Goal: Answer question/provide support: Share knowledge or assist other users

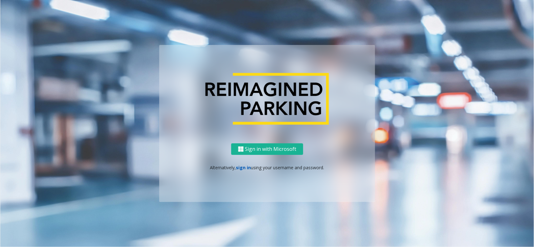
click at [244, 167] on link "sign in" at bounding box center [243, 168] width 15 height 6
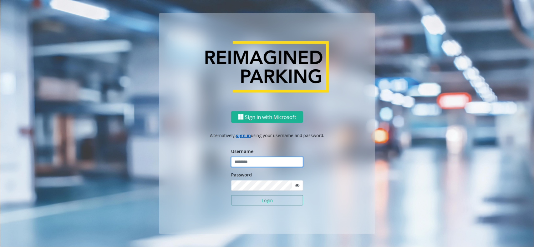
click at [244, 167] on input "text" at bounding box center [267, 162] width 72 height 11
type input "*********"
click at [231, 195] on button "Login" at bounding box center [267, 200] width 72 height 11
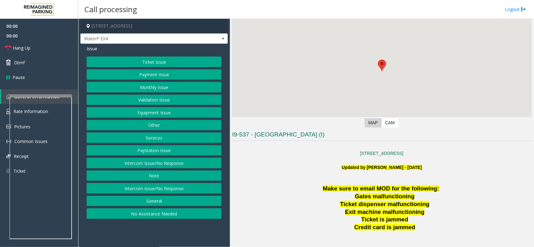
scroll to position [117, 0]
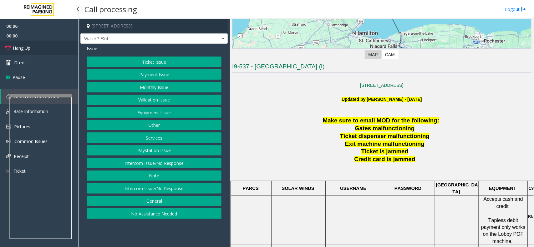
click at [52, 48] on link "Hang Up" at bounding box center [39, 48] width 78 height 15
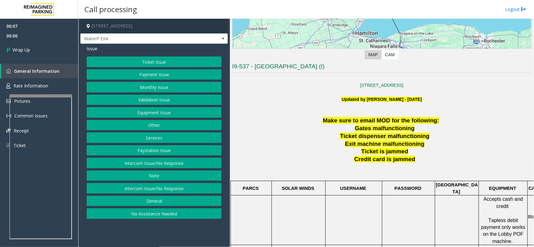
click at [182, 213] on button "No Assistance Needed" at bounding box center [154, 213] width 135 height 11
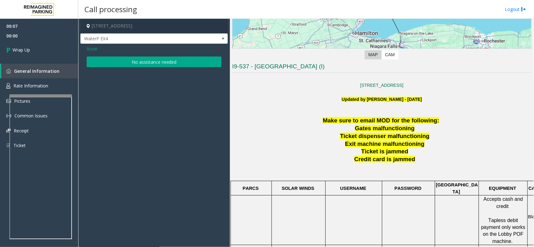
click at [134, 65] on button "No assistance needed" at bounding box center [154, 62] width 135 height 11
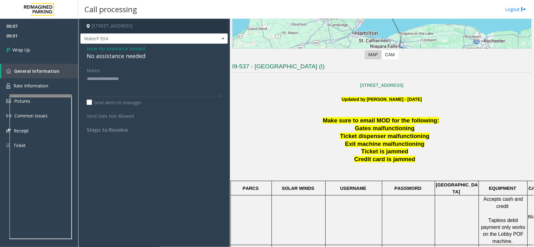
click at [128, 60] on div "No assistance needed" at bounding box center [154, 56] width 135 height 8
type textarea "**********"
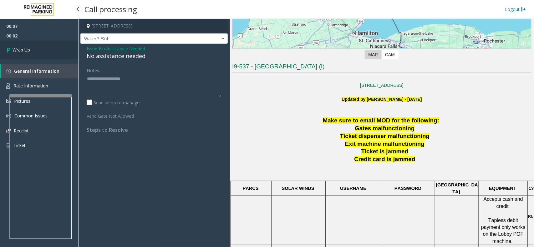
click at [44, 41] on link "Wrap Up" at bounding box center [39, 50] width 78 height 18
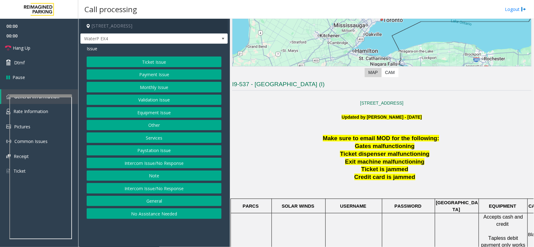
scroll to position [156, 0]
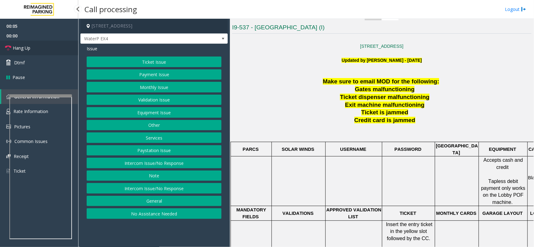
click at [36, 44] on link "Hang Up" at bounding box center [39, 48] width 78 height 15
click at [161, 216] on button "No Assistance Needed" at bounding box center [154, 213] width 135 height 11
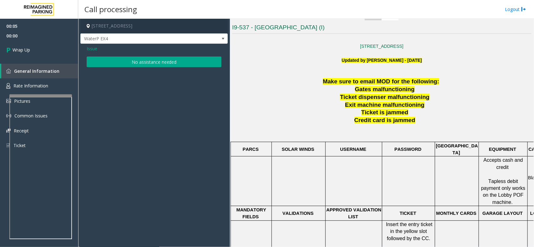
click at [141, 64] on button "No assistance needed" at bounding box center [154, 62] width 135 height 11
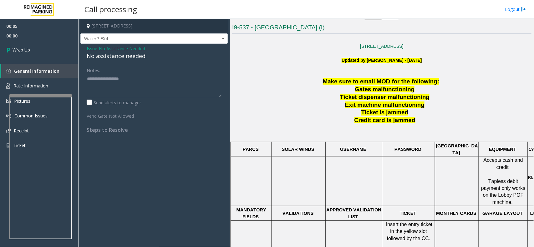
click at [117, 55] on div "No assistance needed" at bounding box center [154, 56] width 135 height 8
type textarea "**********"
click at [32, 53] on link "Wrap Up" at bounding box center [39, 50] width 78 height 18
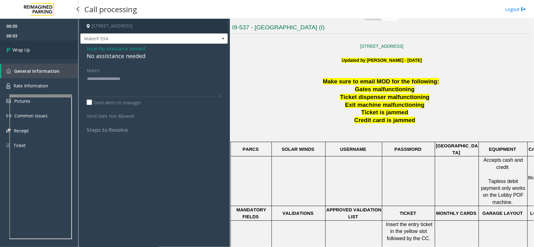
click at [32, 53] on link "Wrap Up" at bounding box center [39, 50] width 78 height 18
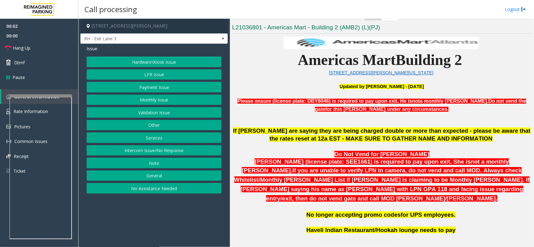
scroll to position [313, 0]
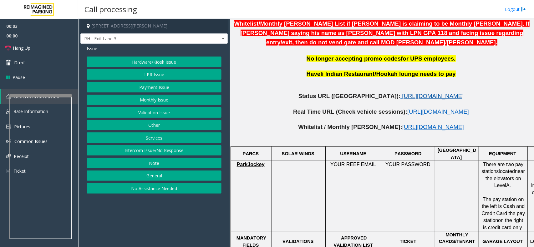
click at [402, 93] on span "[URL][DOMAIN_NAME]" at bounding box center [433, 96] width 62 height 7
click at [121, 79] on button "LPR Issue" at bounding box center [154, 74] width 135 height 11
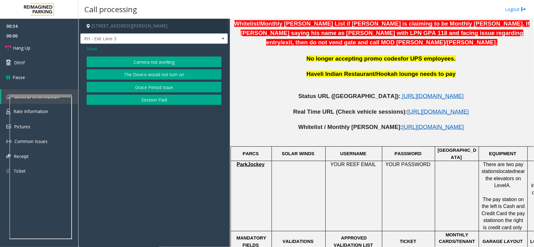
click at [128, 64] on button "Camera not working" at bounding box center [154, 62] width 135 height 11
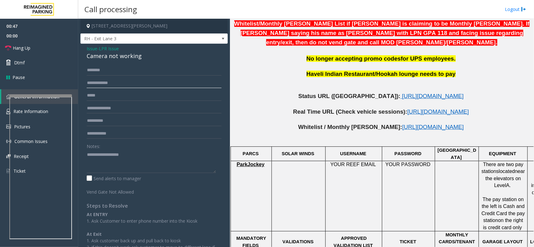
click at [103, 82] on input "text" at bounding box center [154, 83] width 135 height 11
type input "*******"
click at [111, 69] on input "text" at bounding box center [154, 70] width 135 height 11
type input "****"
click at [33, 49] on link "Hang Up" at bounding box center [39, 48] width 78 height 15
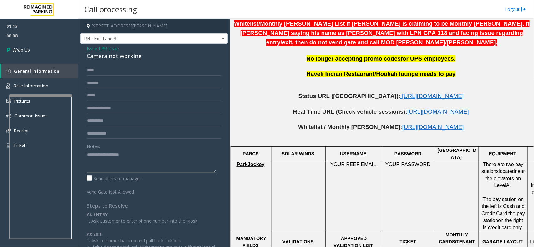
click at [113, 160] on textarea at bounding box center [151, 161] width 129 height 23
paste textarea "**********"
click at [103, 57] on div "Camera not working" at bounding box center [154, 56] width 135 height 8
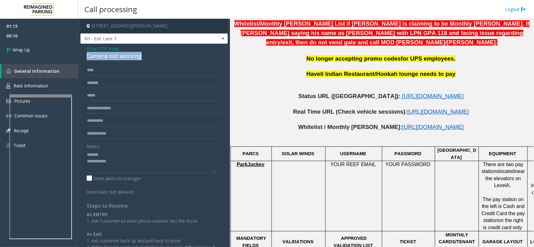
copy div "Camera not working"
click at [122, 155] on textarea at bounding box center [151, 161] width 129 height 23
paste textarea "**********"
click at [125, 166] on textarea at bounding box center [151, 161] width 129 height 23
click at [138, 168] on textarea at bounding box center [151, 161] width 129 height 23
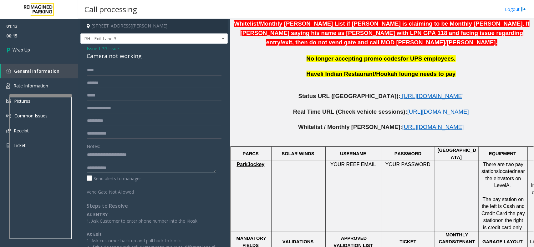
paste textarea "**********"
type textarea "**********"
click at [46, 46] on link "Wrap Up" at bounding box center [39, 50] width 78 height 18
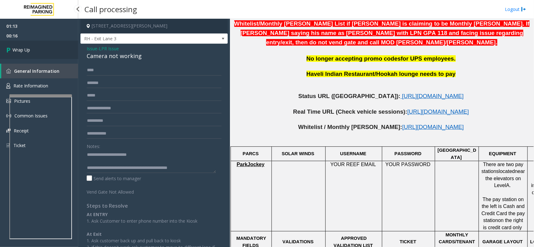
click at [46, 46] on link "Wrap Up" at bounding box center [39, 50] width 78 height 18
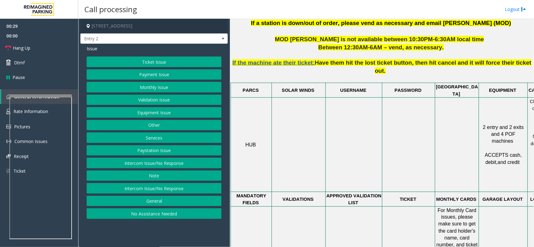
scroll to position [391, 0]
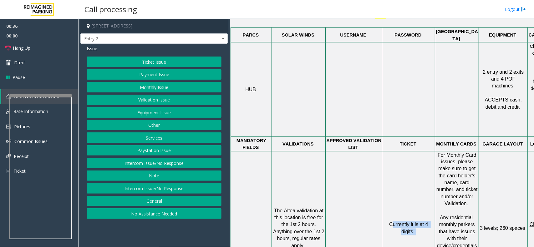
drag, startPoint x: 416, startPoint y: 191, endPoint x: 391, endPoint y: 179, distance: 28.1
click at [391, 179] on td "Currently it is at 4 digits." at bounding box center [408, 228] width 53 height 155
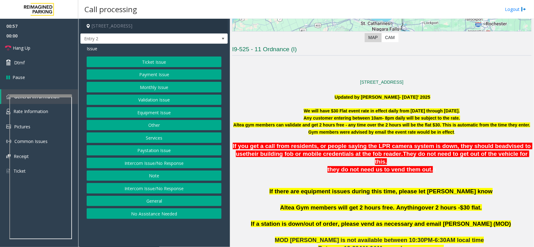
scroll to position [117, 0]
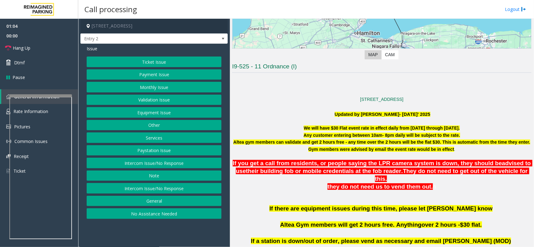
click at [165, 87] on button "Monthly Issue" at bounding box center [154, 87] width 135 height 11
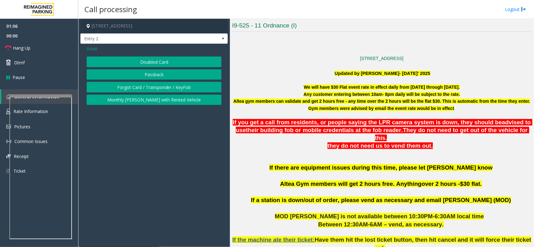
scroll to position [156, 0]
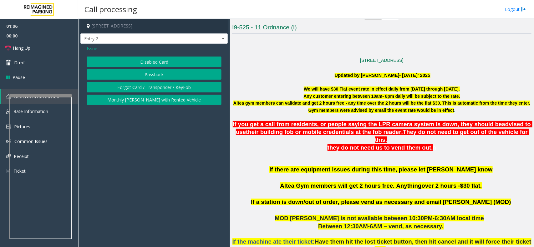
click at [170, 64] on button "Disabled Card" at bounding box center [154, 62] width 135 height 11
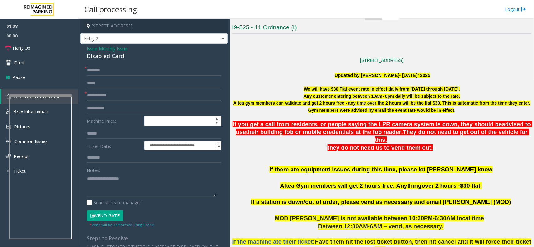
click at [119, 92] on input "text" at bounding box center [154, 95] width 135 height 11
click at [123, 96] on input "text" at bounding box center [154, 95] width 135 height 11
click at [102, 55] on div "Disabled Card" at bounding box center [154, 56] width 135 height 8
drag, startPoint x: 102, startPoint y: 55, endPoint x: 113, endPoint y: 56, distance: 11.1
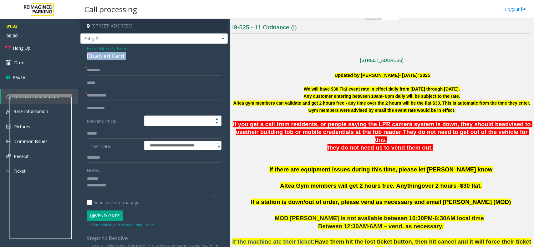
click at [103, 54] on div "Disabled Card" at bounding box center [154, 56] width 135 height 8
click at [120, 187] on textarea at bounding box center [151, 185] width 129 height 23
click at [27, 44] on link "Hang Up" at bounding box center [39, 48] width 78 height 15
click at [128, 188] on textarea at bounding box center [151, 185] width 129 height 23
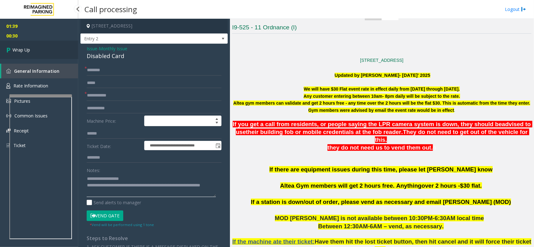
type textarea "**********"
click at [35, 49] on link "Wrap Up" at bounding box center [39, 50] width 78 height 18
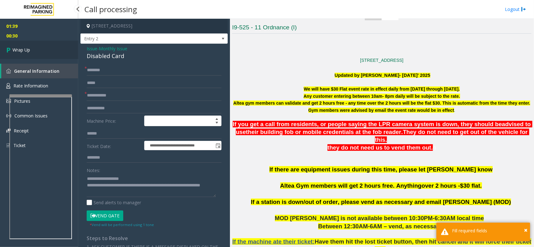
click at [35, 49] on link "Wrap Up" at bounding box center [39, 50] width 78 height 18
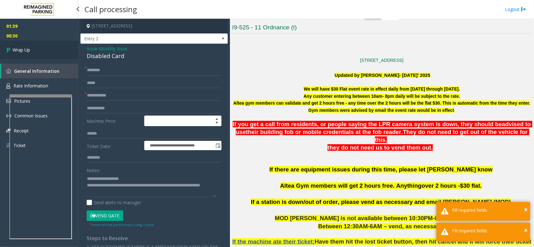
click at [35, 49] on link "Wrap Up" at bounding box center [39, 50] width 78 height 18
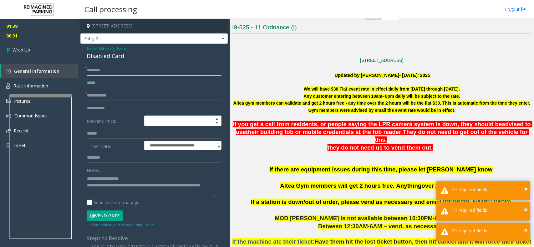
click at [95, 68] on input "text" at bounding box center [154, 70] width 135 height 11
type input "**"
click at [107, 94] on input "text" at bounding box center [154, 95] width 135 height 11
type input "**"
click at [61, 53] on link "Wrap Up" at bounding box center [39, 50] width 78 height 18
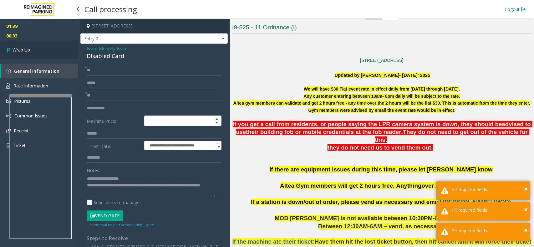
click at [61, 53] on link "Wrap Up" at bounding box center [39, 50] width 78 height 18
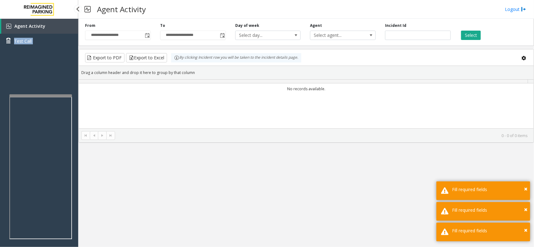
click at [61, 53] on div "Agent Activity Test Call" at bounding box center [39, 142] width 78 height 247
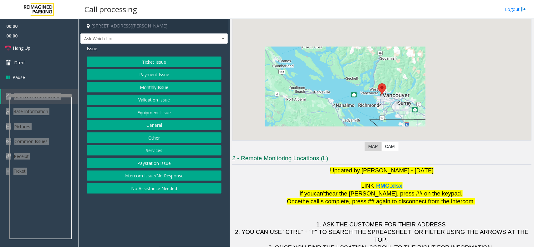
scroll to position [52, 0]
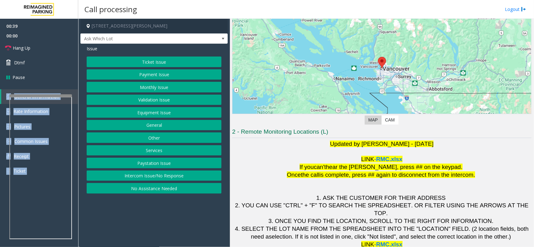
click at [143, 61] on button "Ticket Issue" at bounding box center [154, 62] width 135 height 11
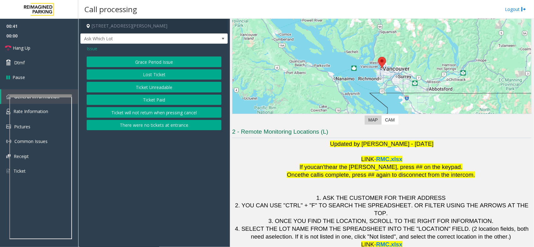
click at [94, 50] on span "Issue" at bounding box center [92, 48] width 11 height 7
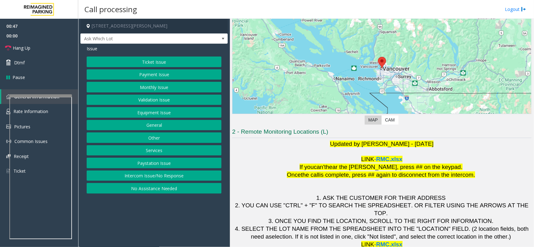
click at [162, 66] on button "Ticket Issue" at bounding box center [154, 62] width 135 height 11
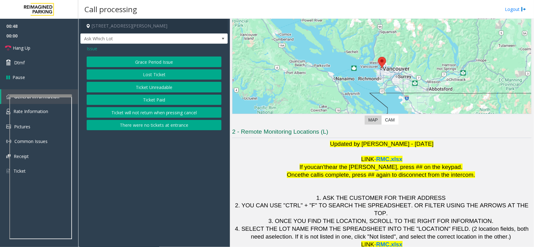
click at [170, 88] on button "Ticket Unreadable" at bounding box center [154, 87] width 135 height 11
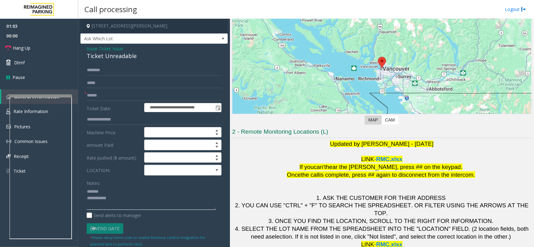
type textarea "**********"
click at [108, 97] on input "text" at bounding box center [154, 95] width 135 height 11
click at [105, 96] on input "text" at bounding box center [154, 95] width 135 height 11
click at [99, 97] on input "***" at bounding box center [154, 95] width 135 height 11
type input "*******"
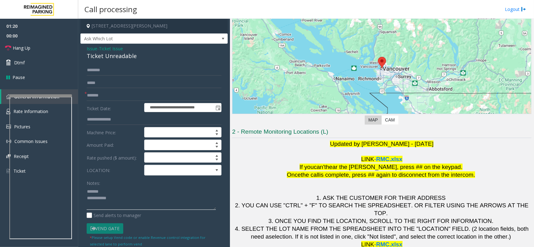
click at [113, 190] on textarea at bounding box center [151, 198] width 129 height 23
click at [111, 55] on div "Ticket Unreadable" at bounding box center [154, 56] width 135 height 8
click at [110, 55] on div "Ticket Unreadable" at bounding box center [154, 56] width 135 height 8
type textarea "**********"
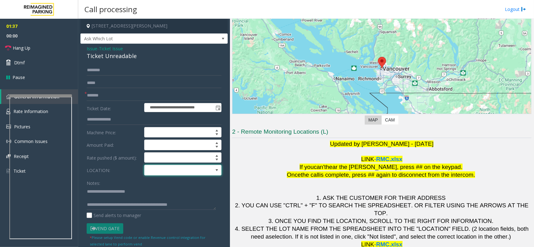
click at [163, 169] on span at bounding box center [174, 170] width 61 height 10
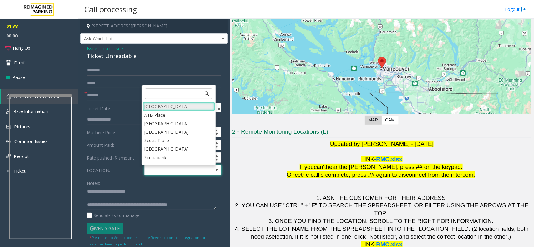
click at [181, 110] on Village "[GEOGRAPHIC_DATA]" at bounding box center [179, 106] width 72 height 8
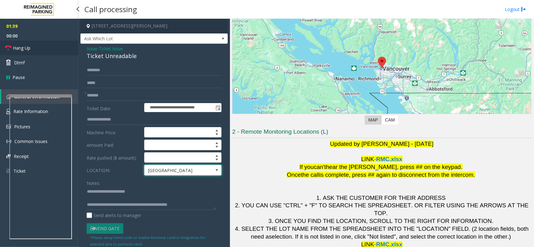
click at [48, 52] on link "Hang Up" at bounding box center [39, 48] width 78 height 15
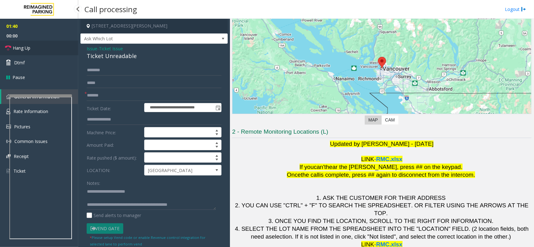
click at [48, 52] on link "Hang Up" at bounding box center [39, 48] width 78 height 15
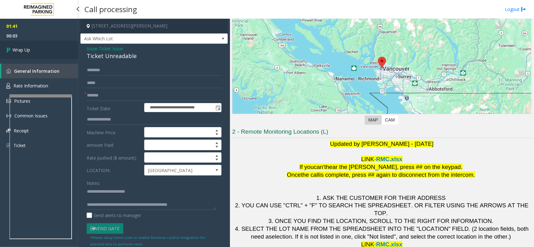
click at [50, 51] on link "Wrap Up" at bounding box center [39, 50] width 78 height 18
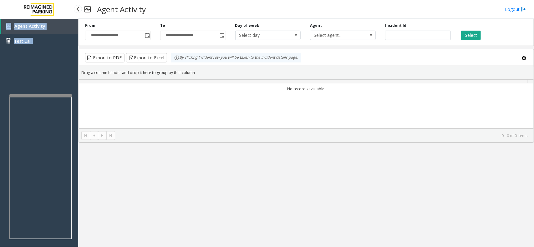
click at [50, 51] on div "Agent Activity Test Call" at bounding box center [39, 36] width 78 height 34
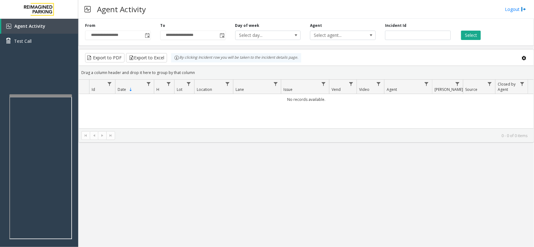
click at [113, 138] on div "No records available." at bounding box center [306, 133] width 454 height 78
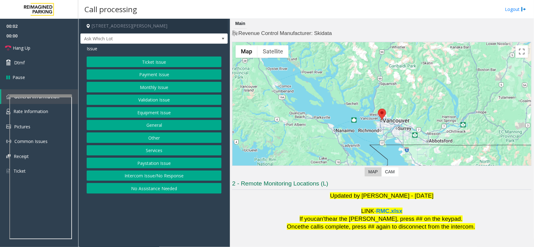
drag, startPoint x: 152, startPoint y: 180, endPoint x: 141, endPoint y: 122, distance: 58.8
click at [152, 179] on button "Intercom Issue/No Response" at bounding box center [154, 176] width 135 height 11
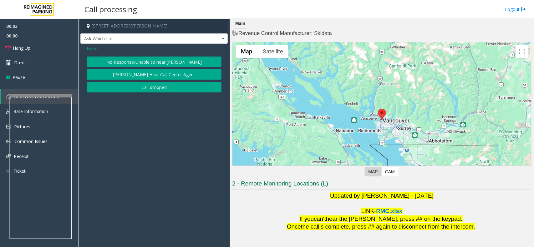
click at [151, 57] on button "No Response/Unable to hear [PERSON_NAME]" at bounding box center [154, 62] width 135 height 11
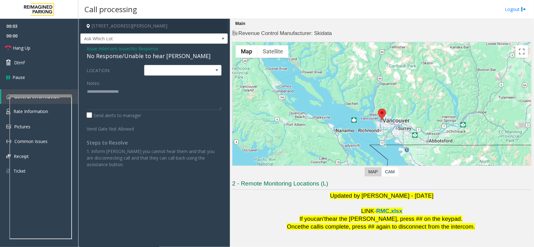
click at [151, 57] on div "No Response/Unable to hear [PERSON_NAME]" at bounding box center [154, 56] width 135 height 8
click at [150, 57] on div "No Response/Unable to hear [PERSON_NAME]" at bounding box center [154, 56] width 135 height 8
type textarea "**********"
click at [25, 45] on span "Hang Up" at bounding box center [22, 48] width 18 height 7
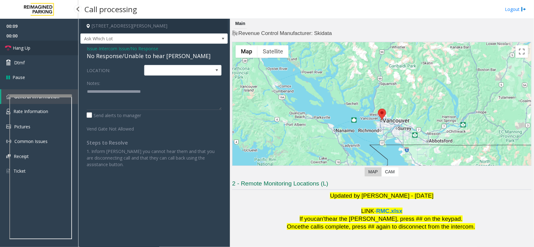
click at [25, 45] on span "Hang Up" at bounding box center [22, 48] width 18 height 7
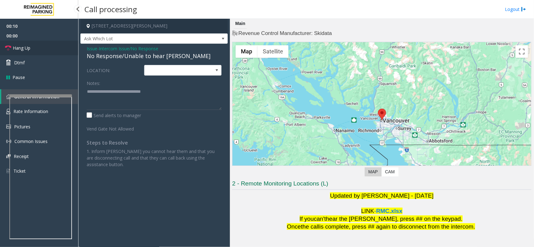
click at [25, 45] on span "Hang Up" at bounding box center [22, 48] width 18 height 7
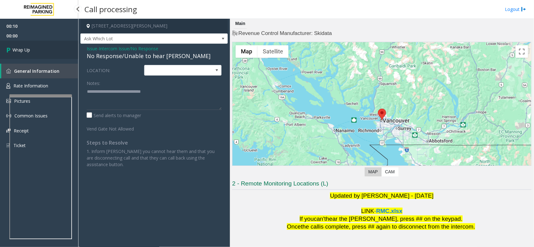
click at [36, 53] on link "Wrap Up" at bounding box center [39, 50] width 78 height 18
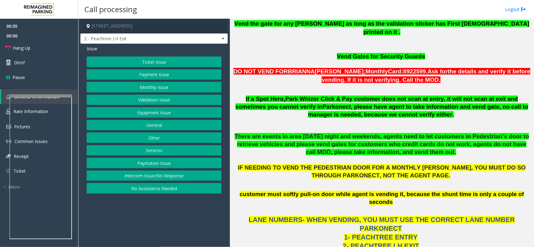
scroll to position [391, 0]
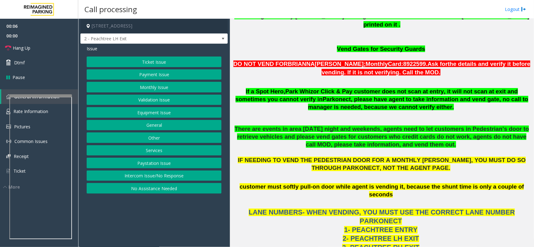
click at [153, 96] on button "Validation Issue" at bounding box center [154, 100] width 135 height 11
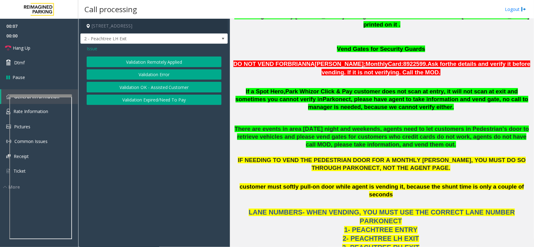
click at [150, 71] on button "Validation Error" at bounding box center [154, 74] width 135 height 11
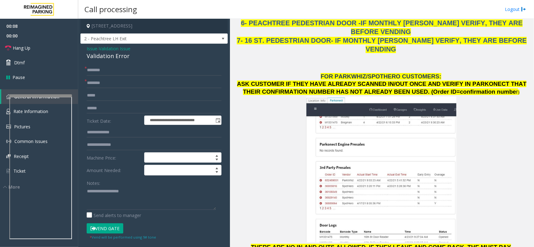
scroll to position [742, 0]
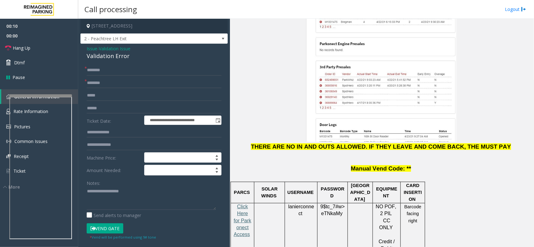
click at [246, 204] on span "Click Here for Parkonect Access" at bounding box center [242, 220] width 18 height 33
click at [96, 82] on input "text" at bounding box center [154, 83] width 135 height 11
click at [298, 204] on span "lanierconnect" at bounding box center [301, 210] width 26 height 13
click at [107, 107] on input "text" at bounding box center [154, 108] width 135 height 11
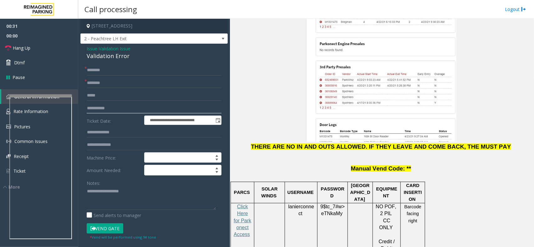
type input "**********"
drag, startPoint x: 321, startPoint y: 155, endPoint x: 339, endPoint y: 166, distance: 21.6
click at [339, 204] on span "9$tc_7#w> eTNkaMy" at bounding box center [332, 210] width 24 height 13
click at [113, 68] on input "text" at bounding box center [154, 70] width 135 height 11
type input "******"
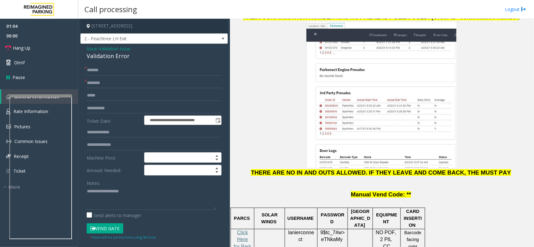
scroll to position [703, 0]
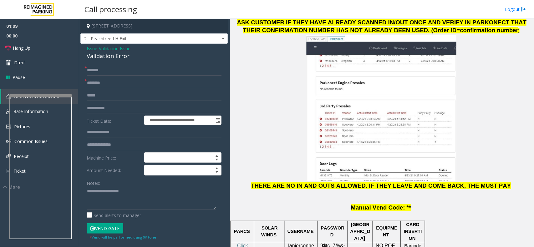
drag, startPoint x: 131, startPoint y: 107, endPoint x: 86, endPoint y: 107, distance: 44.7
click at [86, 107] on div "**********" at bounding box center [154, 227] width 144 height 325
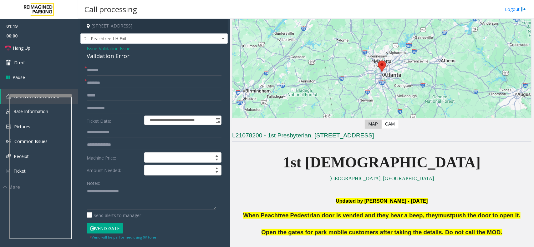
scroll to position [39, 0]
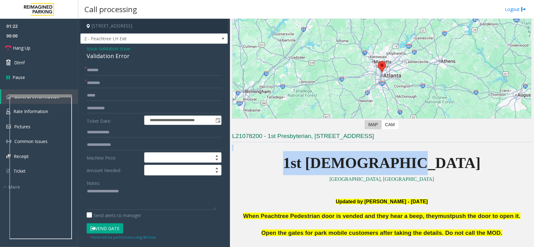
drag, startPoint x: 434, startPoint y: 165, endPoint x: 328, endPoint y: 151, distance: 107.2
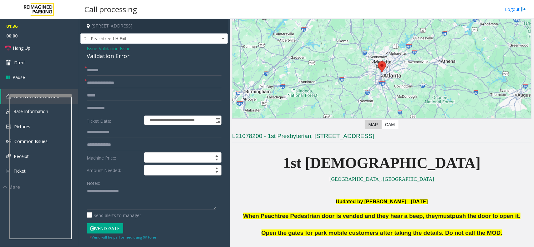
type input "**********"
click at [287, 158] on p "1st [DEMOGRAPHIC_DATA]" at bounding box center [381, 163] width 299 height 24
click at [101, 57] on div "Validation Error" at bounding box center [154, 56] width 135 height 8
click at [107, 58] on div "Validation Error" at bounding box center [154, 56] width 135 height 8
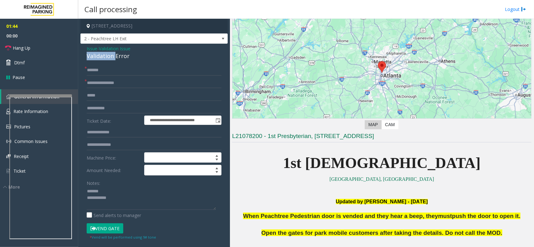
click at [107, 58] on div "Validation Error" at bounding box center [154, 56] width 135 height 8
click at [117, 63] on div "**********" at bounding box center [153, 220] width 147 height 353
click at [105, 56] on div "Validation Error" at bounding box center [154, 56] width 135 height 8
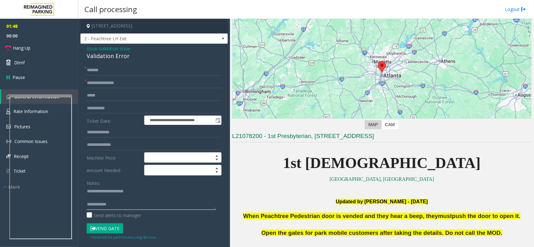
click at [147, 205] on textarea at bounding box center [151, 198] width 129 height 23
click at [143, 194] on textarea at bounding box center [151, 198] width 129 height 23
type textarea "**********"
drag, startPoint x: 108, startPoint y: 230, endPoint x: 116, endPoint y: 226, distance: 9.5
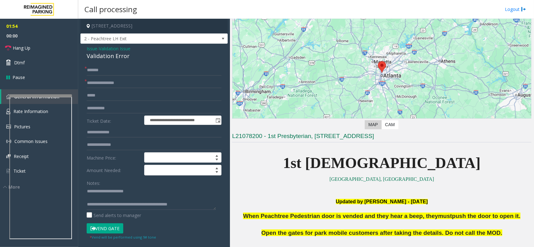
click at [108, 230] on button "Vend Gate" at bounding box center [105, 228] width 37 height 11
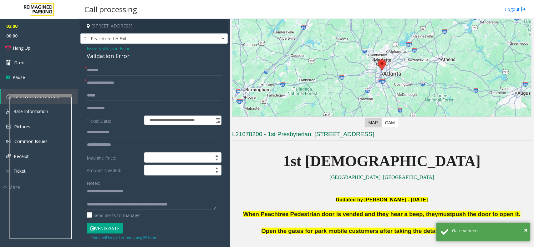
scroll to position [39, 0]
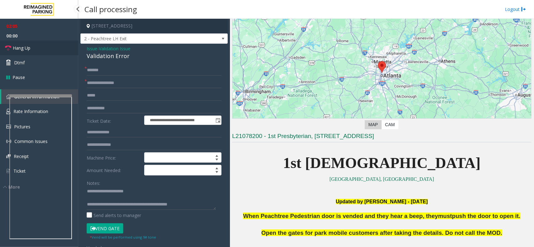
click at [33, 48] on link "Hang Up" at bounding box center [39, 48] width 78 height 15
click at [34, 48] on link "Hang Up" at bounding box center [39, 48] width 78 height 15
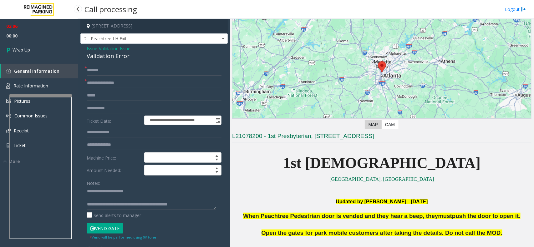
click at [34, 48] on link "Wrap Up" at bounding box center [39, 50] width 78 height 18
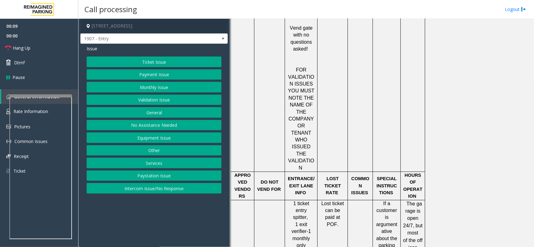
scroll to position [625, 0]
click at [173, 138] on button "Equipment Issue" at bounding box center [154, 138] width 135 height 11
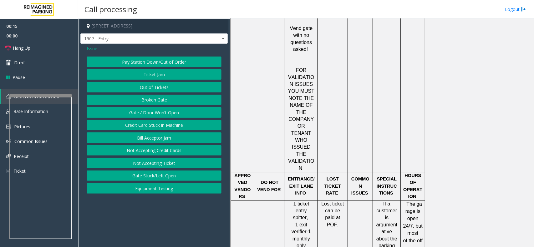
click at [170, 112] on button "Gate / Door Won't Open" at bounding box center [154, 112] width 135 height 11
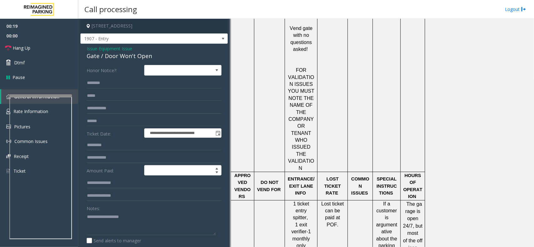
click at [100, 49] on span "- Equipment Issue" at bounding box center [114, 49] width 35 height 6
click at [99, 49] on span "- Equipment Issue" at bounding box center [114, 49] width 35 height 6
click at [91, 49] on span "Issue" at bounding box center [92, 48] width 11 height 7
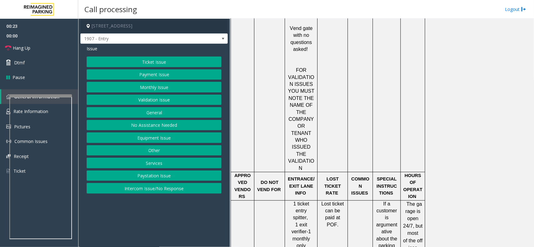
click at [147, 152] on button "Other" at bounding box center [154, 150] width 135 height 11
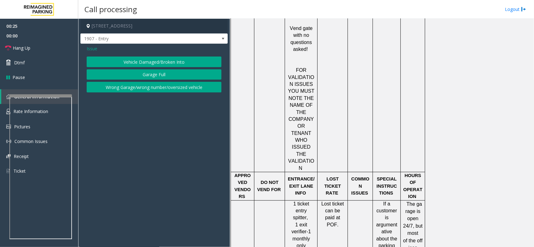
click at [90, 48] on span "Issue" at bounding box center [92, 48] width 11 height 7
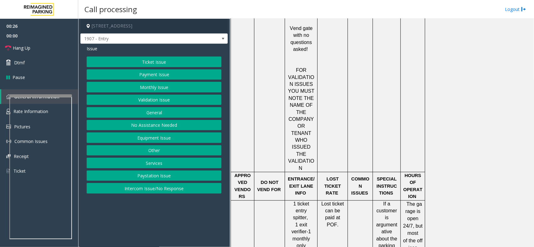
click at [156, 159] on button "Services" at bounding box center [154, 163] width 135 height 11
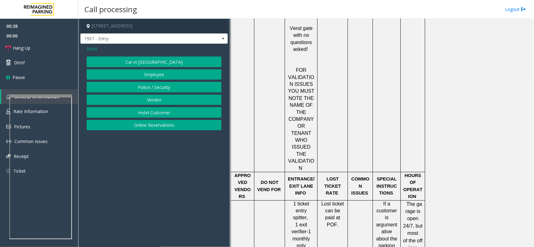
click at [90, 49] on span "Issue" at bounding box center [92, 48] width 11 height 7
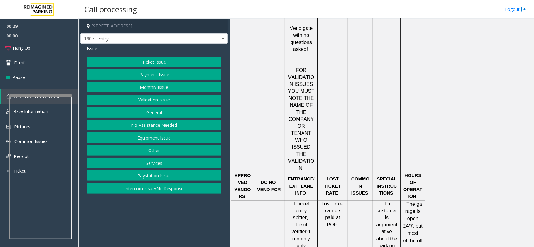
click at [168, 153] on button "Other" at bounding box center [154, 150] width 135 height 11
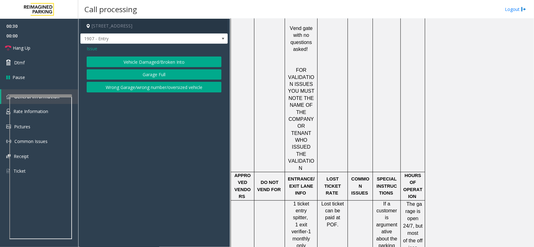
click at [98, 46] on div "Issue" at bounding box center [154, 48] width 135 height 7
click at [93, 50] on span "Issue" at bounding box center [92, 48] width 11 height 7
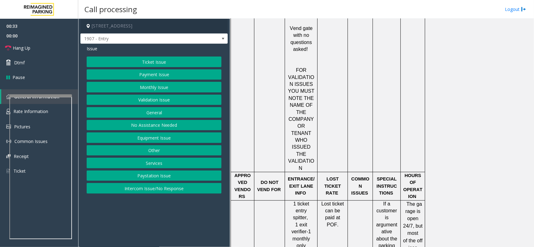
click at [156, 110] on button "General" at bounding box center [154, 112] width 135 height 11
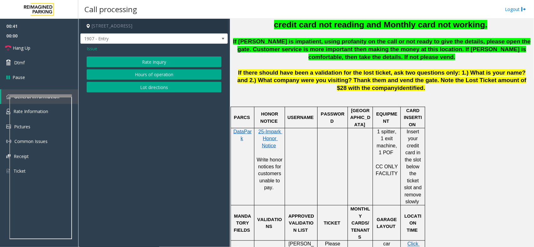
scroll to position [313, 0]
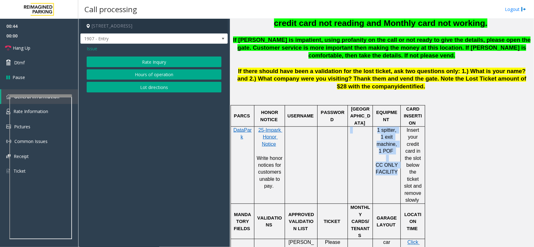
drag, startPoint x: 395, startPoint y: 174, endPoint x: 372, endPoint y: 163, distance: 25.2
click at [372, 163] on tr "DataPark 25-Impark Honor Notice Write honor notices for customers unable to pay…" at bounding box center [328, 165] width 194 height 77
click at [394, 186] on td "1 spitter, 1 exit machine, 1 POF CC ONLY FACILITY" at bounding box center [387, 165] width 28 height 77
click at [169, 73] on button "Hours of operation" at bounding box center [154, 74] width 135 height 11
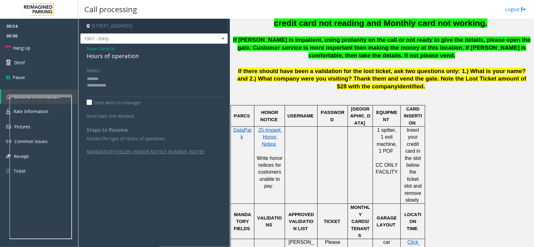
click at [121, 58] on div "Hours of operation" at bounding box center [154, 56] width 135 height 8
click at [118, 88] on textarea at bounding box center [154, 85] width 135 height 23
click at [123, 87] on textarea at bounding box center [154, 85] width 135 height 23
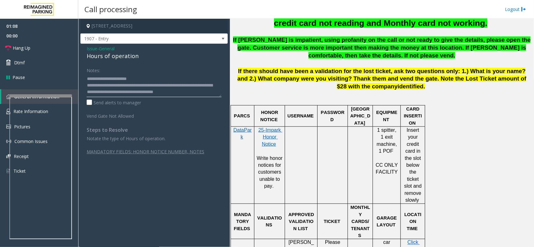
click at [205, 93] on textarea at bounding box center [154, 85] width 135 height 23
click at [65, 55] on link "Hang Up" at bounding box center [39, 48] width 78 height 15
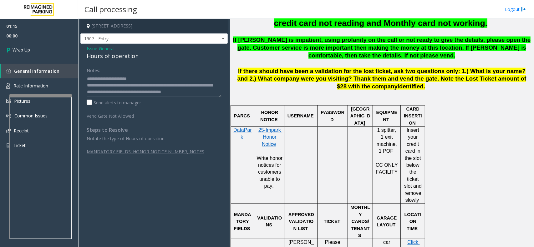
click at [216, 89] on textarea at bounding box center [154, 85] width 135 height 23
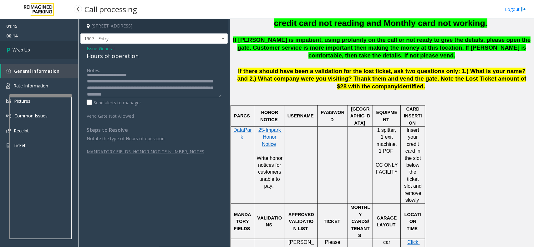
type textarea "**********"
click at [33, 57] on link "Wrap Up" at bounding box center [39, 50] width 78 height 18
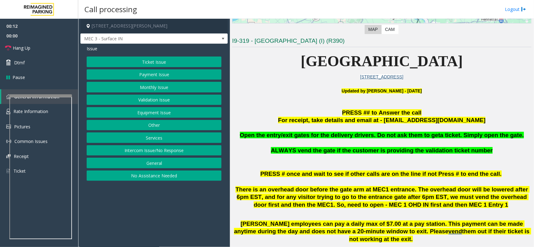
scroll to position [156, 0]
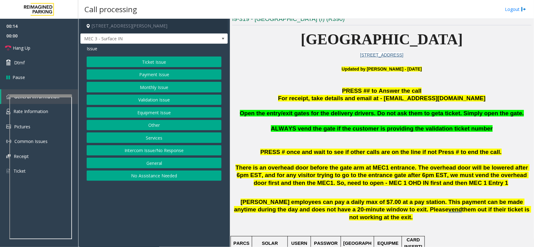
click at [147, 88] on button "Monthly Issue" at bounding box center [154, 87] width 135 height 11
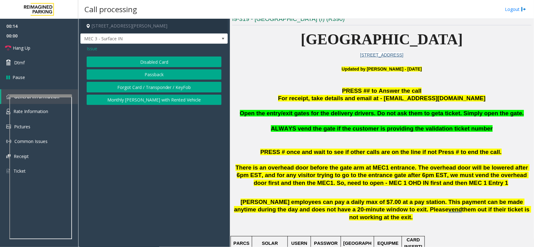
click at [147, 63] on button "Disabled Card" at bounding box center [154, 62] width 135 height 11
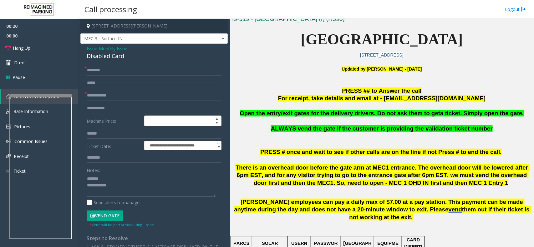
type textarea "**********"
click at [102, 94] on input "text" at bounding box center [154, 95] width 135 height 11
type input "******"
click at [114, 71] on input "text" at bounding box center [154, 70] width 135 height 11
type input "**********"
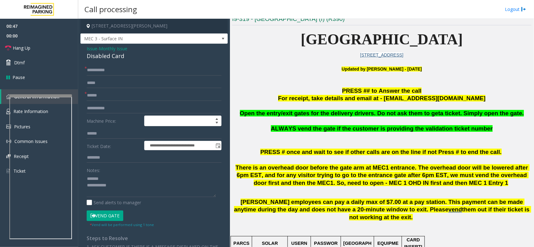
drag, startPoint x: 103, startPoint y: 71, endPoint x: 216, endPoint y: 63, distance: 113.1
click at [216, 63] on div "**********" at bounding box center [153, 212] width 147 height 337
click at [111, 209] on form "**********" at bounding box center [154, 146] width 135 height 163
click at [104, 53] on div "Disabled Card" at bounding box center [154, 56] width 135 height 8
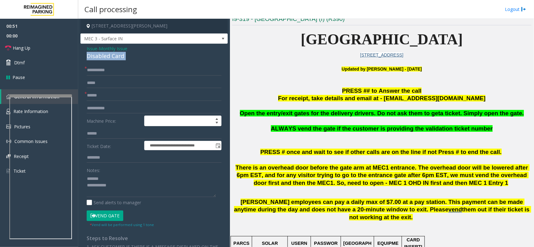
click at [104, 53] on div "Disabled Card" at bounding box center [154, 56] width 135 height 8
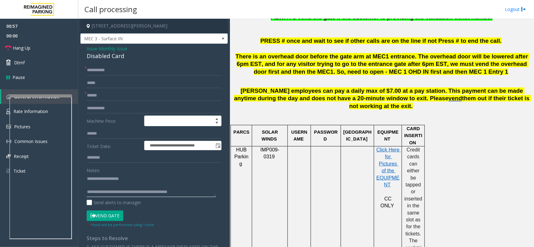
scroll to position [273, 0]
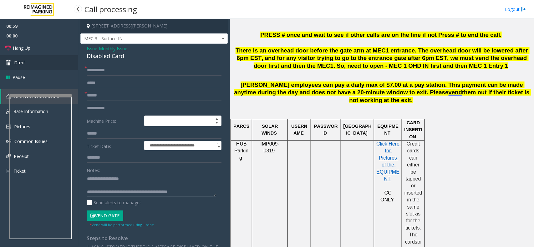
type textarea "**********"
click at [41, 61] on link "Dtmf" at bounding box center [39, 62] width 78 height 15
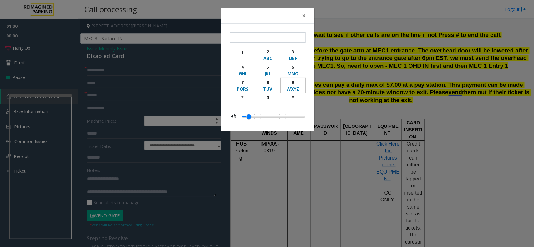
click at [296, 83] on div "9" at bounding box center [292, 82] width 17 height 7
click at [293, 95] on div "#" at bounding box center [292, 97] width 17 height 7
type input "**"
click at [305, 16] on span "×" at bounding box center [304, 15] width 4 height 9
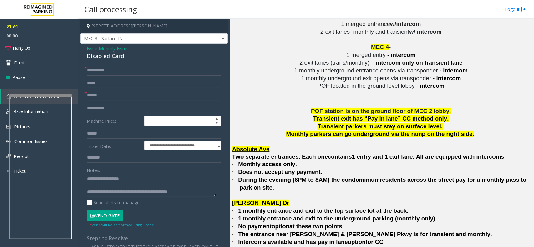
scroll to position [1172, 0]
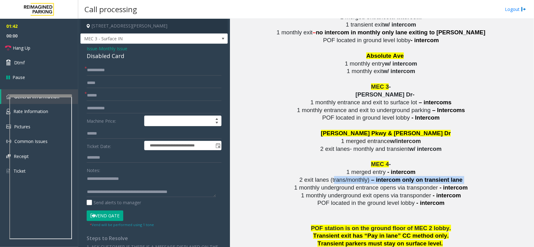
drag, startPoint x: 315, startPoint y: 143, endPoint x: 465, endPoint y: 146, distance: 150.4
click at [465, 176] on p "2 exit lanes (trans/monthly) – intercom only on transient lane" at bounding box center [381, 180] width 299 height 8
click at [118, 183] on textarea at bounding box center [151, 185] width 129 height 23
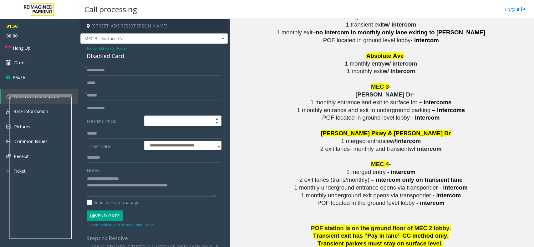
drag, startPoint x: 188, startPoint y: 185, endPoint x: 110, endPoint y: 185, distance: 77.5
click at [110, 185] on textarea at bounding box center [151, 185] width 129 height 23
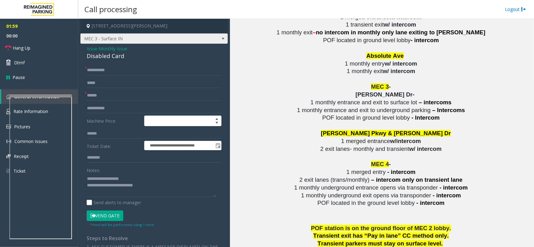
click at [148, 41] on span "MEC 3 - Surface IN" at bounding box center [139, 39] width 117 height 10
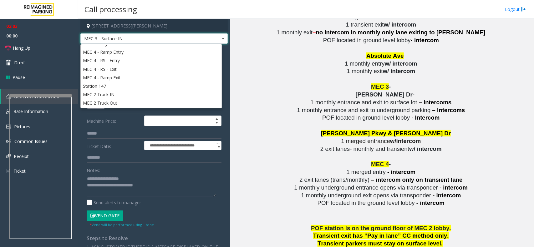
scroll to position [353, 0]
click at [239, 122] on p at bounding box center [381, 126] width 299 height 8
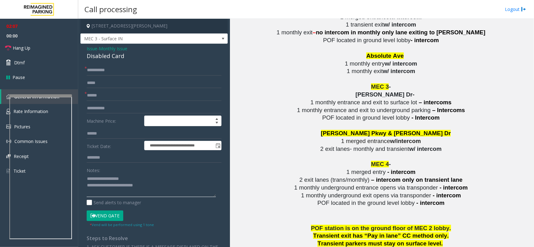
click at [152, 187] on textarea at bounding box center [151, 185] width 129 height 23
click at [132, 186] on textarea at bounding box center [151, 185] width 129 height 23
click at [134, 187] on textarea at bounding box center [151, 185] width 129 height 23
click at [140, 42] on span "MEC 3 - Surface IN" at bounding box center [139, 39] width 117 height 10
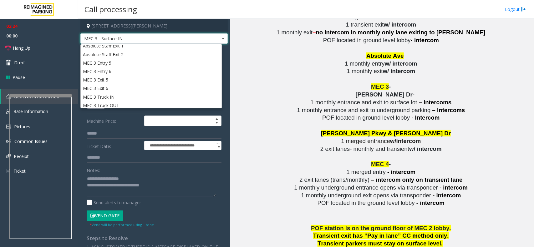
scroll to position [119, 0]
click at [37, 48] on link "Hang Up" at bounding box center [39, 48] width 78 height 15
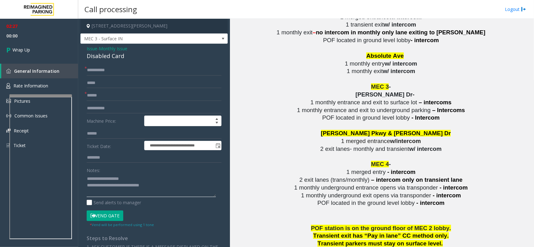
click at [169, 188] on textarea at bounding box center [151, 185] width 129 height 23
type textarea "**********"
click at [37, 28] on span "02:27" at bounding box center [39, 26] width 78 height 10
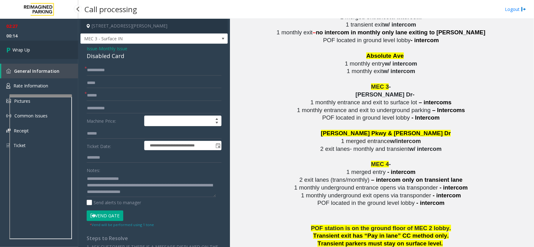
click at [36, 49] on link "Wrap Up" at bounding box center [39, 50] width 78 height 18
click at [38, 52] on div "02:27 00:14 Wrap Up General Information Rate Information Pictures Common Issues…" at bounding box center [39, 88] width 78 height 139
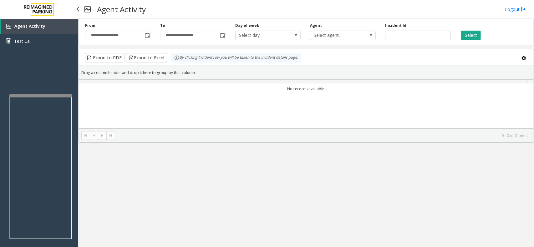
click at [38, 52] on div "Agent Activity Test Call" at bounding box center [39, 36] width 78 height 34
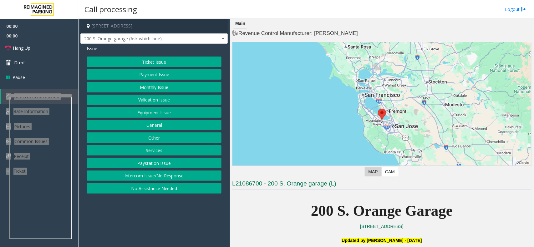
scroll to position [195, 0]
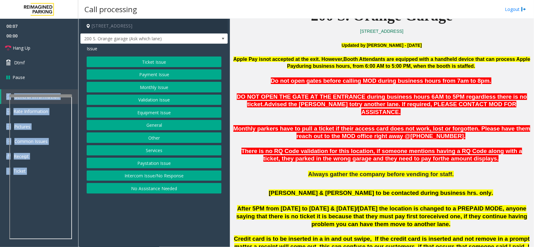
click at [127, 180] on button "Intercom Issue/No Response" at bounding box center [154, 176] width 135 height 11
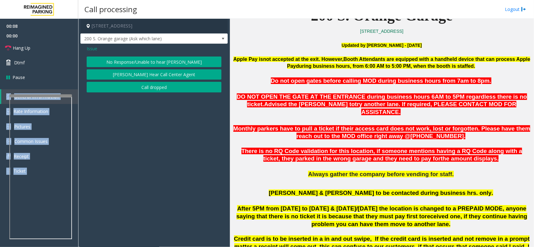
click at [146, 60] on button "No Response/Unable to hear [PERSON_NAME]" at bounding box center [154, 62] width 135 height 11
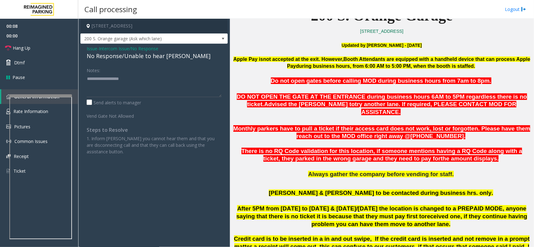
click at [146, 59] on div "No Response/Unable to hear [PERSON_NAME]" at bounding box center [154, 56] width 135 height 8
type textarea "**********"
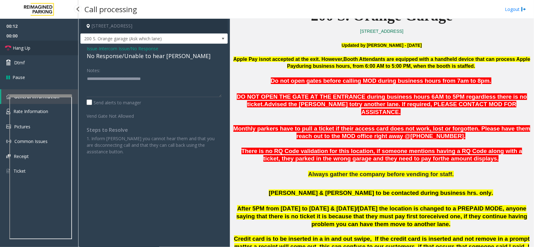
click at [51, 46] on link "Hang Up" at bounding box center [39, 48] width 78 height 15
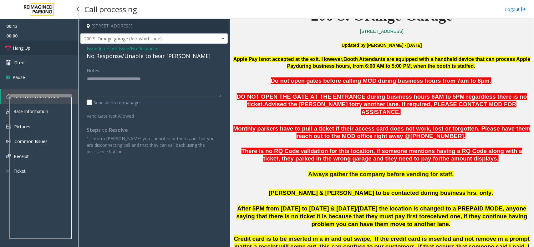
click at [51, 46] on link "Hang Up" at bounding box center [39, 48] width 78 height 15
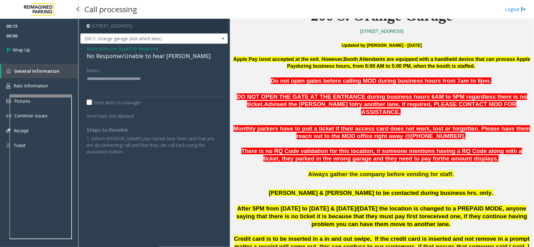
click at [51, 46] on link "Wrap Up" at bounding box center [39, 50] width 78 height 18
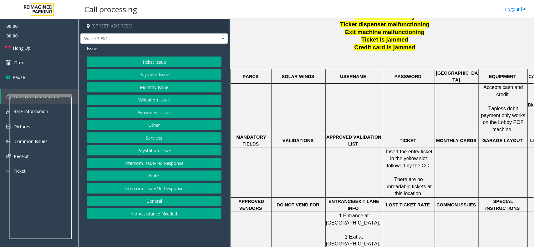
scroll to position [234, 0]
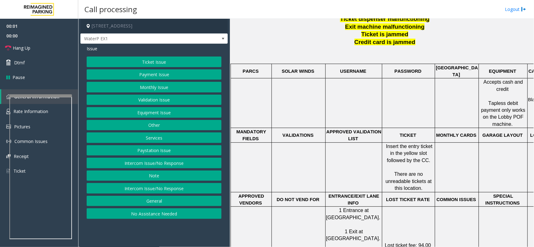
click at [148, 65] on button "Ticket Issue" at bounding box center [154, 62] width 135 height 11
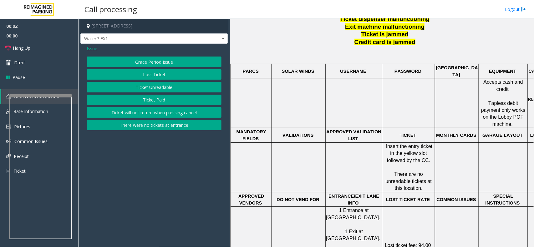
click at [157, 86] on button "Ticket Unreadable" at bounding box center [154, 87] width 135 height 11
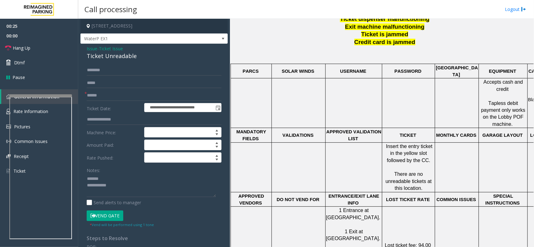
click at [104, 57] on div "Ticket Unreadable" at bounding box center [154, 56] width 135 height 8
type textarea "**********"
click at [95, 94] on input "text" at bounding box center [154, 95] width 135 height 11
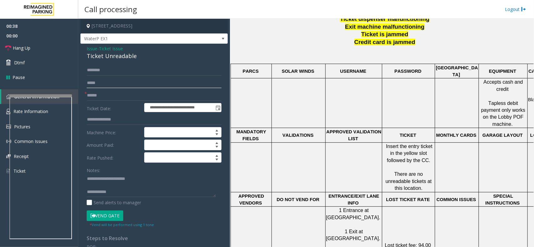
click at [90, 85] on input "text" at bounding box center [154, 83] width 135 height 11
click at [94, 95] on input "text" at bounding box center [154, 95] width 135 height 11
drag, startPoint x: 119, startPoint y: 95, endPoint x: 83, endPoint y: 96, distance: 35.6
click at [83, 96] on div "**********" at bounding box center [154, 206] width 144 height 283
type input "*********"
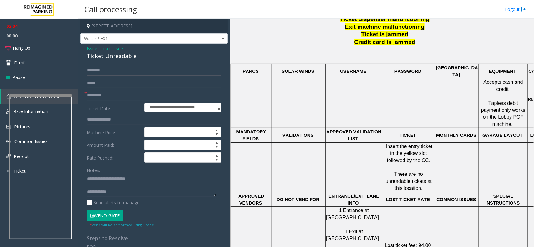
click at [105, 219] on button "Vend Gate" at bounding box center [105, 216] width 37 height 11
click at [104, 97] on input "*********" at bounding box center [154, 95] width 135 height 11
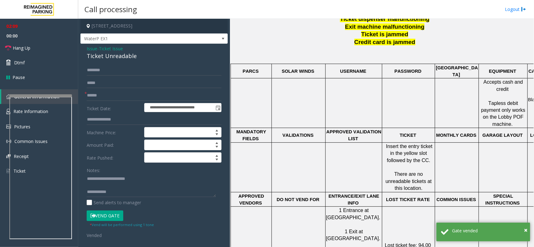
click at [111, 51] on span "Ticket Issue" at bounding box center [111, 48] width 24 height 7
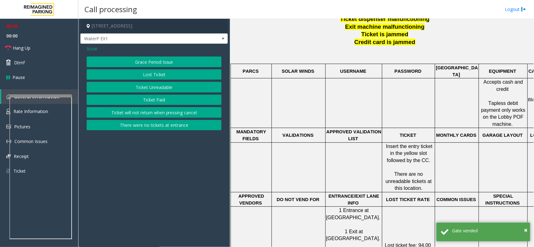
click at [94, 48] on span "Issue" at bounding box center [92, 48] width 11 height 7
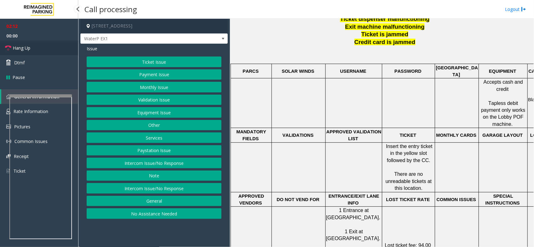
click at [38, 51] on link "Hang Up" at bounding box center [39, 48] width 78 height 15
click at [155, 141] on button "Services" at bounding box center [154, 138] width 135 height 11
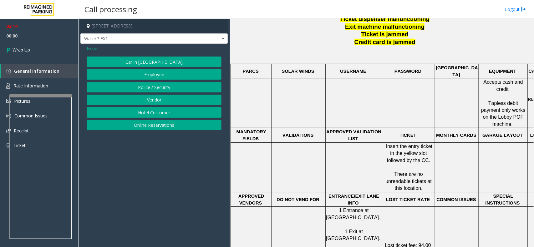
click at [157, 127] on button "Online Reservations" at bounding box center [154, 125] width 135 height 11
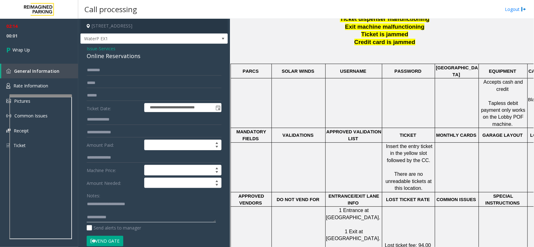
click at [126, 219] on textarea at bounding box center [151, 210] width 129 height 23
click at [127, 213] on textarea at bounding box center [151, 210] width 129 height 23
paste textarea "*********"
drag, startPoint x: 150, startPoint y: 204, endPoint x: 100, endPoint y: 199, distance: 50.2
click at [100, 199] on textarea at bounding box center [151, 210] width 129 height 23
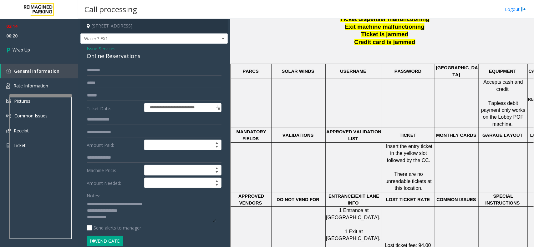
click at [152, 220] on textarea at bounding box center [151, 210] width 129 height 23
paste textarea "**********"
type textarea "**********"
click at [28, 48] on span "Wrap Up" at bounding box center [22, 50] width 18 height 7
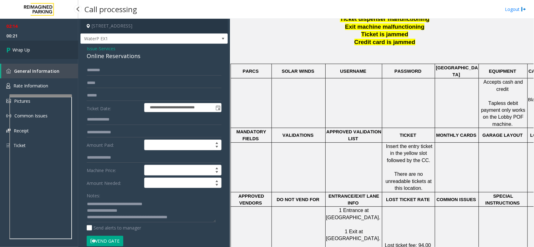
click at [28, 48] on span "Wrap Up" at bounding box center [22, 50] width 18 height 7
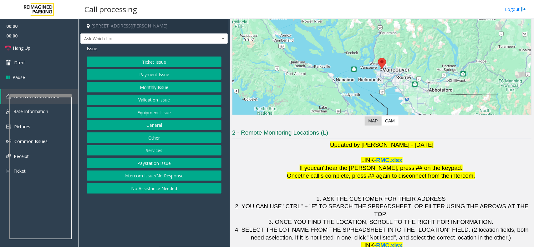
scroll to position [52, 0]
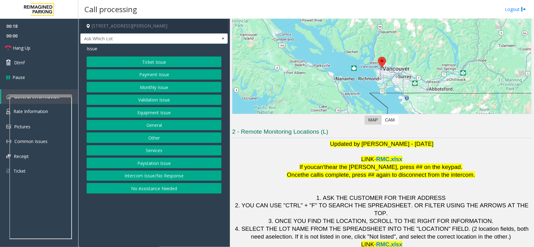
click at [167, 63] on button "Ticket Issue" at bounding box center [154, 62] width 135 height 11
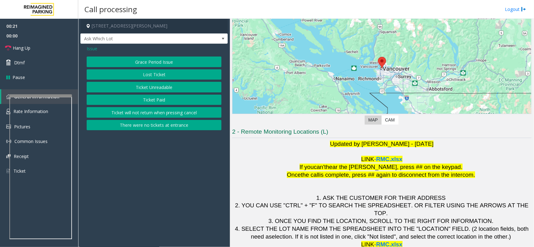
click at [142, 88] on button "Ticket Unreadable" at bounding box center [154, 87] width 135 height 11
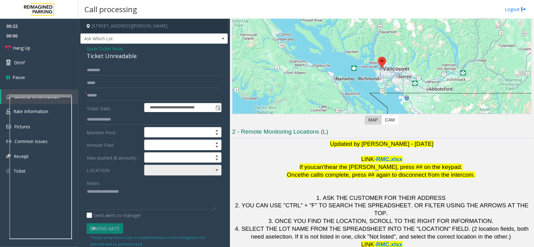
click at [193, 168] on span at bounding box center [174, 170] width 61 height 10
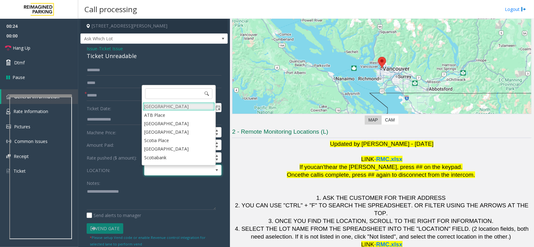
click at [183, 105] on Village "[GEOGRAPHIC_DATA]" at bounding box center [179, 106] width 72 height 8
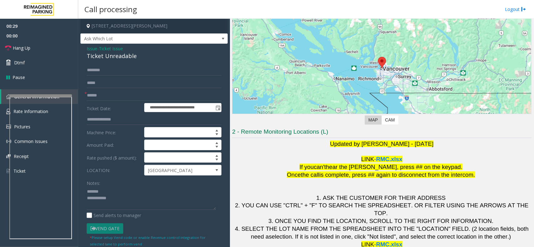
click at [110, 57] on div "Ticket Unreadable" at bounding box center [154, 56] width 135 height 8
click at [152, 201] on textarea at bounding box center [151, 198] width 129 height 23
click at [156, 207] on textarea at bounding box center [151, 198] width 129 height 23
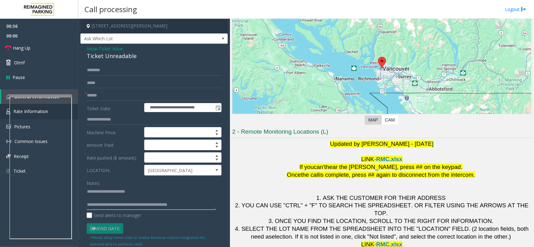
type textarea "**********"
click at [107, 96] on input "text" at bounding box center [154, 95] width 135 height 11
type input "*******"
click at [52, 63] on link "Dtmf" at bounding box center [39, 62] width 78 height 15
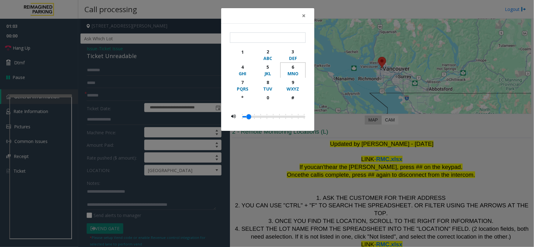
click at [291, 67] on div "6" at bounding box center [292, 67] width 17 height 7
type input "*"
click at [304, 17] on span "×" at bounding box center [304, 15] width 4 height 9
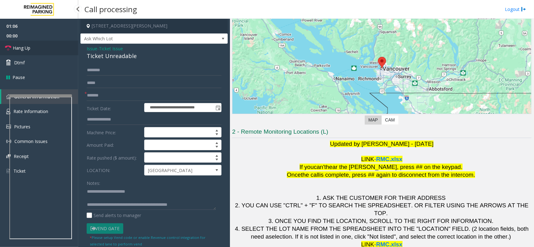
click at [47, 46] on link "Hang Up" at bounding box center [39, 48] width 78 height 15
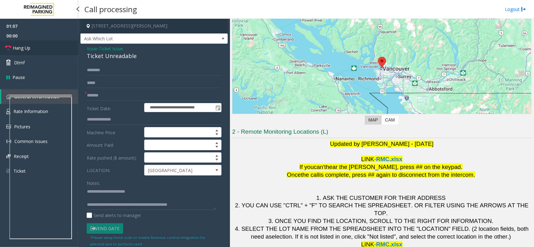
click at [47, 46] on link "Hang Up" at bounding box center [39, 48] width 78 height 15
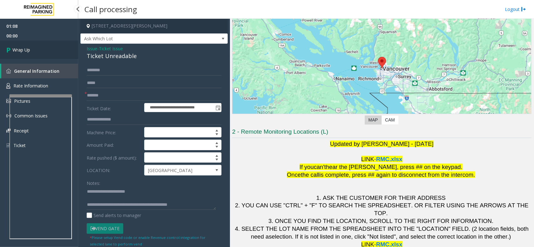
click at [48, 49] on link "Wrap Up" at bounding box center [39, 50] width 78 height 18
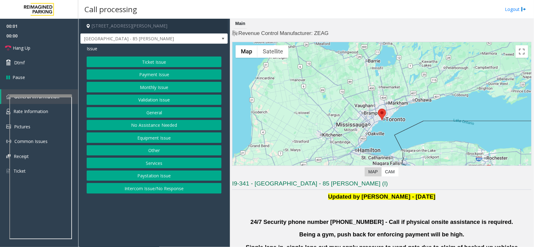
click at [153, 100] on button "Validation Issue" at bounding box center [154, 100] width 135 height 11
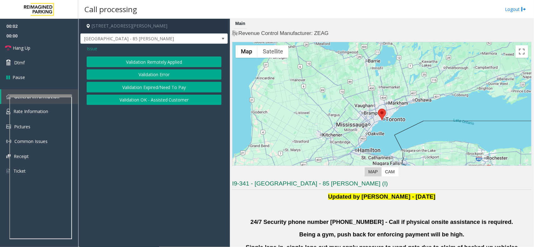
click at [160, 74] on button "Validation Error" at bounding box center [154, 74] width 135 height 11
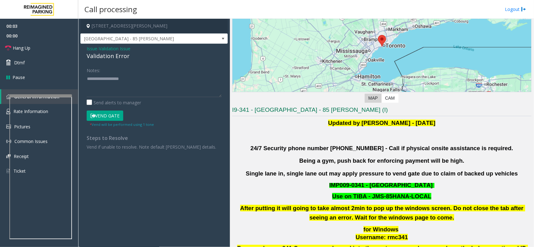
scroll to position [78, 0]
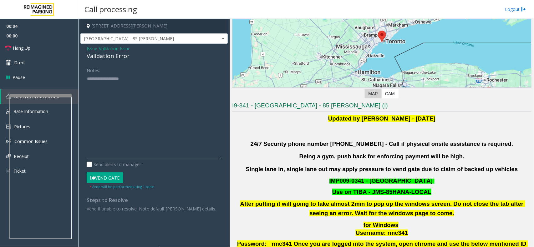
drag, startPoint x: 217, startPoint y: 94, endPoint x: 234, endPoint y: 163, distance: 70.6
click at [234, 163] on div "[STREET_ADDRESS][PERSON_NAME] [GEOGRAPHIC_DATA] - 85 [PERSON_NAME] Issue - Vali…" at bounding box center [305, 133] width 455 height 228
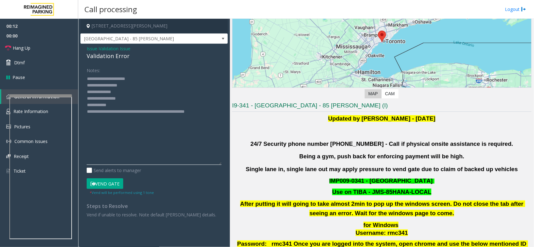
click at [114, 93] on textarea at bounding box center [154, 119] width 135 height 91
click at [121, 91] on textarea at bounding box center [154, 119] width 135 height 91
click at [128, 99] on textarea at bounding box center [154, 119] width 135 height 91
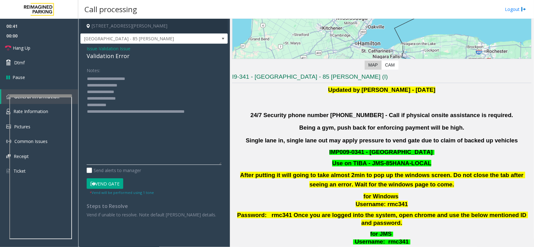
scroll to position [156, 0]
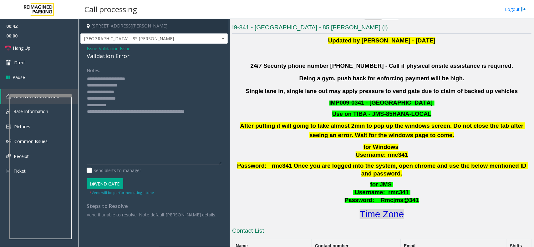
click at [386, 209] on font "Time Zone" at bounding box center [381, 214] width 44 height 10
drag, startPoint x: 128, startPoint y: 99, endPoint x: 113, endPoint y: 99, distance: 14.7
click at [113, 99] on textarea at bounding box center [154, 119] width 135 height 91
drag, startPoint x: 119, startPoint y: 107, endPoint x: 104, endPoint y: 103, distance: 16.1
click at [103, 103] on textarea at bounding box center [154, 119] width 135 height 91
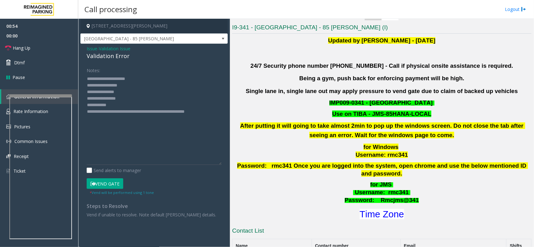
click at [103, 185] on button "Vend Gate" at bounding box center [105, 183] width 37 height 11
click at [106, 105] on textarea at bounding box center [154, 119] width 135 height 91
type textarea "**********"
click at [29, 42] on link "Hang Up" at bounding box center [39, 48] width 78 height 15
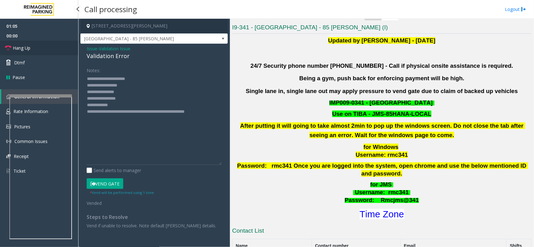
click at [29, 42] on link "Hang Up" at bounding box center [39, 48] width 78 height 15
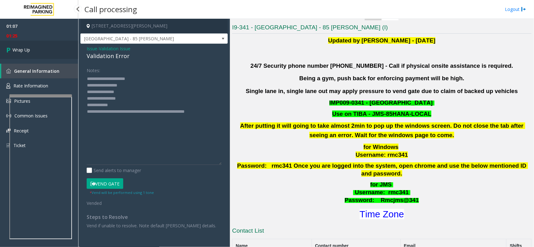
click at [29, 51] on span "Wrap Up" at bounding box center [22, 50] width 18 height 7
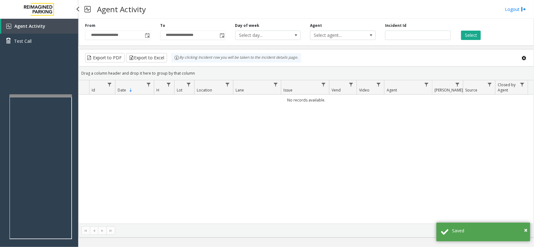
click at [34, 53] on div "Agent Activity Test Call" at bounding box center [39, 142] width 78 height 247
click at [34, 52] on div "Agent Activity Test Call" at bounding box center [39, 36] width 78 height 34
drag, startPoint x: 38, startPoint y: 53, endPoint x: 56, endPoint y: 61, distance: 20.0
click at [38, 53] on div "Agent Activity Test Call" at bounding box center [39, 142] width 78 height 247
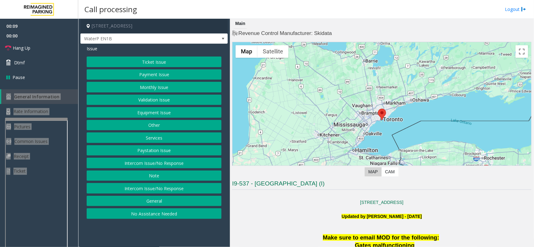
click at [43, 119] on div at bounding box center [36, 119] width 63 height 3
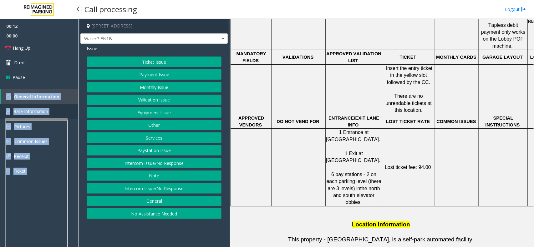
click at [52, 114] on link "Rate Information" at bounding box center [39, 111] width 78 height 15
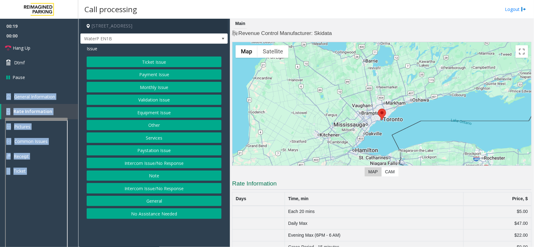
scroll to position [12, 0]
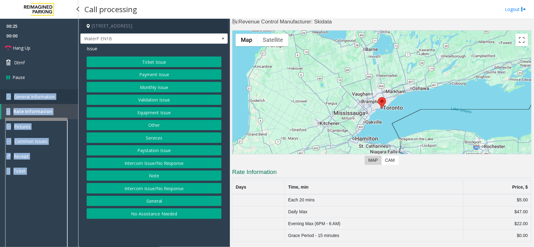
click at [69, 96] on link "General Information" at bounding box center [39, 96] width 78 height 15
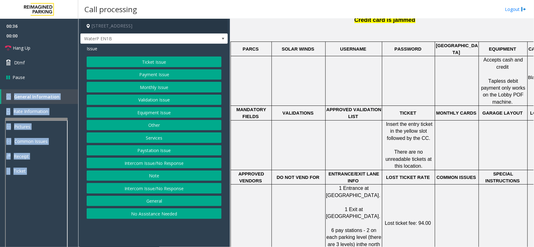
scroll to position [324, 0]
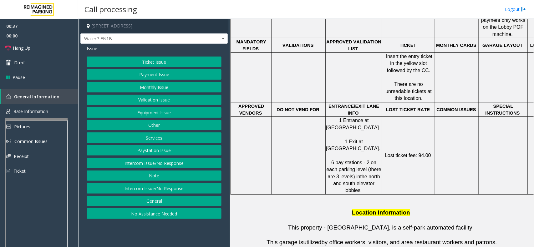
drag, startPoint x: 408, startPoint y: 241, endPoint x: 488, endPoint y: 221, distance: 82.2
click at [488, 221] on div "I9-537 - Waterpark Place (I) [STREET_ADDRESS] Updated by [PERSON_NAME] - [DATE]…" at bounding box center [381, 134] width 299 height 559
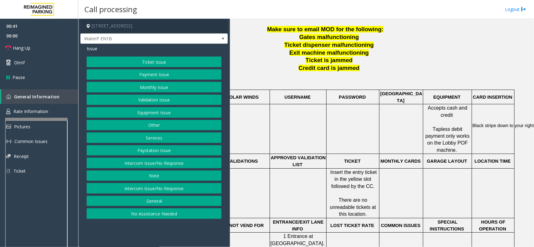
scroll to position [207, 58]
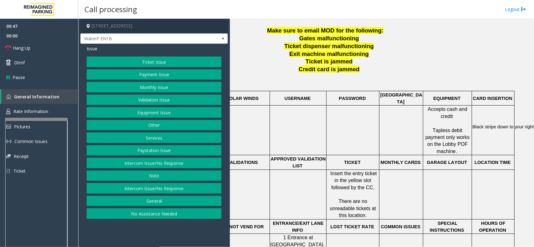
click at [161, 138] on button "Services" at bounding box center [154, 138] width 135 height 11
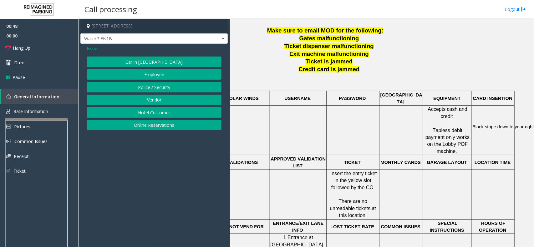
click at [90, 48] on span "Issue" at bounding box center [92, 48] width 11 height 7
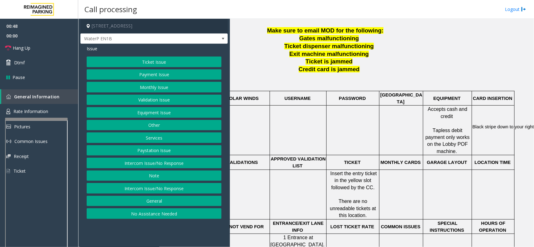
click at [144, 59] on button "Ticket Issue" at bounding box center [154, 62] width 135 height 11
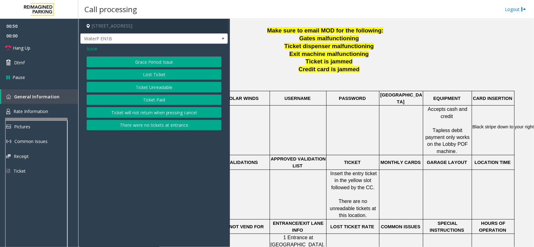
click at [167, 63] on button "Grace Period Issue" at bounding box center [154, 62] width 135 height 11
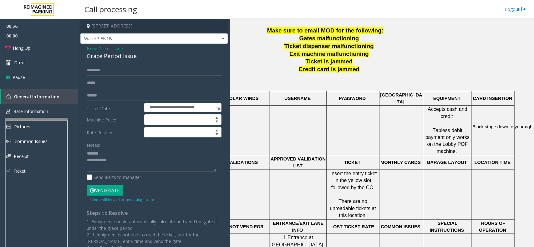
click at [103, 57] on div "Grace Period Issue" at bounding box center [154, 56] width 135 height 8
click at [120, 55] on div "Grace Period Issue" at bounding box center [154, 56] width 135 height 8
click at [123, 55] on div "Grace Period Issue" at bounding box center [154, 56] width 135 height 8
drag, startPoint x: 120, startPoint y: 55, endPoint x: 87, endPoint y: 55, distance: 33.1
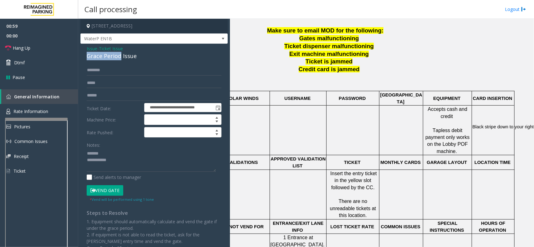
click at [87, 55] on div "Grace Period Issue" at bounding box center [154, 56] width 135 height 8
click at [130, 166] on textarea at bounding box center [151, 159] width 129 height 23
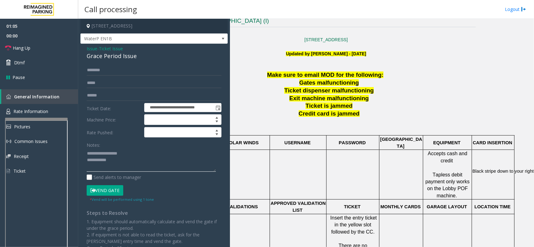
scroll to position [51, 58]
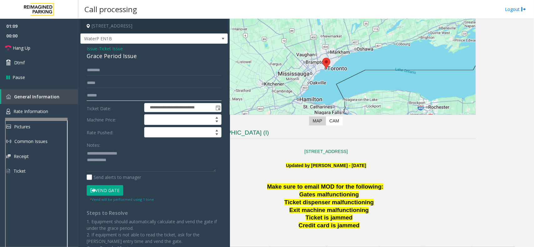
click at [112, 94] on input "text" at bounding box center [154, 95] width 135 height 11
click at [119, 191] on button "Vend Gate" at bounding box center [105, 190] width 37 height 11
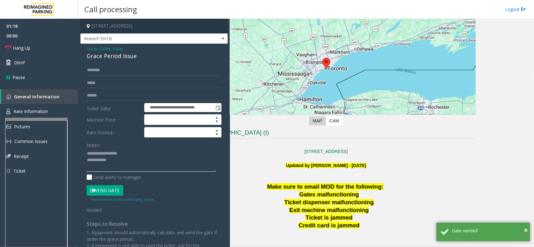
click at [133, 152] on textarea at bounding box center [151, 159] width 129 height 23
drag, startPoint x: 135, startPoint y: 157, endPoint x: 138, endPoint y: 170, distance: 13.4
click at [136, 157] on textarea at bounding box center [151, 159] width 129 height 23
click at [140, 163] on textarea at bounding box center [151, 159] width 129 height 23
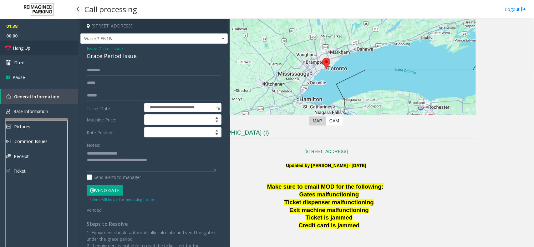
click at [33, 44] on link "Hang Up" at bounding box center [39, 48] width 78 height 15
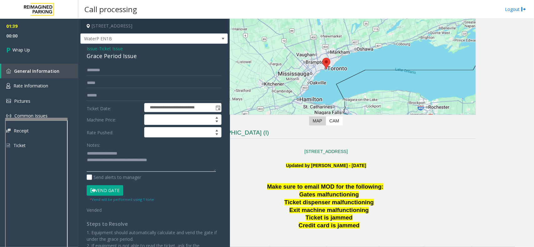
click at [170, 160] on textarea at bounding box center [151, 159] width 129 height 23
type textarea "**********"
click at [31, 49] on link "Wrap Up" at bounding box center [39, 50] width 78 height 18
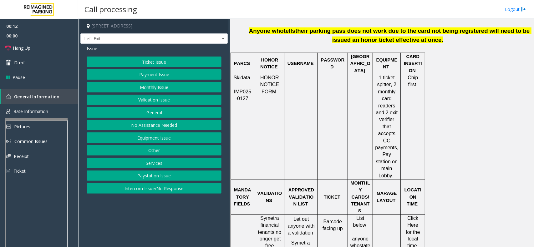
scroll to position [391, 0]
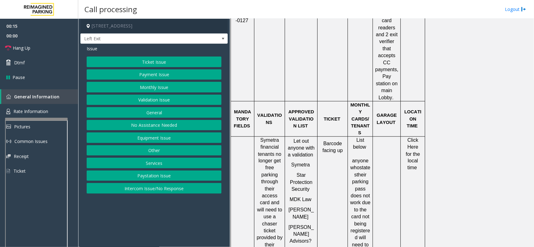
click at [182, 65] on button "Ticket Issue" at bounding box center [154, 62] width 135 height 11
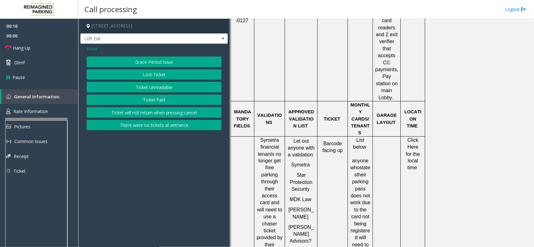
click at [176, 131] on button "There were no tickets at entrance" at bounding box center [154, 125] width 135 height 11
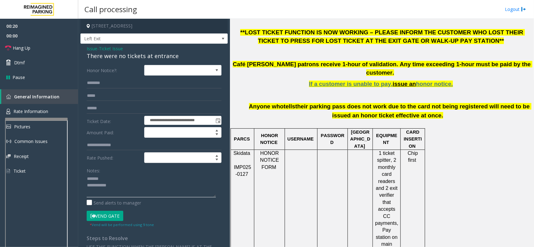
scroll to position [234, 0]
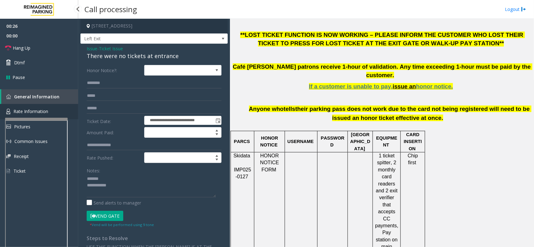
click at [70, 110] on link "Rate Information" at bounding box center [39, 111] width 78 height 15
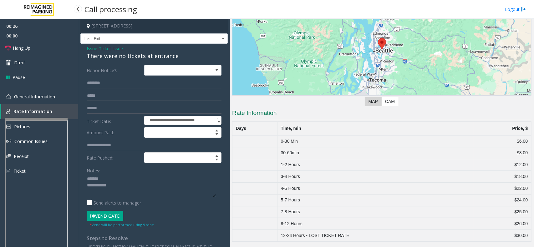
scroll to position [63, 0]
click at [69, 98] on link "General Information" at bounding box center [39, 96] width 78 height 15
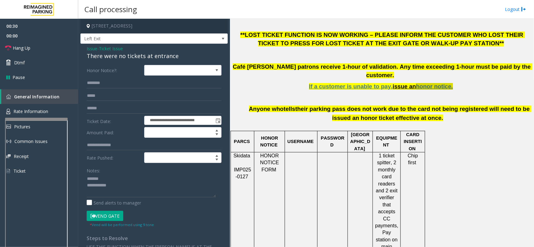
click at [417, 83] on span "honor notice." at bounding box center [434, 86] width 37 height 7
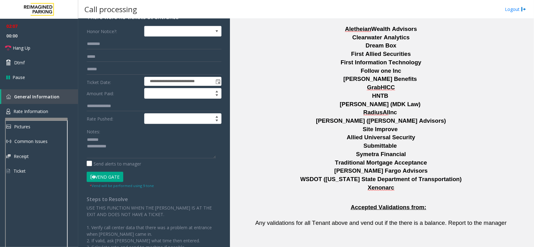
scroll to position [1054, 0]
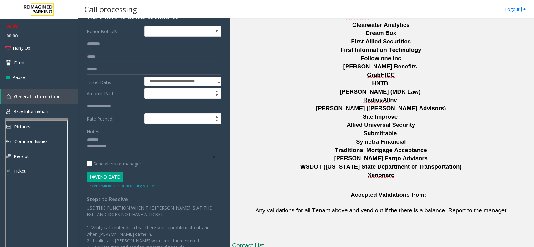
drag, startPoint x: 335, startPoint y: 190, endPoint x: 298, endPoint y: 192, distance: 37.9
copy button "[PHONE_NUMBER]"
click at [113, 139] on textarea at bounding box center [151, 146] width 129 height 23
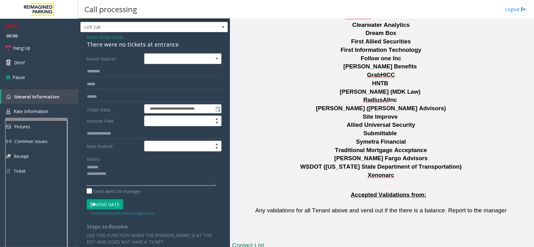
scroll to position [0, 0]
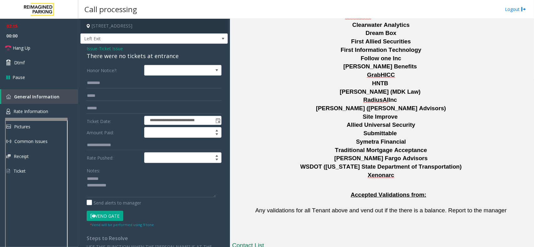
click at [128, 55] on div "There were no tickets at entrance" at bounding box center [154, 56] width 135 height 8
drag, startPoint x: 128, startPoint y: 55, endPoint x: 142, endPoint y: 60, distance: 14.8
click at [130, 56] on div "There were no tickets at entrance" at bounding box center [154, 56] width 135 height 8
click at [138, 198] on textarea at bounding box center [151, 185] width 129 height 23
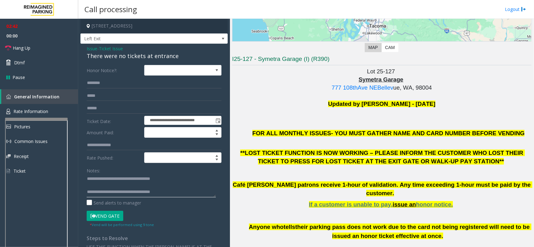
scroll to position [77, 0]
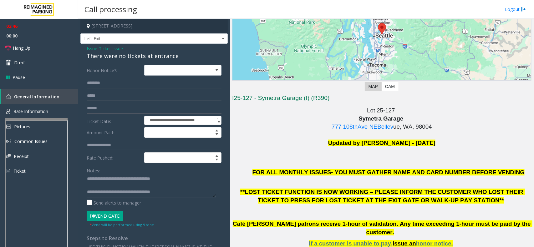
click at [117, 193] on textarea at bounding box center [151, 185] width 129 height 23
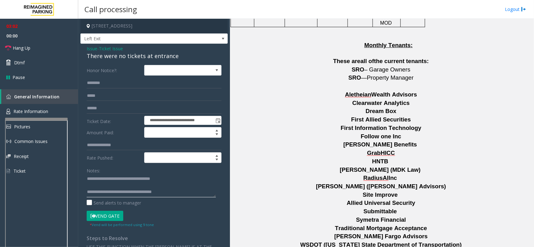
scroll to position [1054, 0]
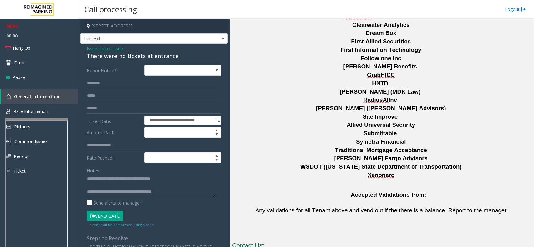
drag, startPoint x: 338, startPoint y: 193, endPoint x: 294, endPoint y: 187, distance: 44.2
drag, startPoint x: 308, startPoint y: 193, endPoint x: 323, endPoint y: 204, distance: 18.3
drag, startPoint x: 323, startPoint y: 204, endPoint x: 310, endPoint y: 188, distance: 20.6
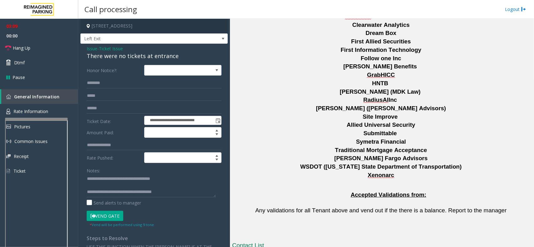
drag, startPoint x: 338, startPoint y: 188, endPoint x: 293, endPoint y: 186, distance: 44.4
copy button "[PHONE_NUMBER]"
click at [39, 49] on link "Hang Up" at bounding box center [39, 48] width 78 height 15
click at [180, 196] on textarea at bounding box center [151, 185] width 129 height 23
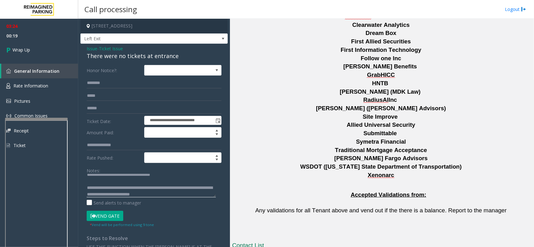
scroll to position [11, 0]
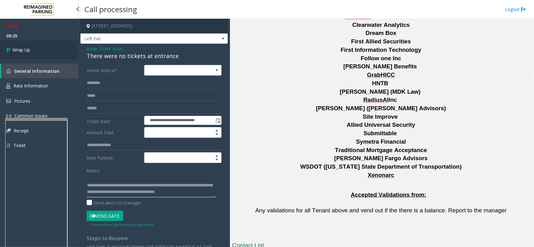
type textarea "**********"
click at [46, 54] on link "Wrap Up" at bounding box center [39, 50] width 78 height 18
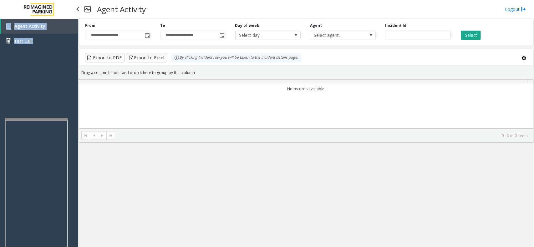
click at [46, 54] on div "Agent Activity Test Call" at bounding box center [39, 142] width 78 height 247
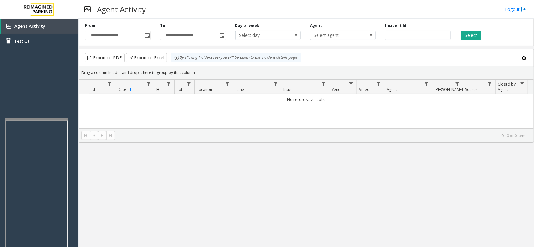
click at [121, 147] on div "**********" at bounding box center [305, 133] width 455 height 228
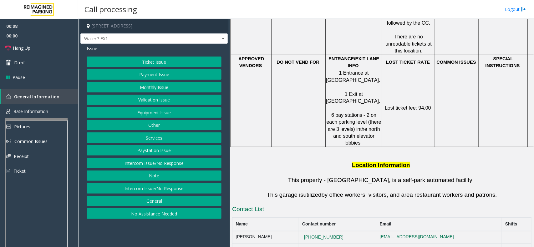
scroll to position [313, 0]
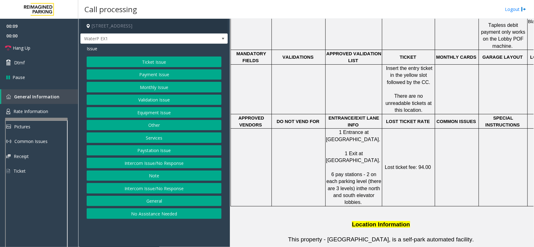
click at [159, 96] on button "Validation Issue" at bounding box center [154, 100] width 135 height 11
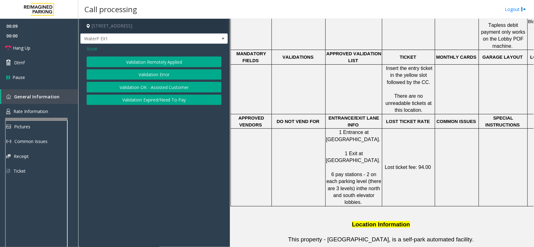
click at [150, 77] on button "Validation Error" at bounding box center [154, 74] width 135 height 11
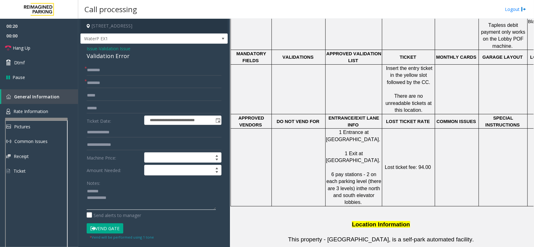
type textarea "**********"
click at [110, 47] on span "Validation Issue" at bounding box center [115, 48] width 32 height 7
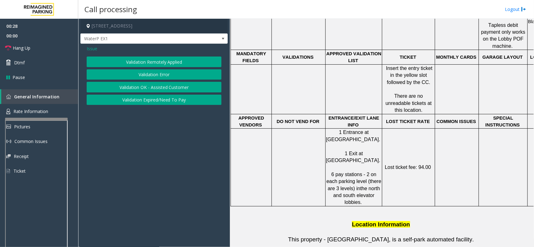
click at [94, 49] on span "Issue" at bounding box center [92, 48] width 11 height 7
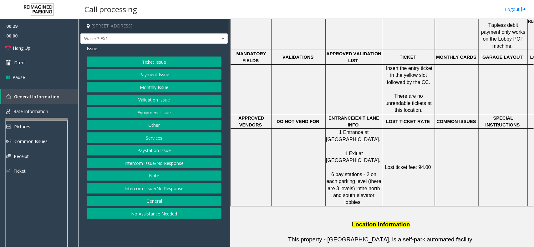
click at [163, 140] on button "Services" at bounding box center [154, 138] width 135 height 11
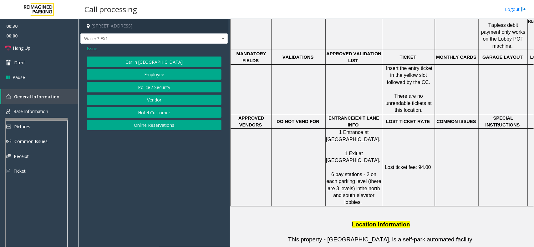
click at [158, 130] on button "Online Reservations" at bounding box center [154, 125] width 135 height 11
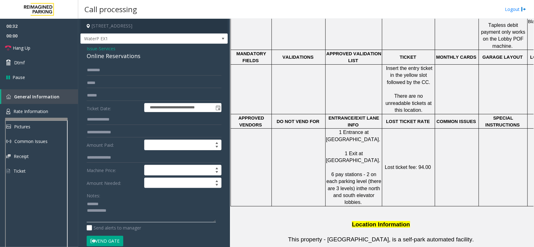
drag, startPoint x: 120, startPoint y: 210, endPoint x: 78, endPoint y: 204, distance: 42.4
click at [78, 204] on app-call-processing-form "**********" at bounding box center [154, 133] width 152 height 228
click at [110, 243] on button "Vend Gate" at bounding box center [105, 241] width 37 height 11
type textarea "**********"
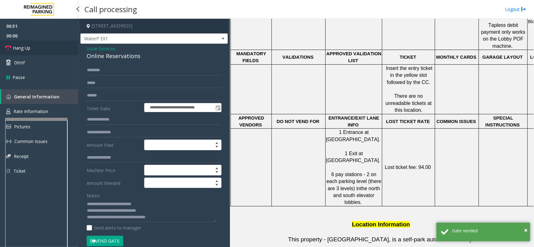
click at [44, 49] on link "Hang Up" at bounding box center [39, 48] width 78 height 15
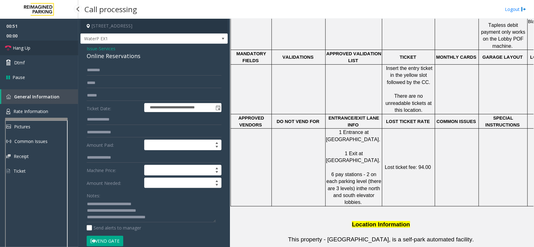
click at [44, 49] on link "Hang Up" at bounding box center [39, 48] width 78 height 15
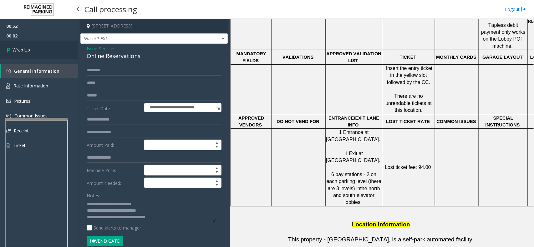
click at [47, 49] on link "Wrap Up" at bounding box center [39, 50] width 78 height 18
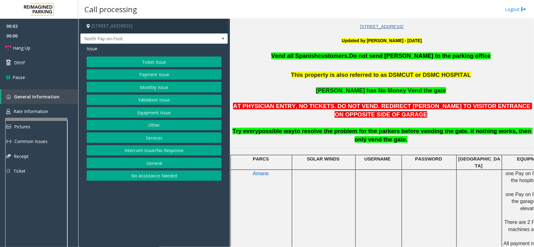
scroll to position [195, 0]
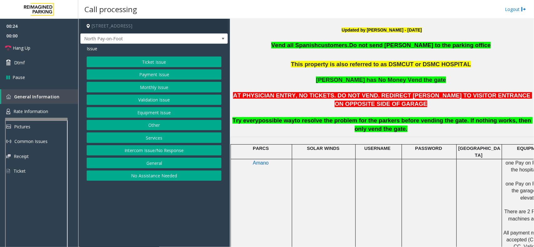
click at [169, 151] on button "Intercom Issue/No Response" at bounding box center [154, 150] width 135 height 11
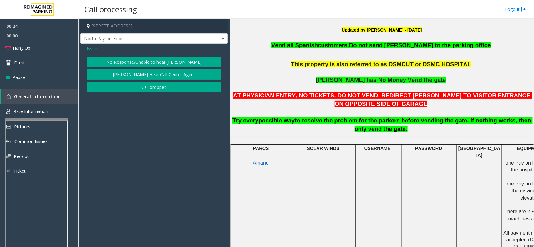
click at [145, 64] on button "No Response/Unable to hear [PERSON_NAME]" at bounding box center [154, 62] width 135 height 11
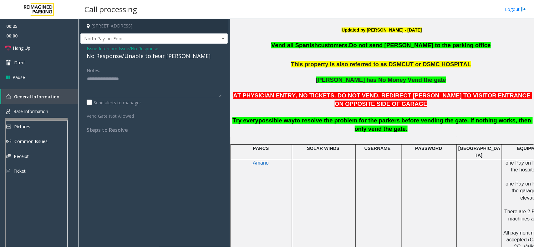
click at [138, 57] on div "No Response/Unable to hear [PERSON_NAME]" at bounding box center [154, 56] width 135 height 8
type textarea "**********"
click at [52, 49] on link "Hang Up" at bounding box center [39, 48] width 78 height 15
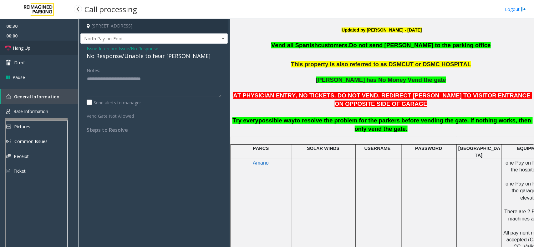
click at [52, 49] on link "Hang Up" at bounding box center [39, 48] width 78 height 15
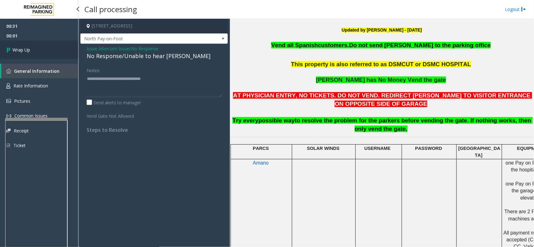
click at [54, 51] on link "Wrap Up" at bounding box center [39, 50] width 78 height 18
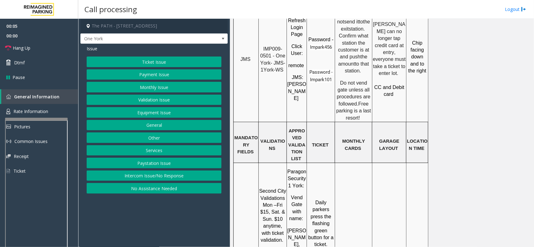
scroll to position [703, 0]
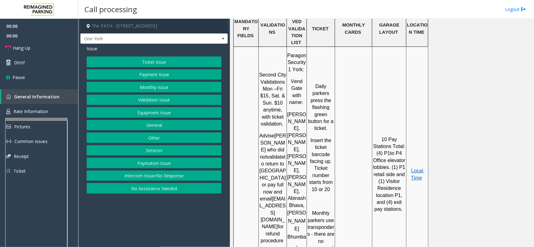
drag, startPoint x: 185, startPoint y: 179, endPoint x: 174, endPoint y: 112, distance: 68.1
click at [185, 179] on button "Intercom Issue/No Response" at bounding box center [154, 176] width 135 height 11
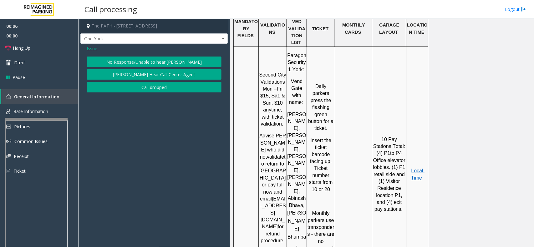
click at [164, 63] on button "No Response/Unable to hear [PERSON_NAME]" at bounding box center [154, 62] width 135 height 11
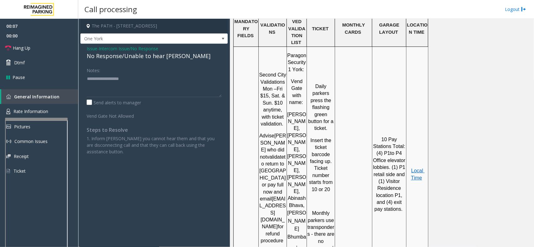
click at [151, 58] on div "No Response/Unable to hear [PERSON_NAME]" at bounding box center [154, 56] width 135 height 8
click at [157, 58] on div "No Response/Unable to hear [PERSON_NAME]" at bounding box center [154, 56] width 135 height 8
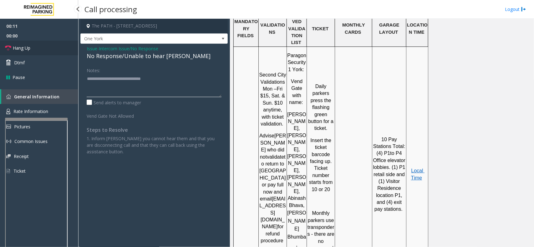
type textarea "**********"
click at [60, 51] on link "Hang Up" at bounding box center [39, 48] width 78 height 15
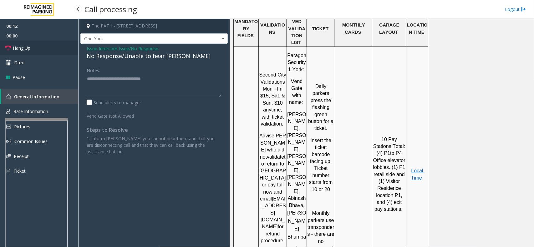
click at [60, 51] on link "Hang Up" at bounding box center [39, 48] width 78 height 15
click at [60, 50] on link "Hang Up" at bounding box center [39, 48] width 78 height 15
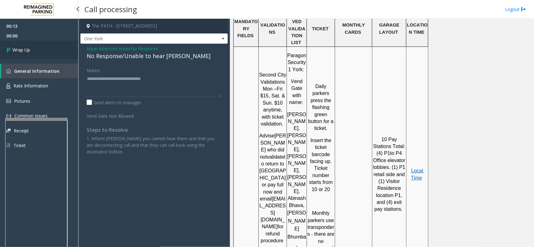
click at [61, 49] on link "Wrap Up" at bounding box center [39, 50] width 78 height 18
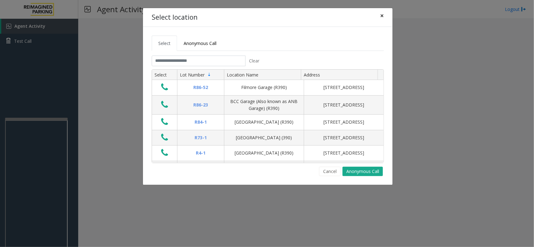
click at [381, 20] on button "×" at bounding box center [381, 15] width 13 height 15
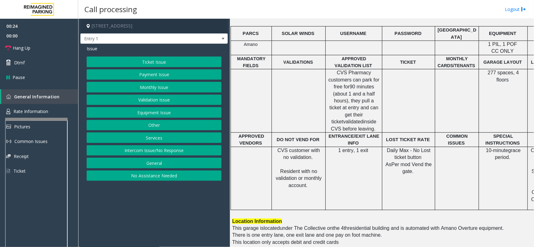
scroll to position [195, 0]
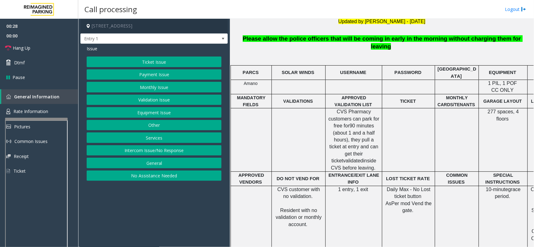
click at [163, 113] on button "Equipment Issue" at bounding box center [154, 112] width 135 height 11
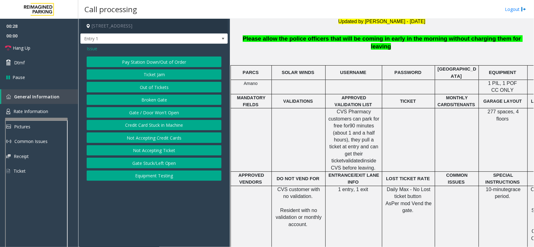
click at [163, 113] on button "Gate / Door Won't Open" at bounding box center [154, 112] width 135 height 11
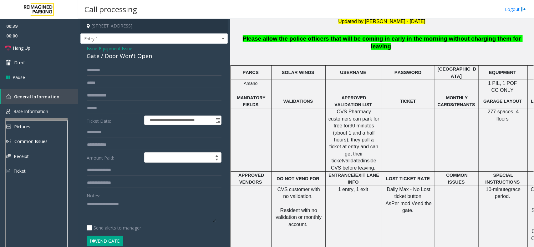
click at [118, 213] on textarea at bounding box center [151, 210] width 129 height 23
paste textarea "**********"
click at [151, 205] on textarea at bounding box center [151, 210] width 129 height 23
type textarea "**********"
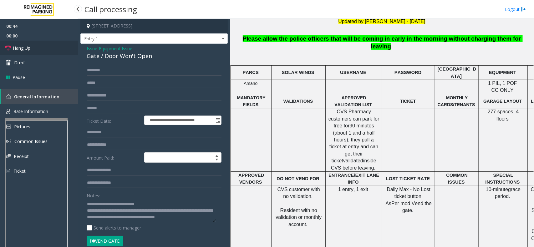
click at [34, 51] on link "Hang Up" at bounding box center [39, 48] width 78 height 15
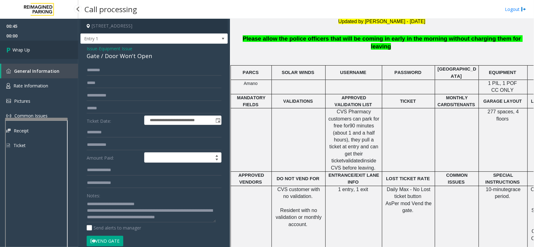
click at [30, 50] on span "Wrap Up" at bounding box center [22, 50] width 18 height 7
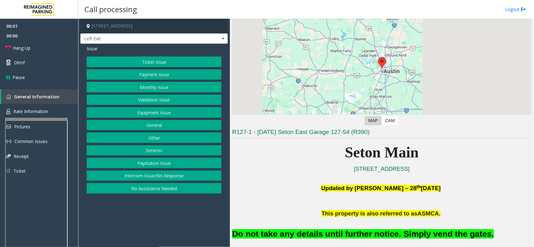
scroll to position [78, 0]
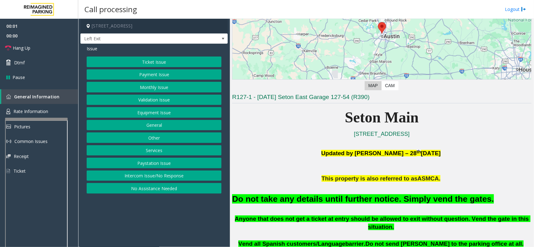
click at [180, 116] on button "Equipment Issue" at bounding box center [154, 112] width 135 height 11
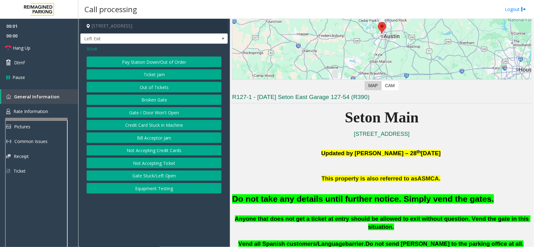
click at [180, 116] on button "Gate / Door Won't Open" at bounding box center [154, 112] width 135 height 11
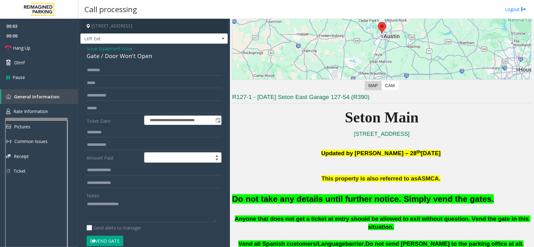
click at [116, 242] on button "Vend Gate" at bounding box center [105, 241] width 37 height 11
click at [284, 199] on font "Do not take any details until further notice. Simply vend the gates." at bounding box center [363, 198] width 262 height 9
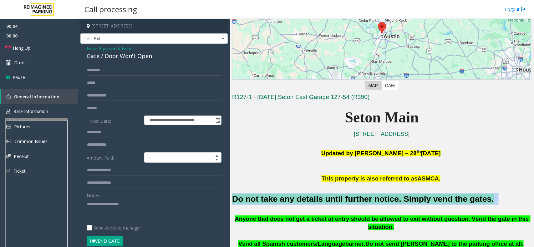
drag, startPoint x: 284, startPoint y: 199, endPoint x: 316, endPoint y: 201, distance: 31.6
click at [291, 201] on font "Do not take any details until further notice. Simply vend the gates." at bounding box center [363, 198] width 262 height 9
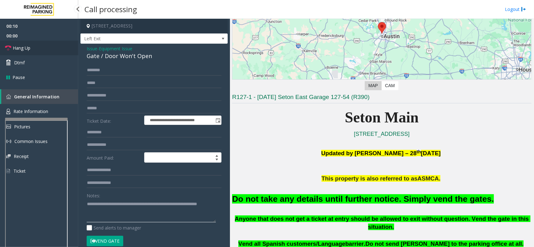
type textarea "**********"
click at [52, 52] on link "Hang Up" at bounding box center [39, 48] width 78 height 15
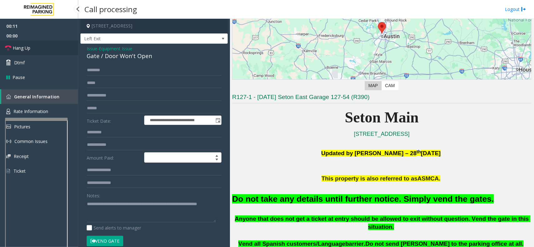
click at [52, 52] on link "Hang Up" at bounding box center [39, 48] width 78 height 15
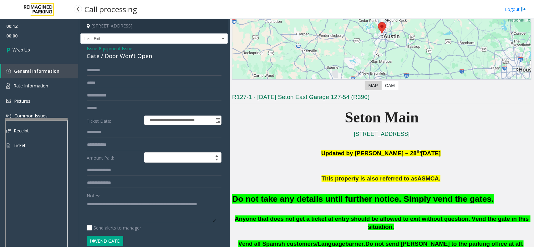
click at [52, 52] on link "Wrap Up" at bounding box center [39, 50] width 78 height 18
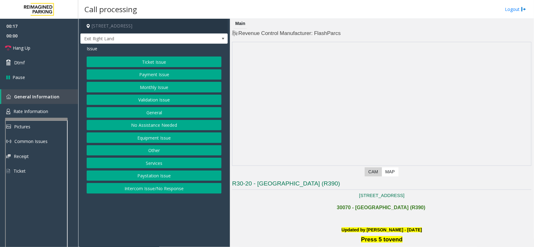
click at [166, 86] on button "Monthly Issue" at bounding box center [154, 87] width 135 height 11
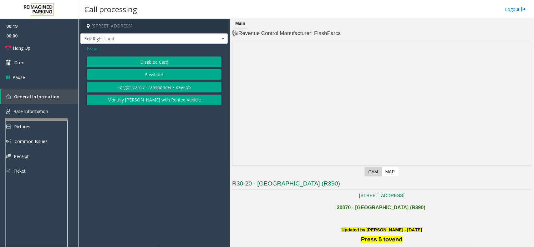
click at [168, 64] on button "Disabled Card" at bounding box center [154, 62] width 135 height 11
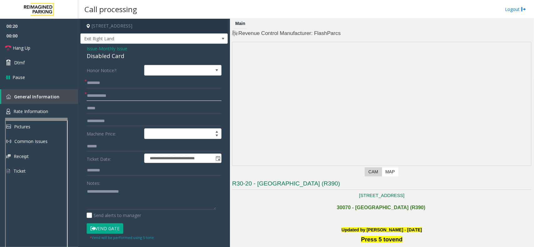
click at [127, 94] on input "text" at bounding box center [154, 96] width 135 height 11
click at [101, 56] on div "Disabled Card" at bounding box center [154, 56] width 135 height 8
click at [126, 203] on textarea at bounding box center [151, 198] width 129 height 23
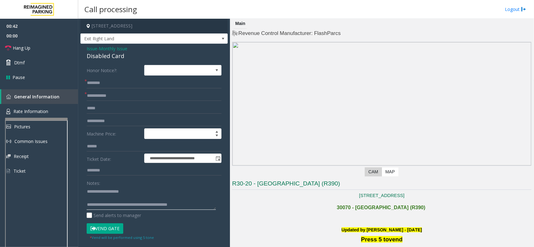
type textarea "**********"
click at [124, 96] on input "text" at bounding box center [154, 96] width 135 height 11
type input "*"
type input "****"
click at [113, 82] on input "text" at bounding box center [154, 83] width 135 height 11
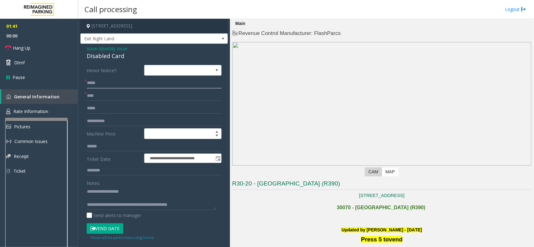
type input "****"
click at [121, 232] on button "Vend Gate" at bounding box center [105, 228] width 37 height 11
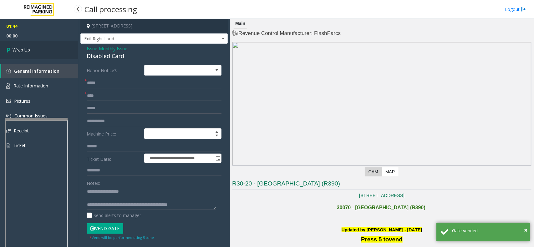
click at [52, 46] on link "Wrap Up" at bounding box center [39, 50] width 78 height 18
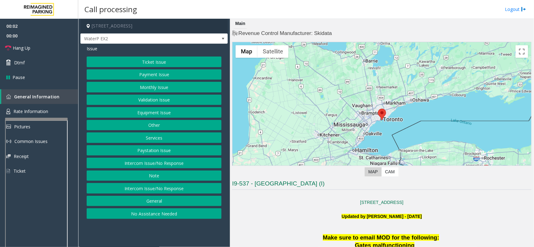
click at [184, 162] on button "Intercom Issue/No Response" at bounding box center [154, 163] width 135 height 11
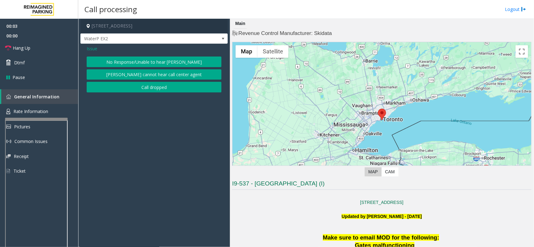
click at [156, 62] on button "No Response/Unable to hear [PERSON_NAME]" at bounding box center [154, 62] width 135 height 11
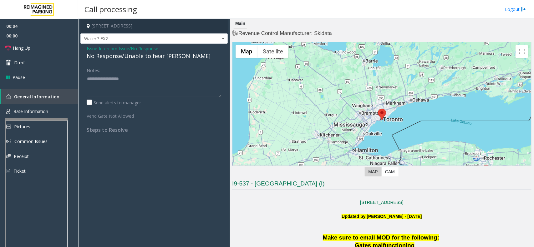
click at [151, 54] on div "No Response/Unable to hear [PERSON_NAME]" at bounding box center [154, 56] width 135 height 8
type textarea "**********"
click at [57, 42] on link "Hang Up" at bounding box center [39, 48] width 78 height 15
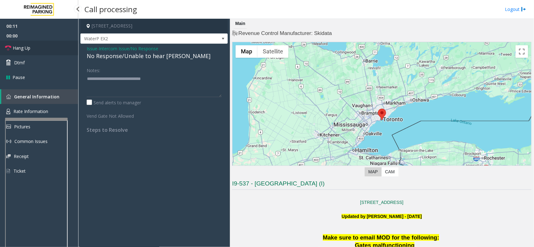
click at [57, 42] on link "Hang Up" at bounding box center [39, 48] width 78 height 15
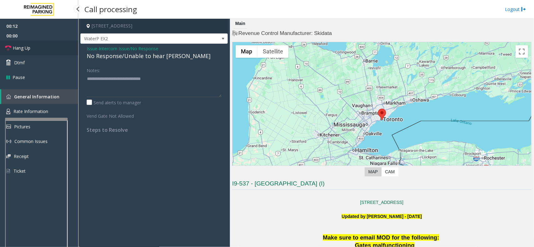
click at [57, 42] on link "Hang Up" at bounding box center [39, 48] width 78 height 15
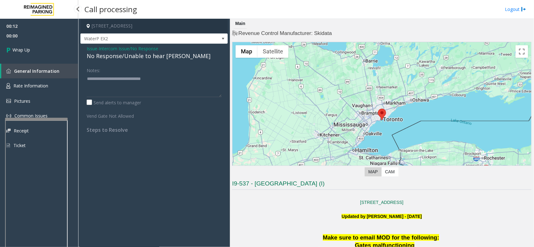
click at [57, 42] on link "Wrap Up" at bounding box center [39, 50] width 78 height 18
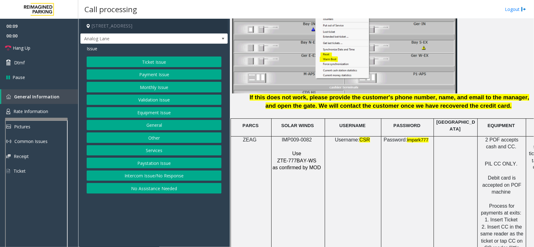
scroll to position [781, 0]
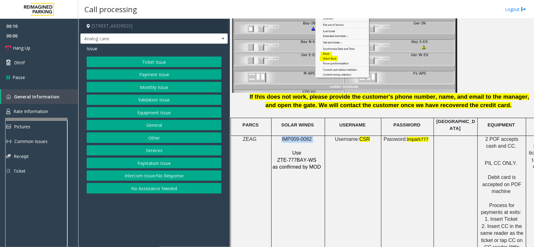
drag, startPoint x: 316, startPoint y: 137, endPoint x: 262, endPoint y: 133, distance: 53.8
click at [262, 136] on tr "ZEAG IMP009-0082 Use ZTE-777BAY-WS as confirmed by MOD Username: CSR Password: …" at bounding box center [399, 223] width 337 height 175
copy tr "IMP009-0082"
click at [153, 149] on button "Services" at bounding box center [154, 150] width 135 height 11
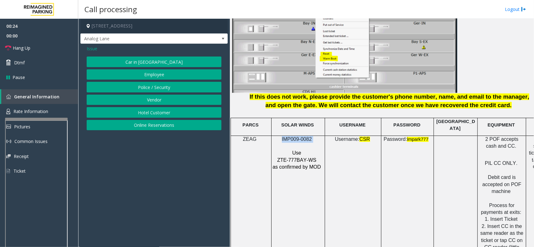
click at [145, 125] on button "Online Reservations" at bounding box center [154, 125] width 135 height 11
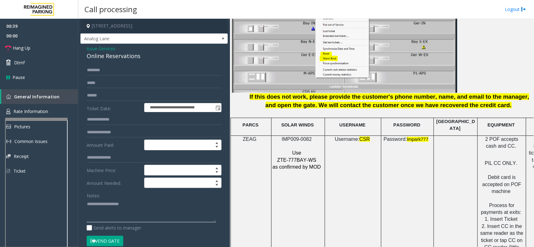
click at [146, 211] on textarea at bounding box center [151, 210] width 129 height 23
paste textarea "**********"
click at [133, 211] on textarea at bounding box center [151, 210] width 129 height 23
click at [114, 239] on button "Vend Gate" at bounding box center [105, 241] width 37 height 11
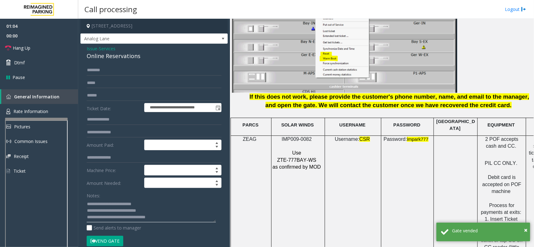
click at [109, 213] on textarea at bounding box center [151, 210] width 129 height 23
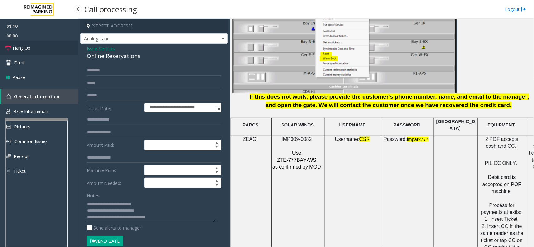
type textarea "**********"
click at [52, 43] on link "Hang Up" at bounding box center [39, 48] width 78 height 15
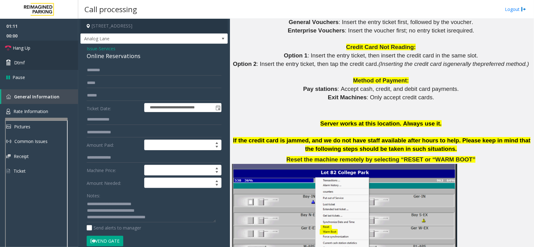
scroll to position [586, 0]
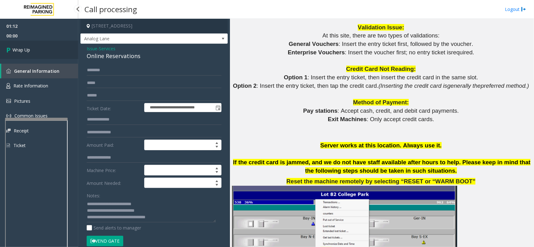
click at [43, 51] on link "Wrap Up" at bounding box center [39, 50] width 78 height 18
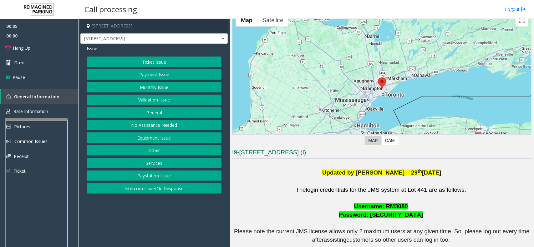
scroll to position [78, 0]
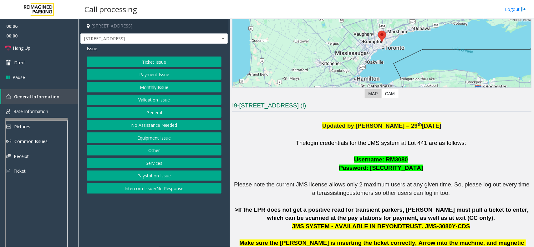
click at [157, 101] on button "Validation Issue" at bounding box center [154, 100] width 135 height 11
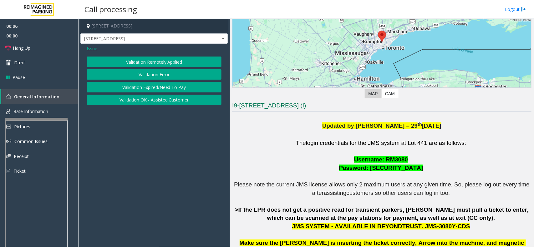
click at [163, 74] on button "Validation Error" at bounding box center [154, 74] width 135 height 11
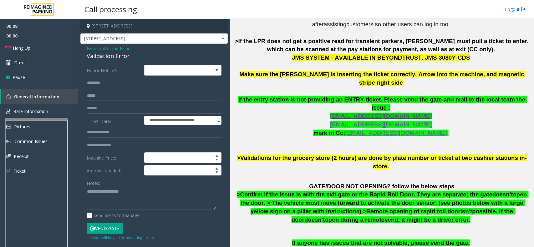
scroll to position [273, 0]
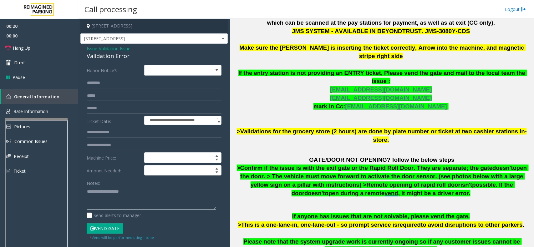
click at [95, 195] on textarea at bounding box center [151, 198] width 129 height 23
paste textarea "**********"
click at [96, 198] on textarea at bounding box center [151, 198] width 129 height 23
click at [87, 199] on textarea at bounding box center [151, 198] width 129 height 23
click at [105, 195] on textarea at bounding box center [151, 198] width 129 height 23
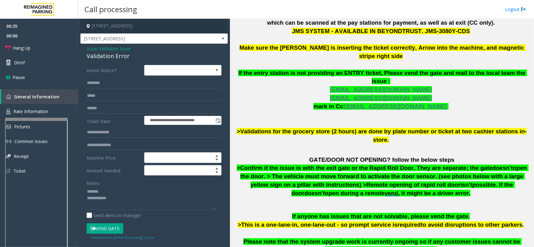
click at [108, 58] on div "Validation Error" at bounding box center [154, 56] width 135 height 8
copy div "Validation Error"
click at [103, 190] on textarea at bounding box center [151, 198] width 129 height 23
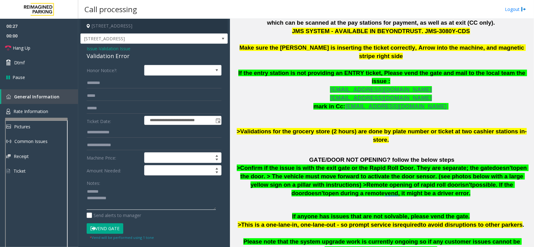
paste textarea "**********"
click at [132, 211] on div "Notes: Send alerts to manager" at bounding box center [154, 198] width 135 height 41
click at [130, 207] on textarea at bounding box center [151, 198] width 129 height 23
click at [109, 134] on input "text" at bounding box center [154, 132] width 135 height 11
click at [108, 199] on textarea at bounding box center [151, 198] width 129 height 23
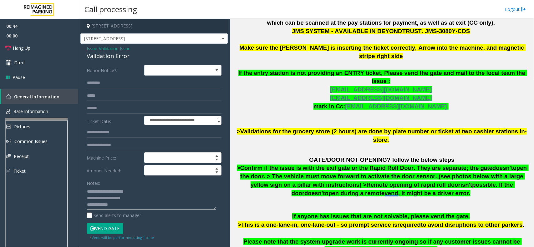
click at [129, 204] on textarea at bounding box center [151, 198] width 129 height 23
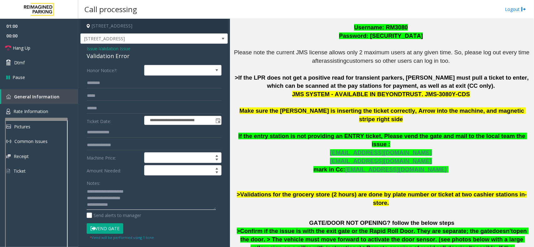
scroll to position [227, 0]
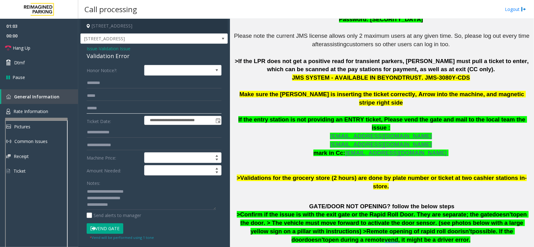
click at [100, 110] on input "text" at bounding box center [154, 108] width 135 height 11
click at [31, 48] on link "Hang Up" at bounding box center [39, 48] width 78 height 15
click at [129, 206] on textarea at bounding box center [151, 198] width 129 height 23
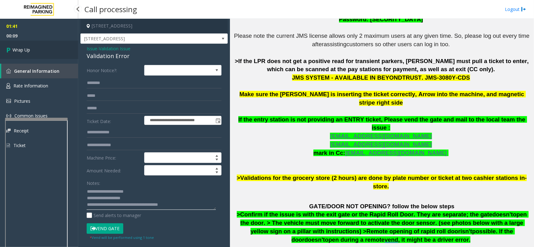
type textarea "**********"
click at [10, 52] on icon at bounding box center [9, 50] width 6 height 10
click at [10, 53] on icon at bounding box center [9, 50] width 6 height 10
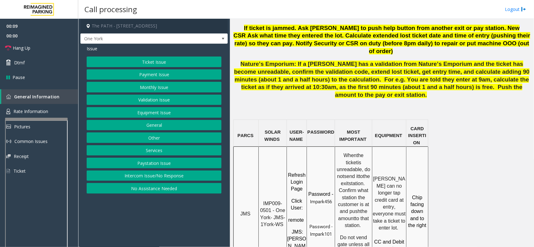
scroll to position [547, 0]
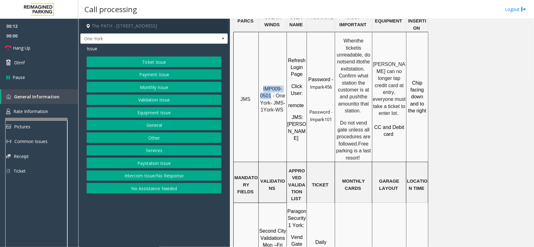
drag, startPoint x: 270, startPoint y: 48, endPoint x: 264, endPoint y: 44, distance: 7.4
click at [264, 86] on span "IMP009-0501 - One York- JMS-1York-WS" at bounding box center [273, 99] width 27 height 26
copy span "IMP009-0501"
click at [167, 64] on button "Ticket Issue" at bounding box center [154, 62] width 135 height 11
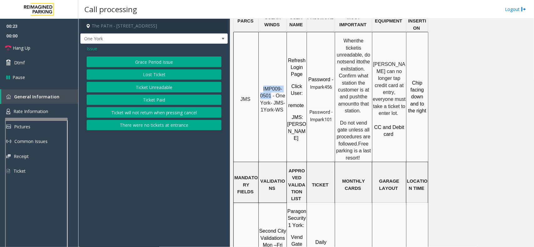
click at [162, 87] on button "Ticket Unreadable" at bounding box center [154, 87] width 135 height 11
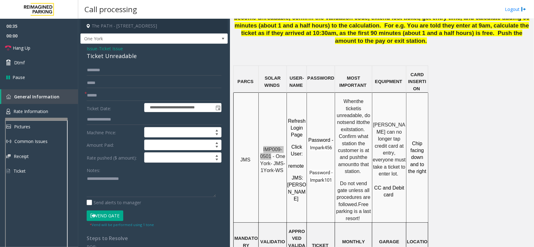
scroll to position [469, 0]
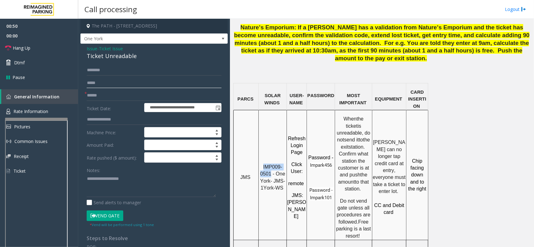
click at [111, 86] on input "text" at bounding box center [154, 83] width 135 height 11
click at [112, 92] on input "text" at bounding box center [154, 95] width 135 height 11
type input "**"
click at [87, 185] on textarea at bounding box center [151, 185] width 129 height 23
click at [34, 46] on link "Hang Up" at bounding box center [39, 48] width 78 height 15
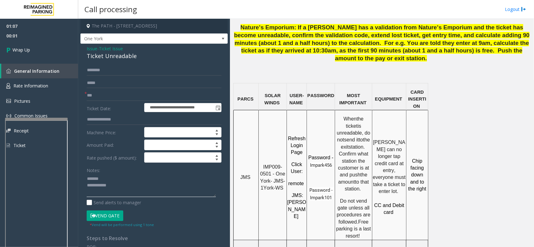
click at [108, 180] on textarea at bounding box center [151, 185] width 129 height 23
click at [119, 57] on div "Ticket Unreadable" at bounding box center [154, 56] width 135 height 8
copy div "Ticket Unreadable"
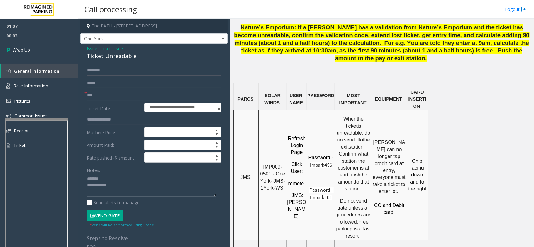
click at [115, 178] on textarea at bounding box center [151, 185] width 129 height 23
paste textarea "**********"
click at [124, 196] on textarea at bounding box center [151, 185] width 129 height 23
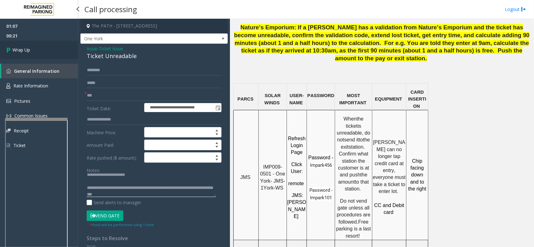
type textarea "**********"
click at [40, 49] on link "Wrap Up" at bounding box center [39, 50] width 78 height 18
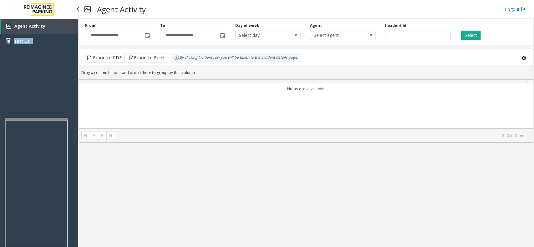
click at [40, 49] on div "Agent Activity Test Call" at bounding box center [39, 36] width 78 height 34
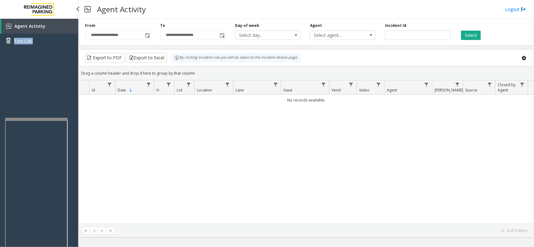
click at [37, 73] on div "Agent Activity Test Call" at bounding box center [39, 142] width 78 height 247
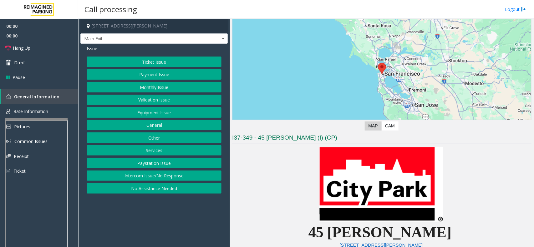
scroll to position [117, 0]
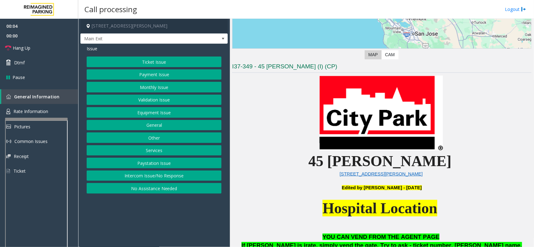
click at [180, 63] on button "Ticket Issue" at bounding box center [154, 62] width 135 height 11
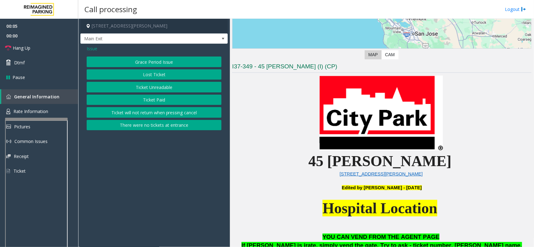
click at [182, 103] on button "Ticket Paid" at bounding box center [154, 100] width 135 height 11
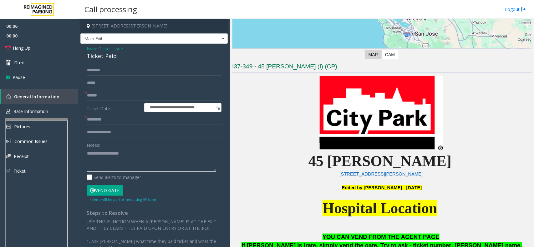
click at [121, 164] on textarea at bounding box center [151, 159] width 129 height 23
click at [120, 157] on textarea at bounding box center [151, 159] width 129 height 23
paste textarea "**********"
click at [105, 162] on textarea at bounding box center [151, 159] width 129 height 23
click at [101, 55] on div "Ticket Paid" at bounding box center [154, 56] width 135 height 8
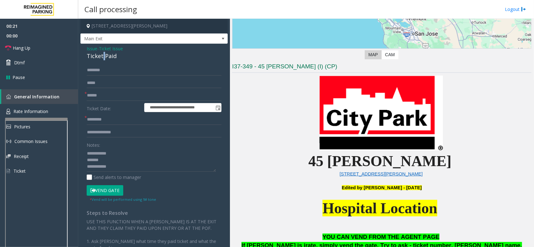
click at [101, 55] on div "Ticket Paid" at bounding box center [154, 56] width 135 height 8
copy div "Ticket Paid"
click at [105, 158] on textarea at bounding box center [151, 159] width 129 height 23
paste textarea "**********"
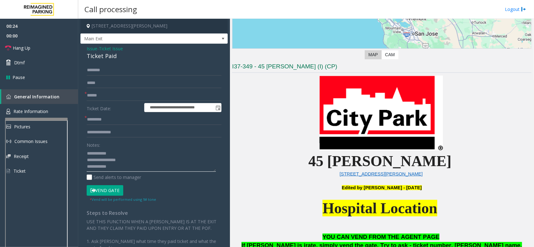
click at [117, 168] on textarea at bounding box center [151, 159] width 129 height 23
click at [130, 169] on textarea at bounding box center [151, 159] width 129 height 23
paste textarea "**********"
type textarea "**********"
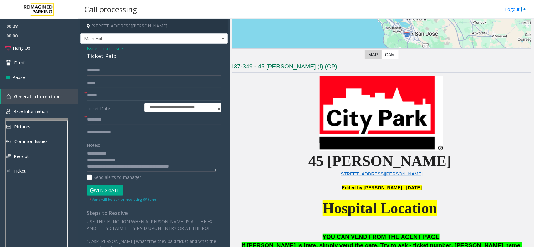
click at [105, 96] on input "text" at bounding box center [154, 95] width 135 height 11
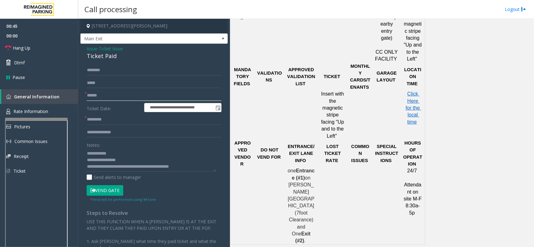
scroll to position [469, 0]
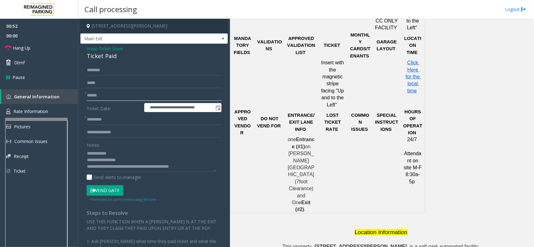
click at [122, 94] on input "text" at bounding box center [154, 95] width 135 height 11
type input "*******"
click at [112, 121] on input "text" at bounding box center [154, 119] width 135 height 11
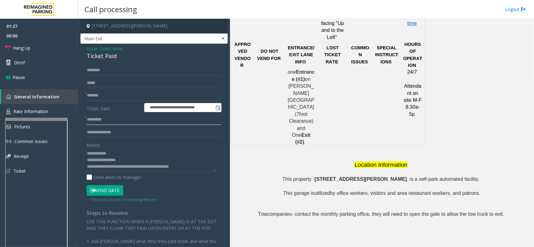
scroll to position [465, 0]
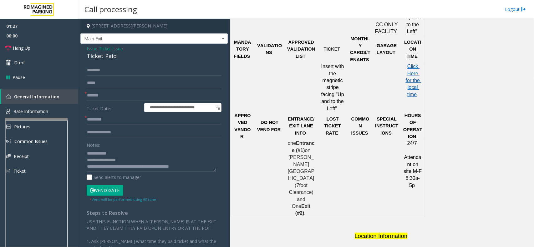
click at [416, 75] on span "Click Here for the local time" at bounding box center [413, 80] width 16 height 33
click at [106, 120] on input "text" at bounding box center [154, 119] width 135 height 11
type input "*****"
click at [180, 172] on textarea at bounding box center [151, 159] width 129 height 23
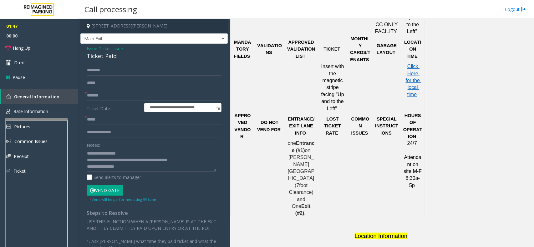
click at [108, 192] on button "Vend Gate" at bounding box center [105, 190] width 37 height 11
click at [110, 166] on textarea at bounding box center [151, 159] width 129 height 23
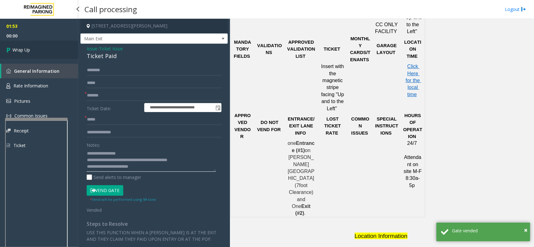
type textarea "**********"
drag, startPoint x: 37, startPoint y: 49, endPoint x: 33, endPoint y: 46, distance: 5.3
click at [37, 49] on link "Wrap Up" at bounding box center [39, 50] width 78 height 18
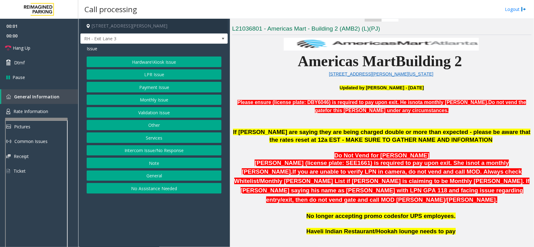
scroll to position [156, 0]
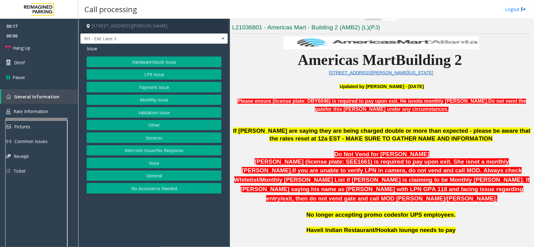
click at [159, 73] on button "LPR Issue" at bounding box center [154, 74] width 135 height 11
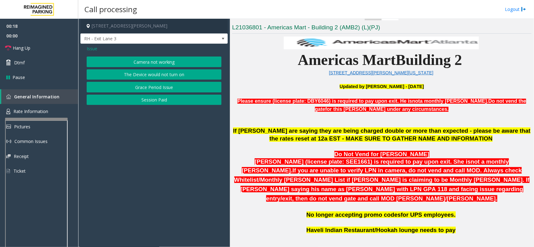
click at [160, 64] on button "Camera not working" at bounding box center [154, 62] width 135 height 11
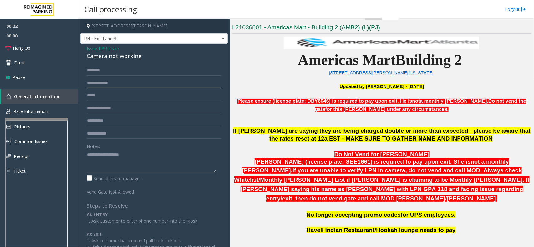
click at [101, 82] on input "text" at bounding box center [154, 83] width 135 height 11
type input "*******"
click at [92, 156] on textarea at bounding box center [151, 161] width 129 height 23
paste textarea "**********"
type textarea "**********"
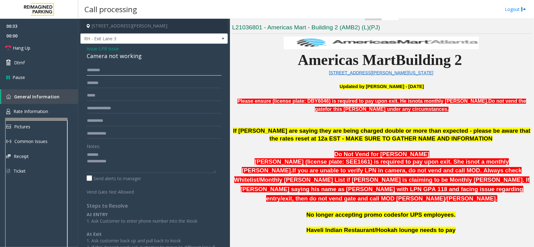
click at [95, 71] on input "text" at bounding box center [154, 70] width 135 height 11
type input "*****"
click at [52, 49] on link "Hang Up" at bounding box center [39, 48] width 78 height 15
click at [106, 58] on div "Camera not working" at bounding box center [154, 56] width 135 height 8
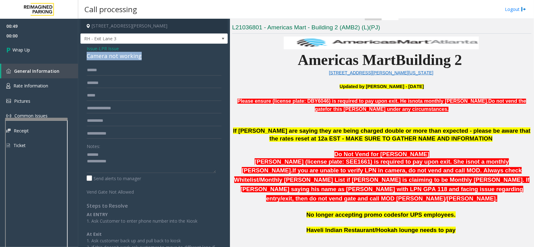
click at [106, 58] on div "Camera not working" at bounding box center [154, 56] width 135 height 8
copy div "Camera not working"
paste textarea "**********"
click at [118, 155] on textarea at bounding box center [151, 161] width 129 height 23
paste textarea "**********"
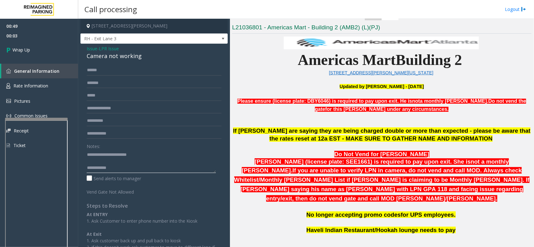
click at [124, 169] on textarea at bounding box center [151, 161] width 129 height 23
type textarea "**********"
click at [18, 52] on span "Wrap Up" at bounding box center [22, 50] width 18 height 7
click at [19, 52] on span "Wrap Up" at bounding box center [22, 50] width 18 height 7
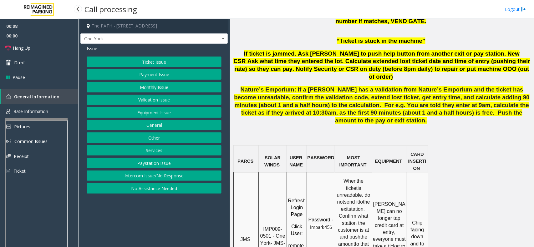
scroll to position [430, 0]
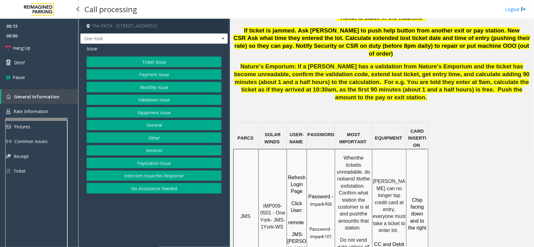
click at [184, 58] on button "Ticket Issue" at bounding box center [154, 62] width 135 height 11
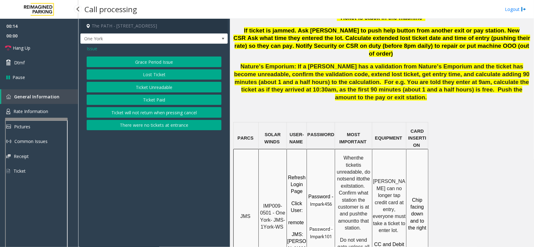
click at [188, 88] on button "Ticket Unreadable" at bounding box center [154, 87] width 135 height 11
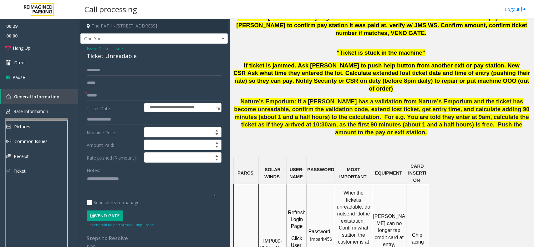
scroll to position [352, 0]
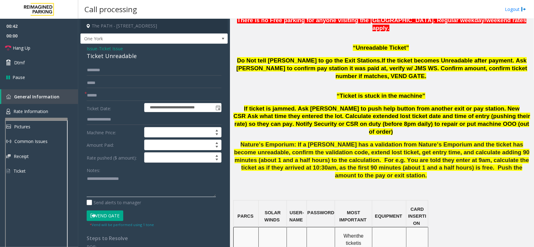
click at [103, 183] on textarea at bounding box center [151, 185] width 129 height 23
paste textarea "**********"
click at [24, 50] on span "Hang Up" at bounding box center [22, 48] width 18 height 7
click at [101, 58] on div "Ticket Unreadable" at bounding box center [154, 56] width 135 height 8
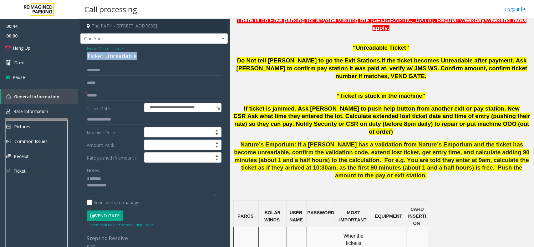
click at [101, 58] on div "Ticket Unreadable" at bounding box center [154, 56] width 135 height 8
copy div "Ticket Unreadable"
click at [111, 185] on textarea at bounding box center [151, 185] width 129 height 23
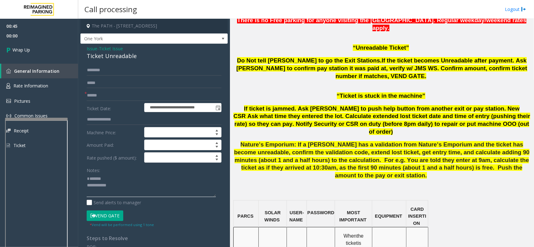
paste textarea "**********"
click at [117, 194] on textarea at bounding box center [151, 185] width 129 height 23
click at [120, 194] on textarea at bounding box center [151, 185] width 129 height 23
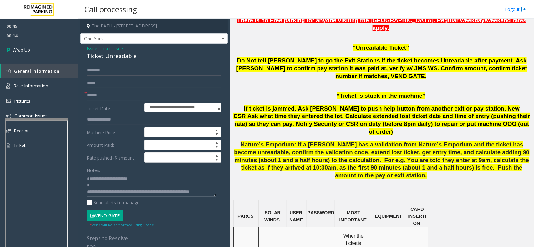
type textarea "**********"
click at [111, 95] on input "text" at bounding box center [154, 95] width 135 height 11
type input "**"
click at [27, 49] on span "Wrap Up" at bounding box center [22, 50] width 18 height 7
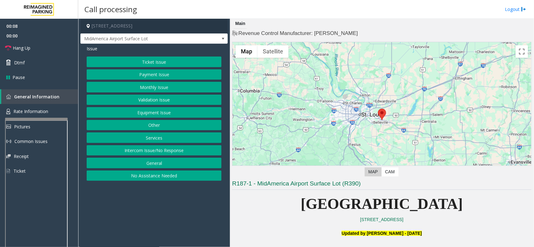
click at [156, 151] on button "Intercom Issue/No Response" at bounding box center [154, 150] width 135 height 11
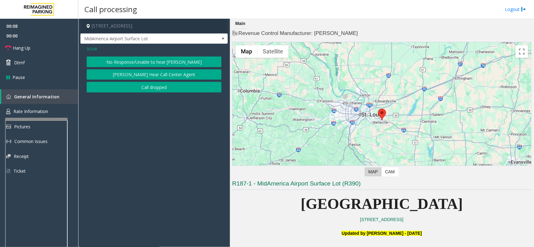
click at [148, 60] on button "No Response/Unable to hear [PERSON_NAME]" at bounding box center [154, 62] width 135 height 11
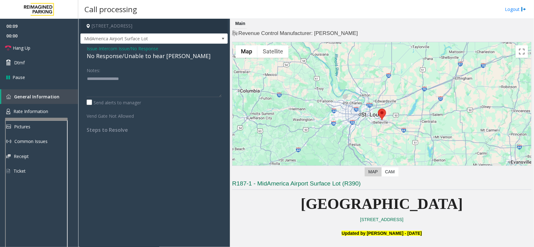
click at [143, 56] on div "No Response/Unable to hear [PERSON_NAME]" at bounding box center [154, 56] width 135 height 8
type textarea "**********"
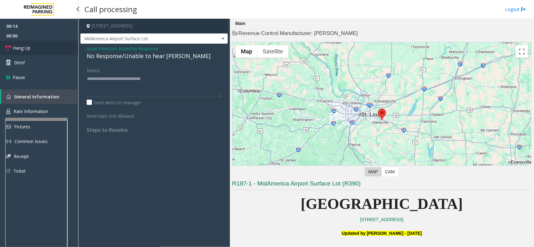
click at [55, 42] on link "Hang Up" at bounding box center [39, 48] width 78 height 15
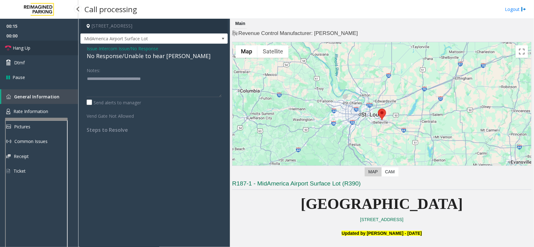
click at [55, 42] on link "Hang Up" at bounding box center [39, 48] width 78 height 15
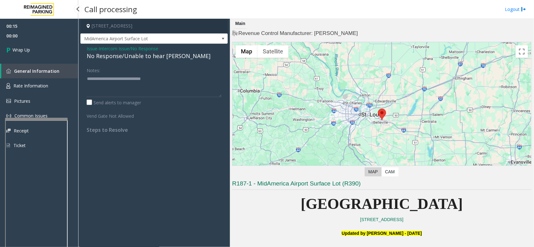
click at [55, 42] on link "Wrap Up" at bounding box center [39, 50] width 78 height 18
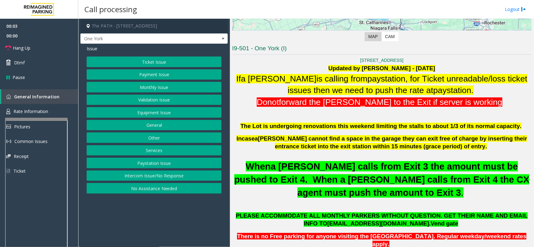
scroll to position [156, 0]
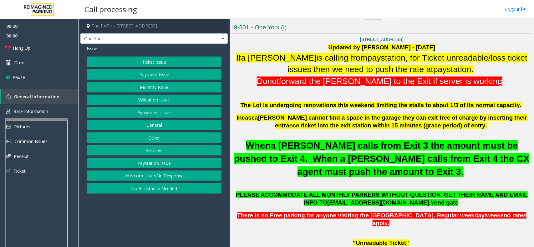
click at [154, 63] on button "Ticket Issue" at bounding box center [154, 62] width 135 height 11
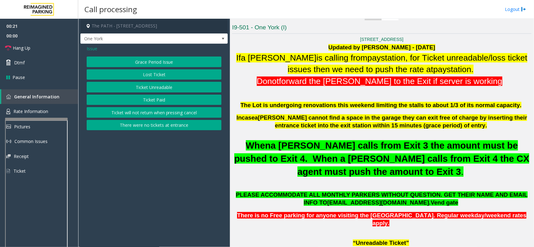
click at [153, 86] on button "Ticket Unreadable" at bounding box center [154, 87] width 135 height 11
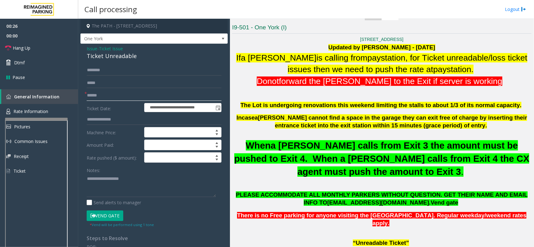
click at [120, 96] on input "text" at bounding box center [154, 95] width 135 height 11
type input "********"
drag, startPoint x: 105, startPoint y: 218, endPoint x: 68, endPoint y: 191, distance: 45.4
click at [105, 218] on button "Vend Gate" at bounding box center [105, 216] width 37 height 11
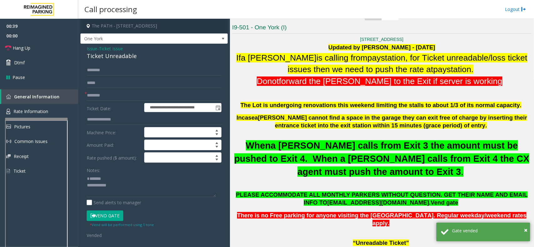
click at [112, 56] on div "Ticket Unreadable" at bounding box center [154, 56] width 135 height 8
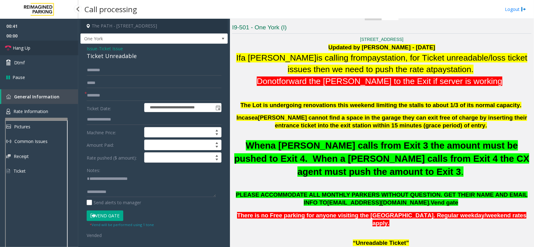
click at [51, 47] on link "Hang Up" at bounding box center [39, 48] width 78 height 15
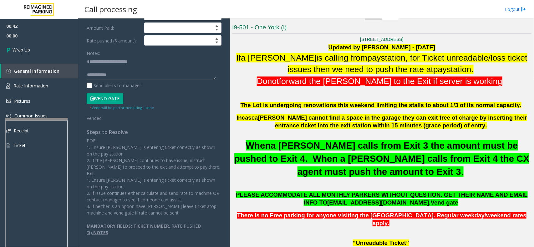
scroll to position [7, 0]
click at [192, 76] on textarea at bounding box center [151, 68] width 129 height 23
type textarea "**********"
click at [62, 41] on link "Wrap Up" at bounding box center [39, 50] width 78 height 18
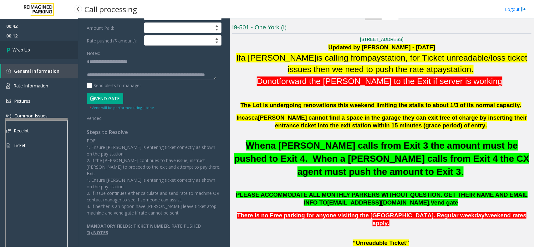
click at [62, 41] on link "Wrap Up" at bounding box center [39, 50] width 78 height 18
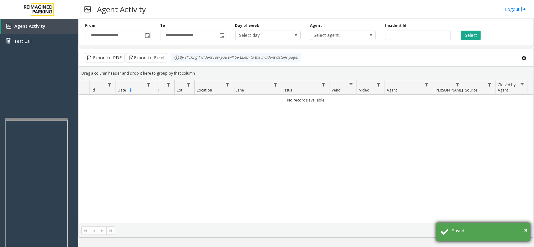
click at [523, 230] on div "Saved" at bounding box center [488, 231] width 73 height 7
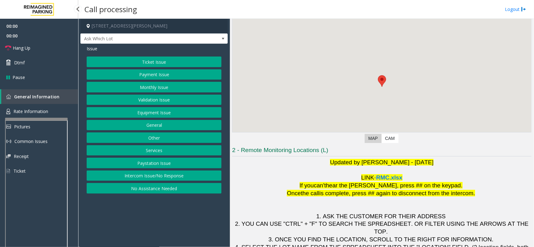
scroll to position [52, 0]
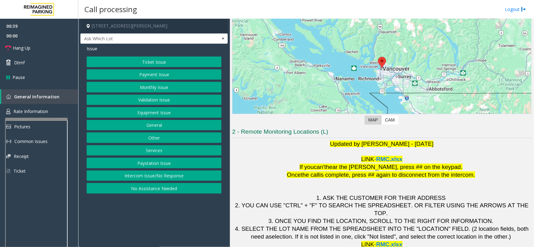
click at [156, 63] on button "Ticket Issue" at bounding box center [154, 62] width 135 height 11
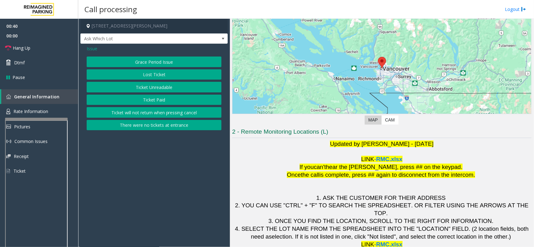
click at [156, 87] on button "Ticket Unreadable" at bounding box center [154, 87] width 135 height 11
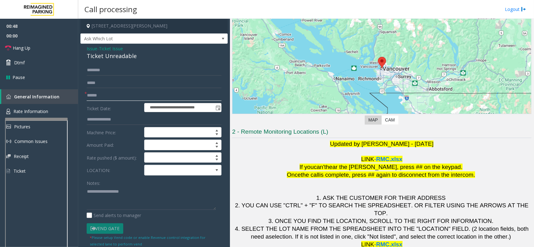
click at [107, 98] on input "text" at bounding box center [154, 95] width 135 height 11
type input "****"
click at [112, 47] on span "Ticket Issue" at bounding box center [111, 48] width 24 height 7
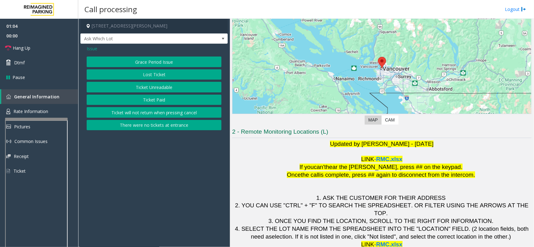
click at [90, 50] on span "Issue" at bounding box center [92, 48] width 11 height 7
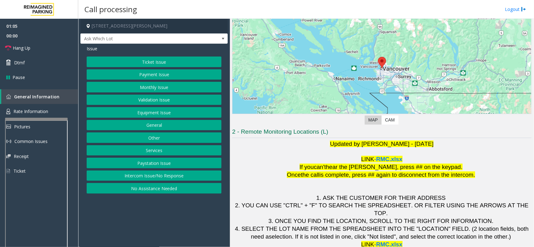
click at [150, 101] on button "Validation Issue" at bounding box center [154, 100] width 135 height 11
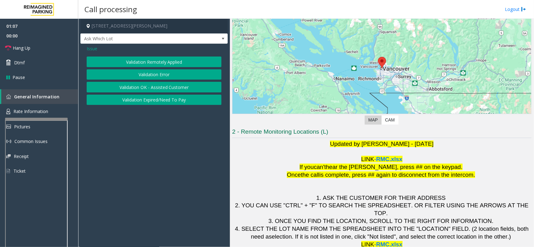
click at [160, 74] on button "Validation Error" at bounding box center [154, 74] width 135 height 11
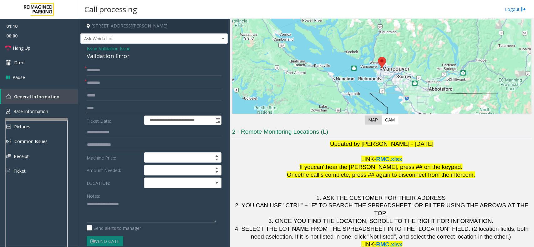
drag, startPoint x: 106, startPoint y: 107, endPoint x: 86, endPoint y: 103, distance: 19.7
click at [87, 103] on input "****" at bounding box center [154, 108] width 135 height 11
click at [154, 183] on span at bounding box center [174, 183] width 61 height 10
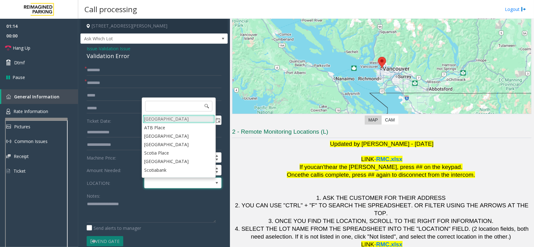
click at [169, 118] on Village "[GEOGRAPHIC_DATA]" at bounding box center [179, 119] width 72 height 8
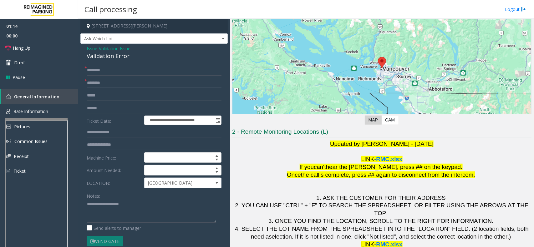
click at [108, 83] on input "text" at bounding box center [154, 83] width 135 height 11
type input "*********"
click at [107, 71] on input "text" at bounding box center [154, 70] width 135 height 11
type input "**"
click at [103, 111] on input "text" at bounding box center [154, 108] width 135 height 11
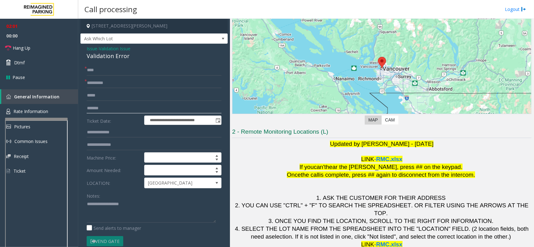
type input "*******"
click at [106, 68] on input "**" at bounding box center [154, 70] width 135 height 11
type input "*****"
click at [116, 210] on textarea at bounding box center [151, 210] width 129 height 23
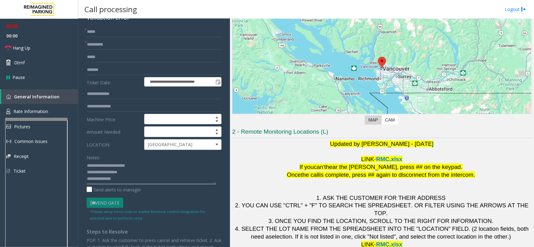
scroll to position [39, 0]
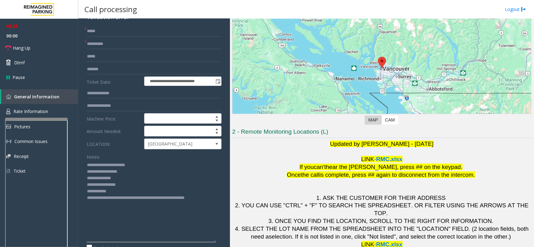
drag, startPoint x: 212, startPoint y: 183, endPoint x: 221, endPoint y: 242, distance: 60.2
click at [221, 242] on div "**********" at bounding box center [153, 202] width 147 height 395
click at [117, 191] on textarea at bounding box center [151, 201] width 129 height 83
click at [119, 191] on textarea at bounding box center [151, 201] width 129 height 83
drag, startPoint x: 123, startPoint y: 189, endPoint x: 87, endPoint y: 180, distance: 37.1
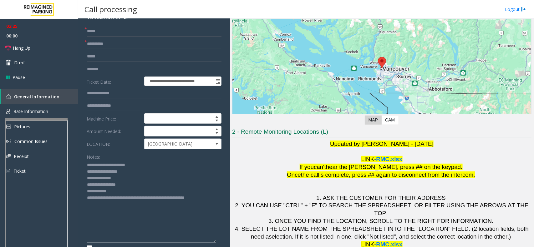
click at [87, 180] on textarea at bounding box center [151, 201] width 129 height 83
click at [119, 190] on textarea at bounding box center [151, 201] width 129 height 83
drag, startPoint x: 115, startPoint y: 191, endPoint x: 86, endPoint y: 189, distance: 28.8
click at [87, 189] on textarea at bounding box center [151, 201] width 129 height 83
click at [132, 183] on textarea at bounding box center [151, 201] width 129 height 83
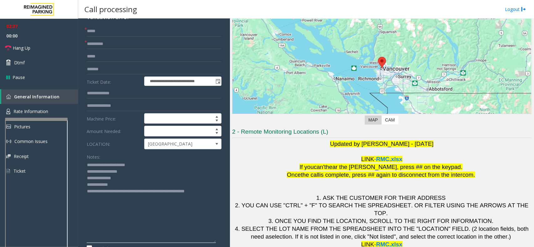
drag, startPoint x: 123, startPoint y: 177, endPoint x: 85, endPoint y: 178, distance: 37.5
click at [85, 178] on div "**********" at bounding box center [154, 210] width 144 height 368
click at [118, 180] on textarea at bounding box center [151, 201] width 129 height 83
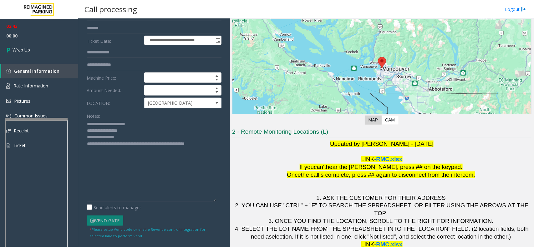
scroll to position [78, 0]
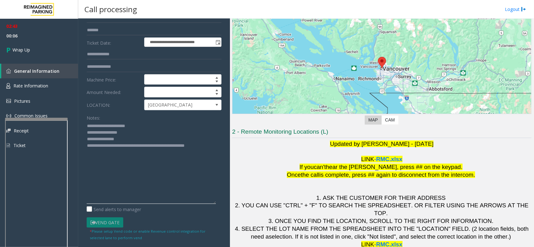
drag, startPoint x: 108, startPoint y: 151, endPoint x: 87, endPoint y: 152, distance: 21.0
click at [87, 152] on textarea at bounding box center [151, 162] width 129 height 83
click at [112, 154] on textarea at bounding box center [151, 162] width 129 height 83
type textarea "**********"
click at [19, 45] on link "Wrap Up" at bounding box center [39, 50] width 78 height 18
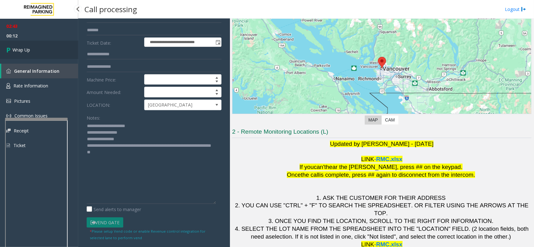
click at [19, 45] on link "Wrap Up" at bounding box center [39, 50] width 78 height 18
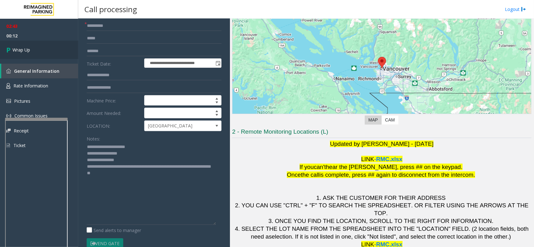
scroll to position [2, 0]
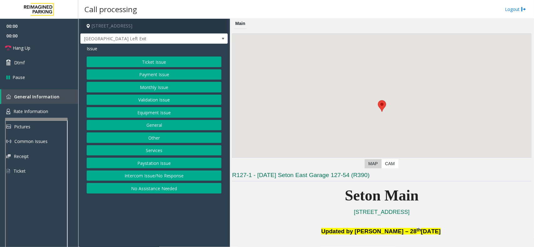
click at [175, 113] on button "Equipment Issue" at bounding box center [154, 112] width 135 height 11
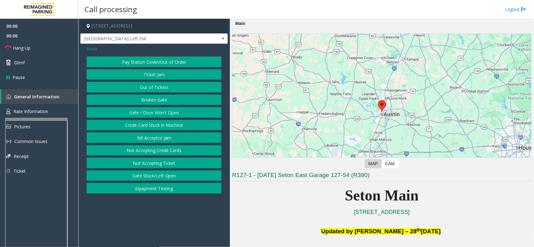
click at [175, 113] on button "Gate / Door Won't Open" at bounding box center [154, 112] width 135 height 11
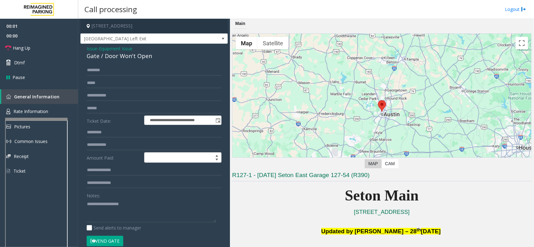
click at [119, 241] on button "Vend Gate" at bounding box center [105, 241] width 37 height 11
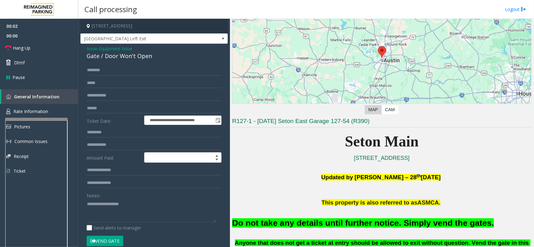
scroll to position [117, 0]
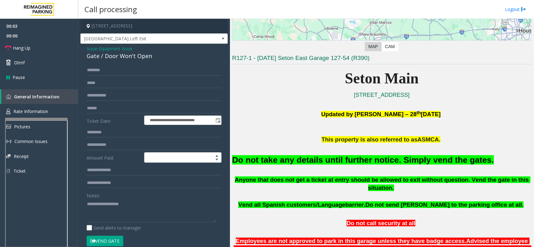
click at [375, 155] on font "Do not take any details until further notice. Simply vend the gates." at bounding box center [363, 159] width 262 height 9
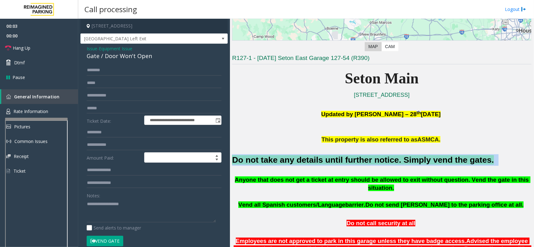
click at [375, 155] on font "Do not take any details until further notice. Simply vend the gates." at bounding box center [363, 159] width 262 height 9
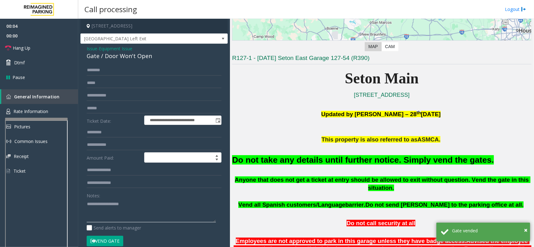
click at [161, 206] on textarea at bounding box center [151, 210] width 129 height 23
paste textarea "**********"
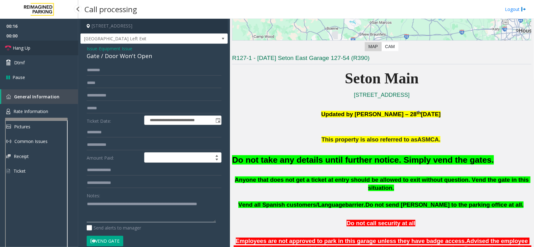
type textarea "**********"
click at [46, 48] on link "Hang Up" at bounding box center [39, 48] width 78 height 15
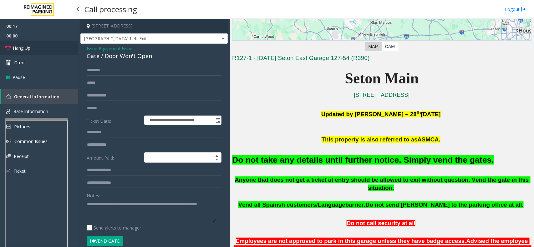
click at [46, 48] on link "Hang Up" at bounding box center [39, 48] width 78 height 15
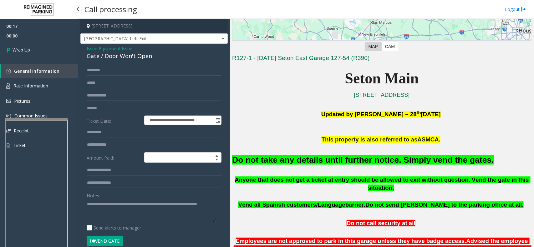
click at [46, 48] on link "Wrap Up" at bounding box center [39, 50] width 78 height 18
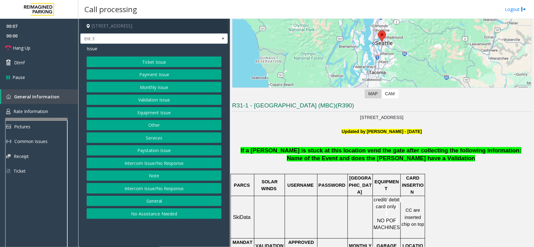
scroll to position [117, 0]
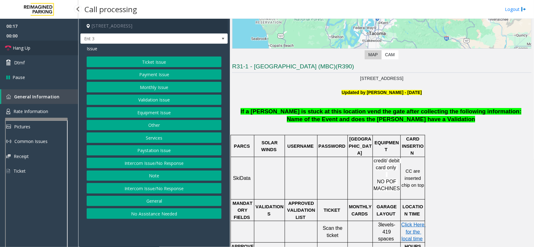
click at [48, 44] on link "Hang Up" at bounding box center [39, 48] width 78 height 15
drag, startPoint x: 163, startPoint y: 167, endPoint x: 163, endPoint y: 158, distance: 8.8
click at [163, 166] on button "Intercom Issue/No Response" at bounding box center [154, 163] width 135 height 11
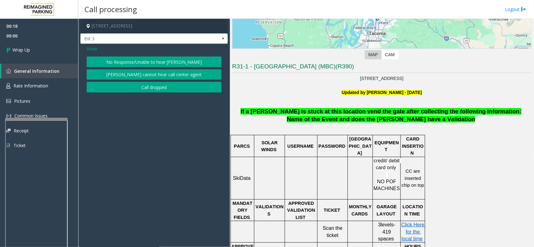
click at [86, 48] on div "Issue No Response/Unable to hear [PERSON_NAME] cannot hear call center agent Ca…" at bounding box center [153, 70] width 147 height 52
click at [94, 48] on span "Issue" at bounding box center [92, 48] width 11 height 7
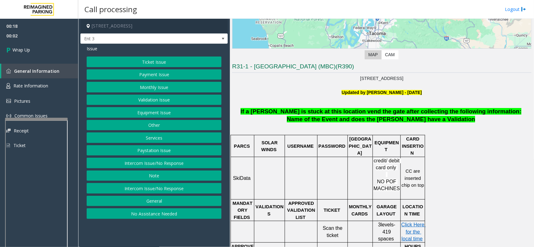
click at [164, 218] on button "No Assistance Needed" at bounding box center [154, 213] width 135 height 11
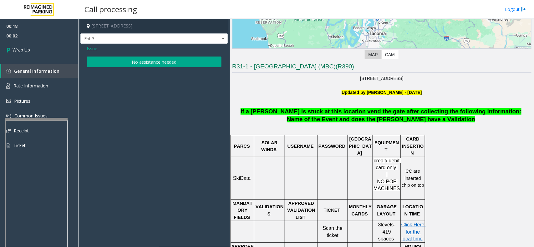
click at [141, 65] on button "No assistance needed" at bounding box center [154, 62] width 135 height 11
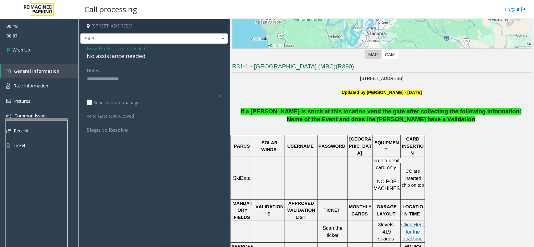
click at [130, 57] on div "No assistance needed" at bounding box center [154, 56] width 135 height 8
type textarea "**********"
click at [53, 55] on link "Wrap Up" at bounding box center [39, 50] width 78 height 18
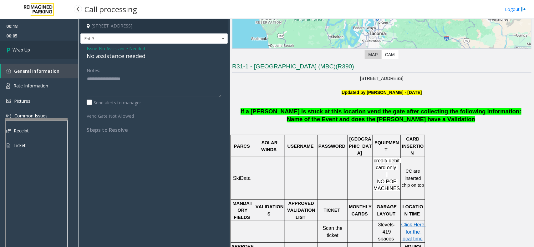
click at [53, 55] on link "Wrap Up" at bounding box center [39, 50] width 78 height 18
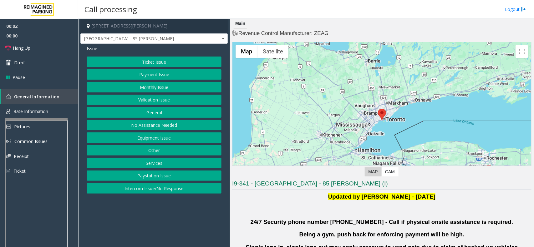
click at [182, 102] on button "Validation Issue" at bounding box center [154, 100] width 135 height 11
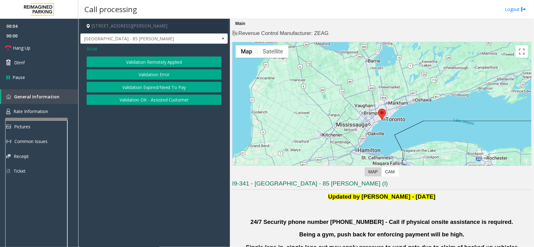
click at [173, 76] on button "Validation Error" at bounding box center [154, 74] width 135 height 11
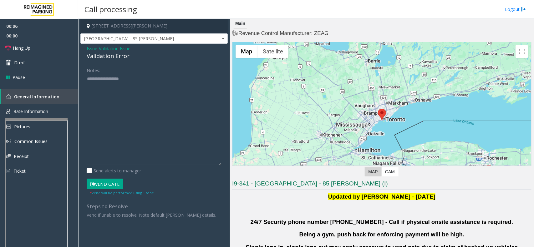
drag, startPoint x: 217, startPoint y: 95, endPoint x: 229, endPoint y: 165, distance: 71.3
click at [229, 165] on app-call-processing-form "[STREET_ADDRESS][PERSON_NAME] [GEOGRAPHIC_DATA] - 85 [PERSON_NAME] Issue - Vali…" at bounding box center [154, 133] width 152 height 228
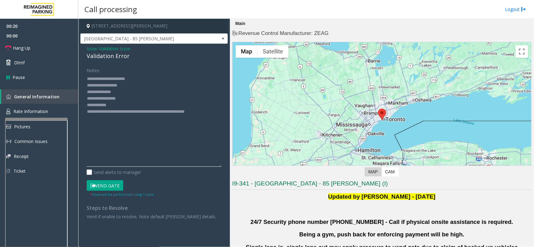
click at [108, 92] on textarea at bounding box center [154, 120] width 135 height 93
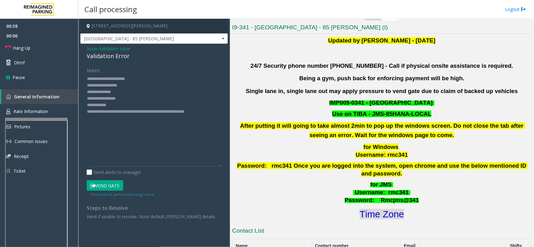
click at [383, 209] on font "Time Zone" at bounding box center [381, 214] width 44 height 10
drag, startPoint x: 131, startPoint y: 102, endPoint x: 115, endPoint y: 99, distance: 16.2
click at [115, 99] on textarea at bounding box center [154, 120] width 135 height 93
click at [120, 103] on textarea at bounding box center [154, 120] width 135 height 93
drag, startPoint x: 131, startPoint y: 99, endPoint x: 113, endPoint y: 95, distance: 18.8
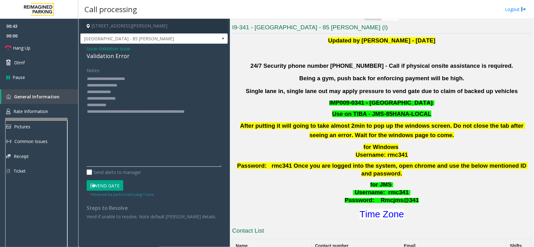
click at [113, 95] on textarea at bounding box center [154, 120] width 135 height 93
click at [101, 186] on button "Vend Gate" at bounding box center [105, 185] width 37 height 11
click at [105, 106] on textarea at bounding box center [154, 120] width 135 height 93
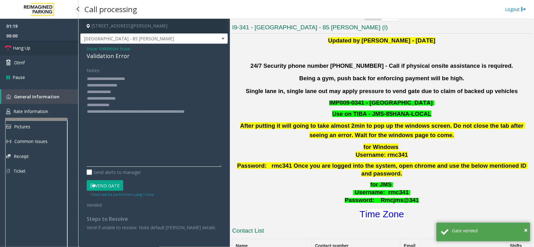
type textarea "**********"
click at [40, 50] on link "Hang Up" at bounding box center [39, 48] width 78 height 15
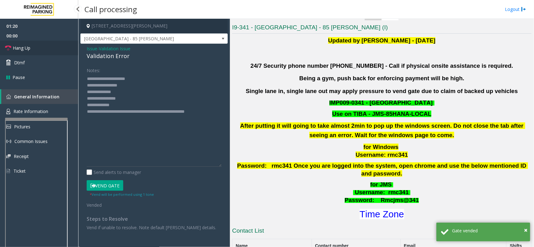
click at [40, 50] on link "Hang Up" at bounding box center [39, 48] width 78 height 15
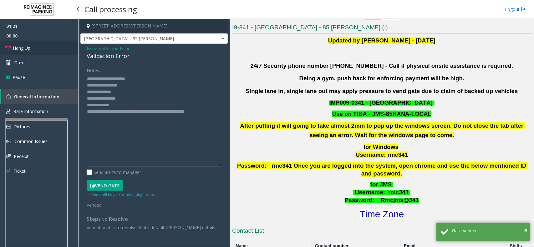
click at [40, 50] on link "Hang Up" at bounding box center [39, 48] width 78 height 15
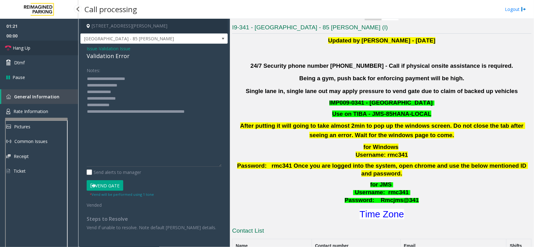
click at [40, 50] on link "Hang Up" at bounding box center [39, 48] width 78 height 15
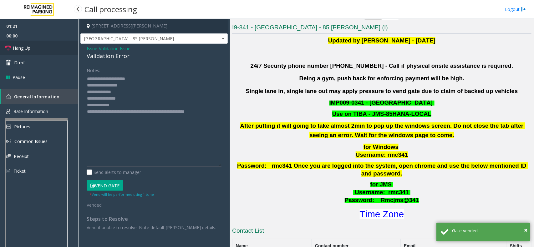
click at [40, 49] on link "Hang Up" at bounding box center [39, 48] width 78 height 15
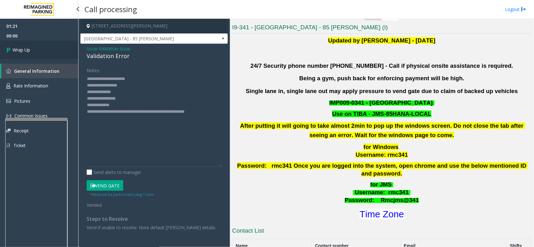
click at [40, 49] on link "Wrap Up" at bounding box center [39, 50] width 78 height 18
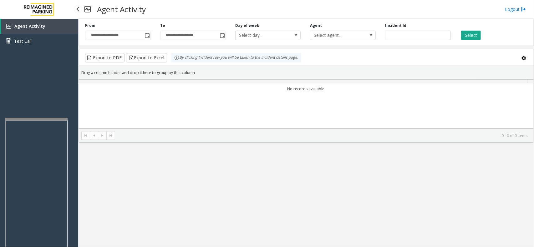
click at [40, 49] on div "Agent Activity Test Call" at bounding box center [39, 36] width 78 height 34
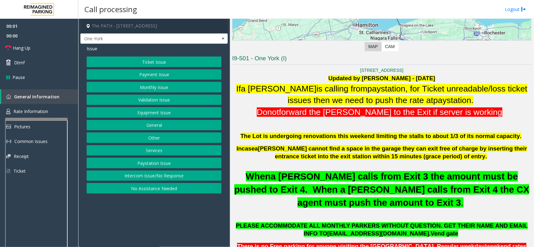
scroll to position [156, 0]
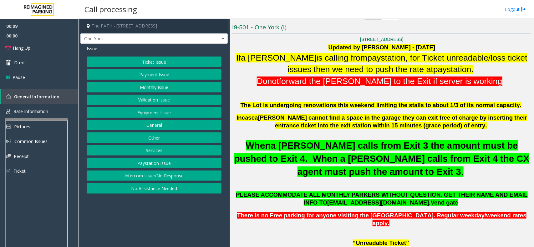
click at [167, 174] on button "Intercom Issue/No Response" at bounding box center [154, 176] width 135 height 11
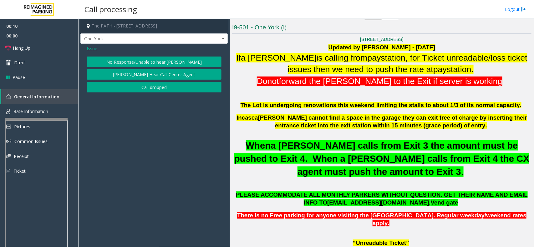
click at [163, 62] on button "No Response/Unable to hear [PERSON_NAME]" at bounding box center [154, 62] width 135 height 11
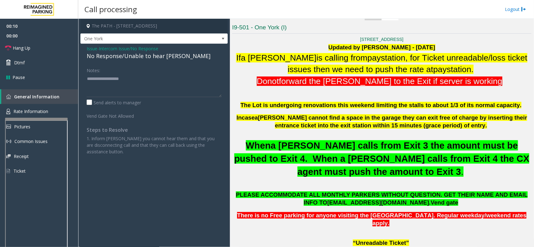
click at [163, 54] on div "No Response/Unable to hear [PERSON_NAME]" at bounding box center [154, 56] width 135 height 8
drag, startPoint x: 163, startPoint y: 54, endPoint x: 171, endPoint y: 56, distance: 8.3
click at [163, 55] on div "No Response/Unable to hear [PERSON_NAME]" at bounding box center [154, 56] width 135 height 8
type textarea "**********"
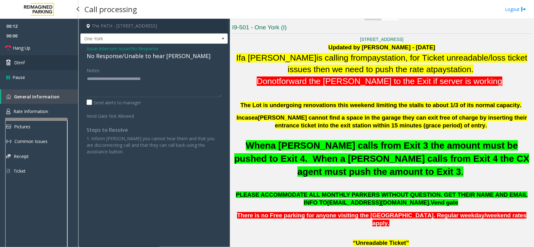
click at [48, 57] on link "Dtmf" at bounding box center [39, 62] width 78 height 15
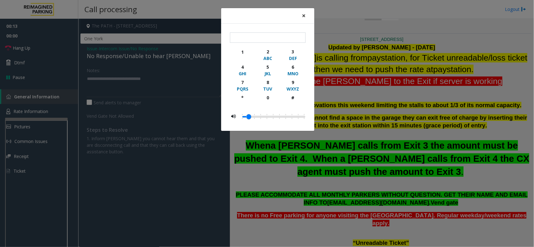
click at [303, 18] on span "×" at bounding box center [304, 15] width 4 height 9
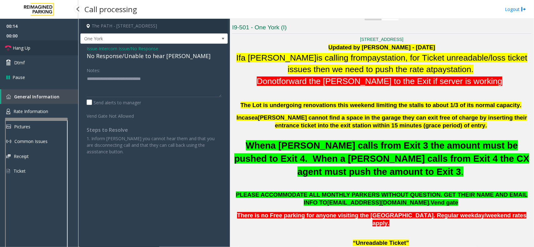
click at [30, 43] on link "Hang Up" at bounding box center [39, 48] width 78 height 15
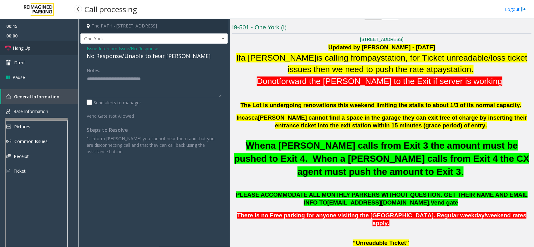
click at [30, 43] on link "Hang Up" at bounding box center [39, 48] width 78 height 15
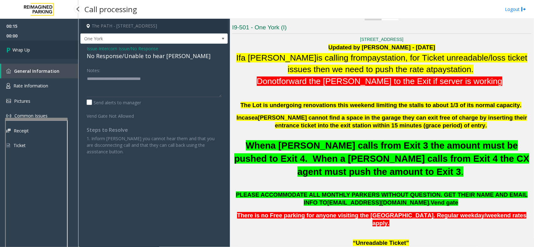
click at [30, 43] on link "Wrap Up" at bounding box center [39, 50] width 78 height 18
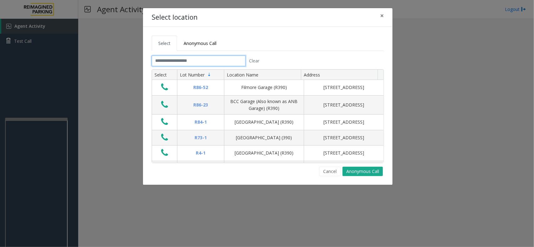
click at [168, 63] on input "text" at bounding box center [199, 61] width 94 height 11
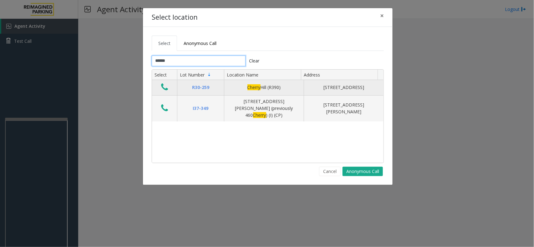
type input "******"
click at [161, 89] on icon "Data table" at bounding box center [164, 87] width 7 height 9
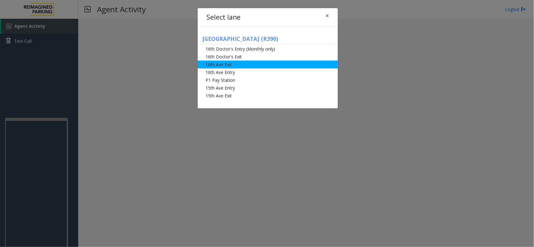
click at [252, 68] on li "16th Ave Exit" at bounding box center [268, 65] width 140 height 8
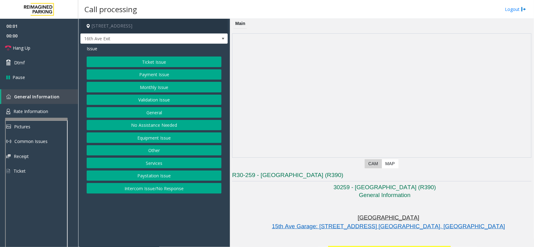
click at [171, 98] on button "Validation Issue" at bounding box center [154, 100] width 135 height 11
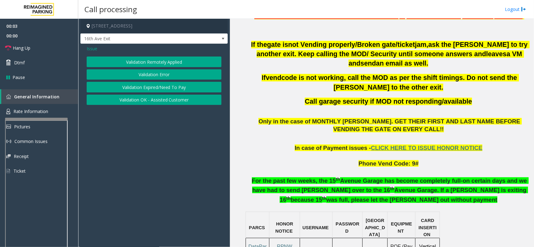
scroll to position [273, 0]
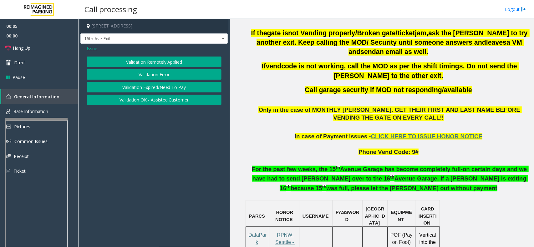
click at [194, 74] on button "Validation Error" at bounding box center [154, 74] width 135 height 11
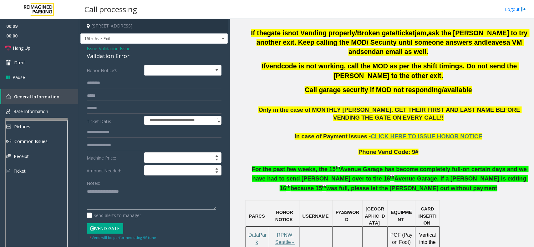
click at [120, 195] on textarea at bounding box center [151, 198] width 129 height 23
type textarea "**********"
click at [117, 107] on input "text" at bounding box center [154, 108] width 135 height 11
type input "******"
click at [105, 132] on input "text" at bounding box center [154, 132] width 135 height 11
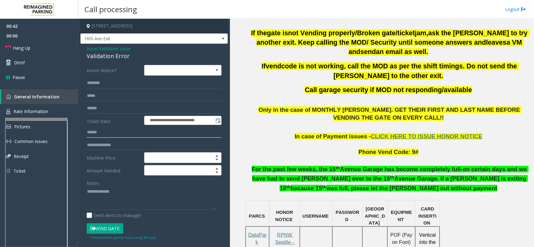
type input "******"
click at [97, 226] on button "Vend Gate" at bounding box center [105, 228] width 37 height 11
click at [96, 87] on input "text" at bounding box center [154, 83] width 135 height 11
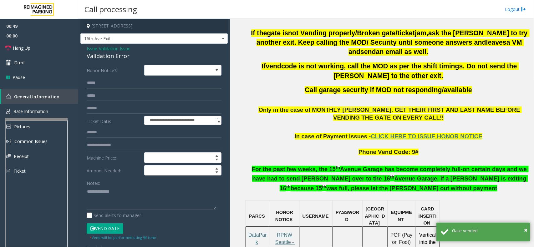
type input "*****"
click at [125, 199] on textarea at bounding box center [151, 198] width 129 height 23
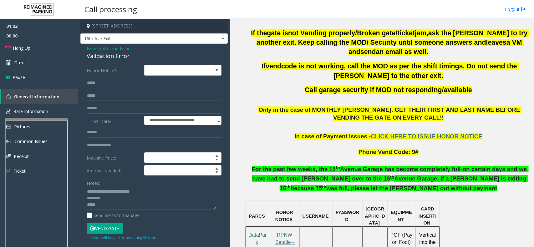
click at [96, 57] on div "Validation Error" at bounding box center [154, 56] width 135 height 8
click at [101, 200] on textarea at bounding box center [151, 198] width 129 height 23
paste textarea "**********"
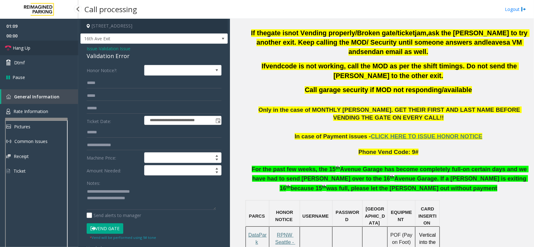
click at [28, 47] on span "Hang Up" at bounding box center [22, 48] width 18 height 7
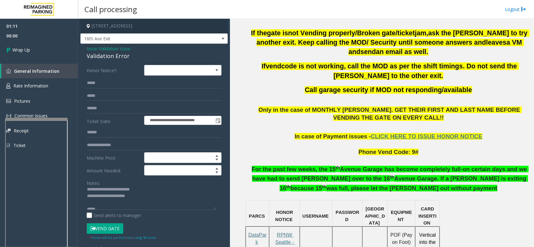
scroll to position [7, 0]
click at [112, 204] on textarea at bounding box center [151, 198] width 129 height 23
paste textarea "**********"
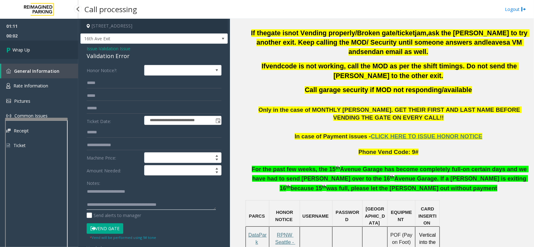
type textarea "**********"
click at [48, 50] on link "Wrap Up" at bounding box center [39, 50] width 78 height 18
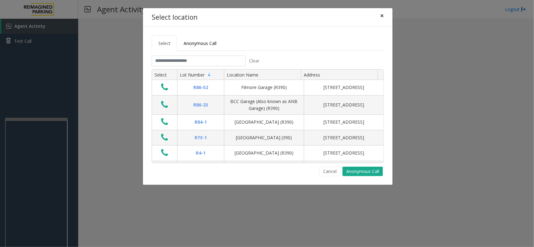
click at [381, 15] on span "×" at bounding box center [382, 15] width 4 height 9
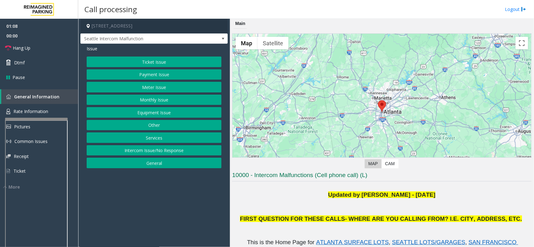
click at [175, 113] on button "Equipment Issue" at bounding box center [154, 112] width 135 height 11
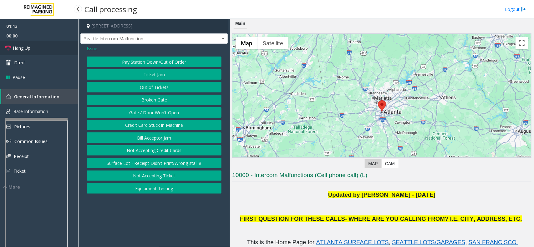
click at [42, 47] on link "Hang Up" at bounding box center [39, 48] width 78 height 15
click at [185, 113] on button "Gate / Door Won't Open" at bounding box center [154, 112] width 135 height 11
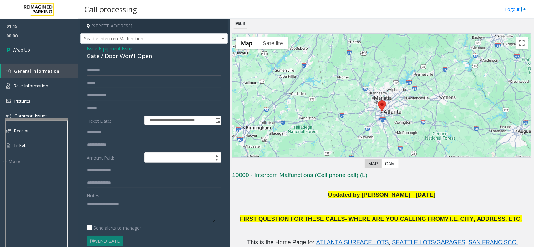
click at [119, 216] on textarea at bounding box center [151, 210] width 129 height 23
type textarea "**********"
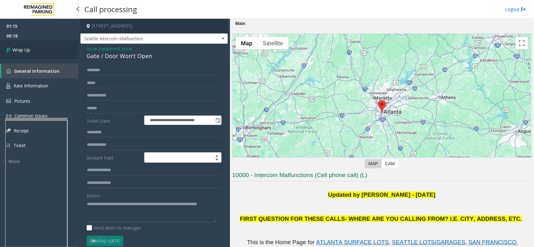
click at [23, 52] on span "Wrap Up" at bounding box center [22, 50] width 18 height 7
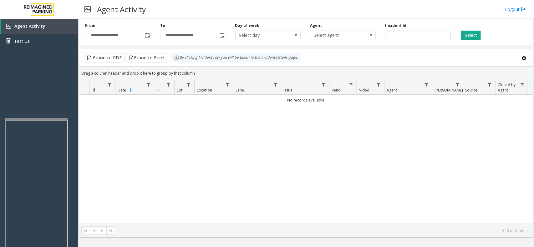
click at [191, 8] on div "Agent Activity Logout" at bounding box center [305, 9] width 455 height 19
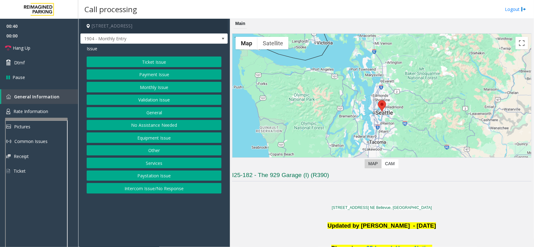
click at [171, 166] on button "Services" at bounding box center [154, 163] width 135 height 11
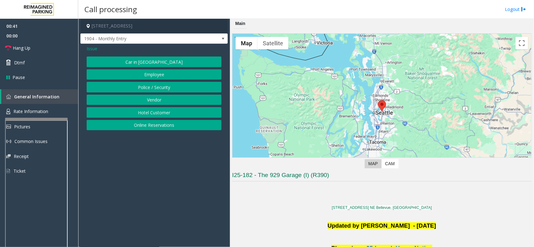
click at [90, 47] on span "Issue" at bounding box center [92, 48] width 11 height 7
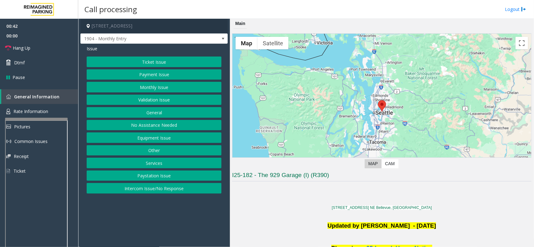
click at [168, 152] on button "Other" at bounding box center [154, 150] width 135 height 11
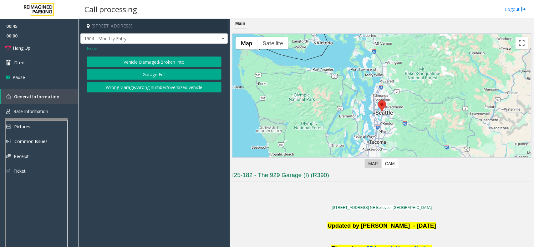
click at [93, 48] on span "Issue" at bounding box center [92, 48] width 11 height 7
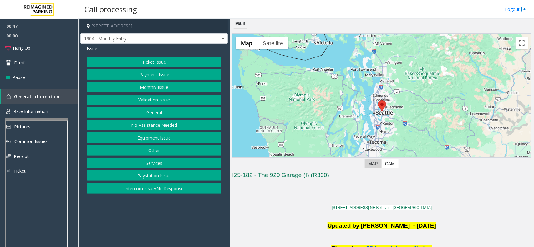
click at [167, 112] on button "General" at bounding box center [154, 112] width 135 height 11
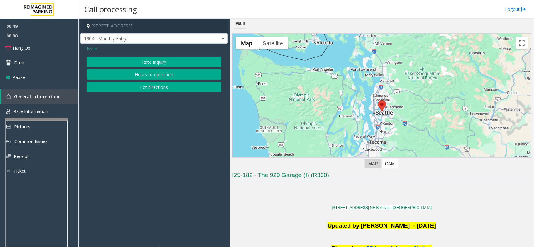
click at [96, 47] on span "Issue" at bounding box center [92, 48] width 11 height 7
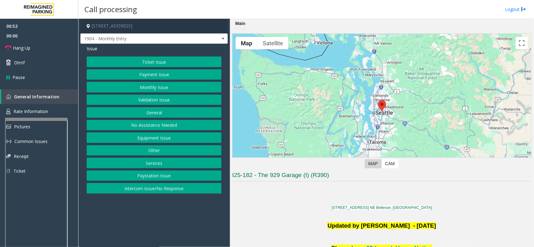
click at [168, 161] on button "Services" at bounding box center [154, 163] width 135 height 11
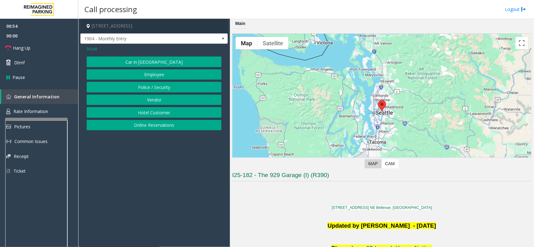
click at [95, 48] on span "Issue" at bounding box center [92, 48] width 11 height 7
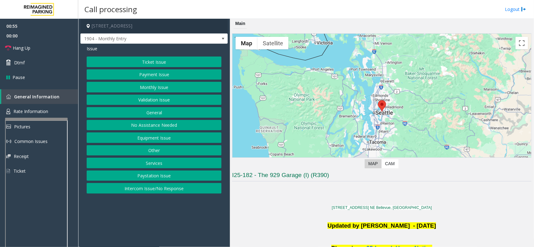
click at [166, 155] on button "Other" at bounding box center [154, 150] width 135 height 11
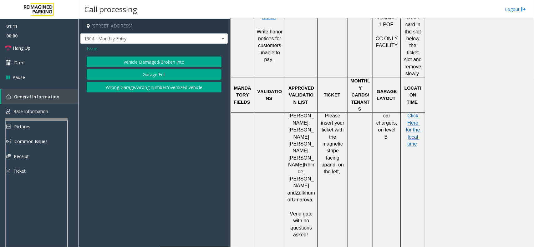
scroll to position [352, 0]
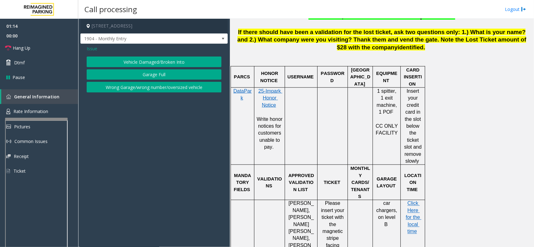
click at [94, 50] on span "Issue" at bounding box center [92, 48] width 11 height 7
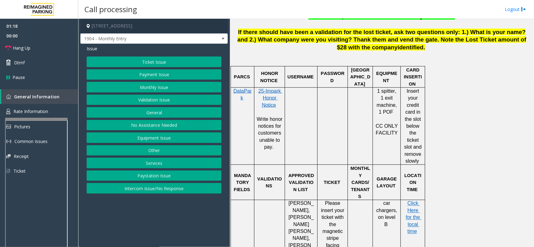
click at [162, 141] on button "Equipment Issue" at bounding box center [154, 138] width 135 height 11
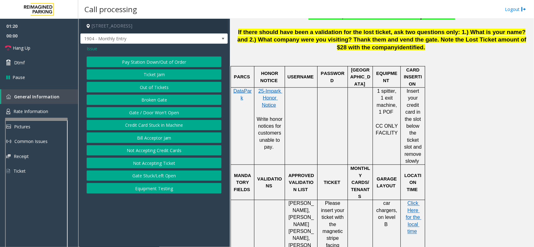
click at [161, 109] on button "Gate / Door Won't Open" at bounding box center [154, 112] width 135 height 11
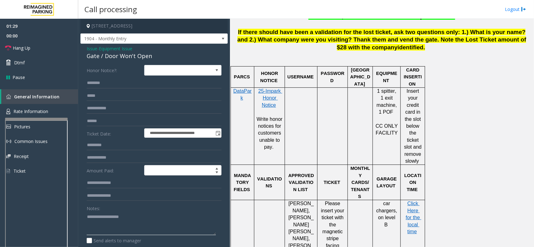
click at [99, 224] on textarea at bounding box center [151, 223] width 129 height 23
paste textarea "**********"
click at [85, 223] on div "**********" at bounding box center [154, 206] width 144 height 282
click at [87, 224] on textarea at bounding box center [151, 223] width 129 height 23
click at [122, 58] on div "Gate / Door Won't Open" at bounding box center [154, 56] width 135 height 8
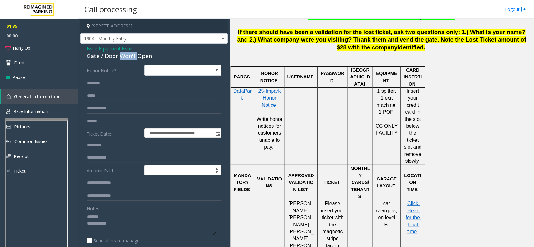
click at [122, 58] on div "Gate / Door Won't Open" at bounding box center [154, 56] width 135 height 8
click at [116, 55] on div "Gate / Door Won't Open" at bounding box center [154, 56] width 135 height 8
click at [121, 213] on textarea at bounding box center [151, 223] width 129 height 23
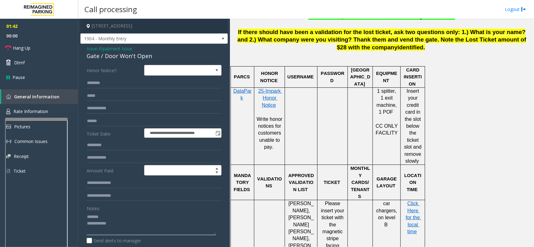
paste textarea "**********"
click at [53, 48] on link "Hang Up" at bounding box center [39, 48] width 78 height 15
click at [123, 223] on textarea at bounding box center [151, 223] width 129 height 23
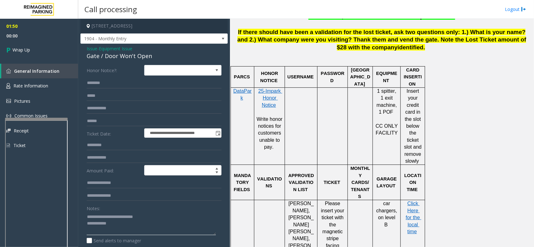
click at [171, 218] on textarea at bounding box center [151, 223] width 129 height 23
click at [153, 226] on textarea at bounding box center [151, 223] width 129 height 23
type textarea "**********"
click at [32, 49] on link "Wrap Up" at bounding box center [39, 50] width 78 height 18
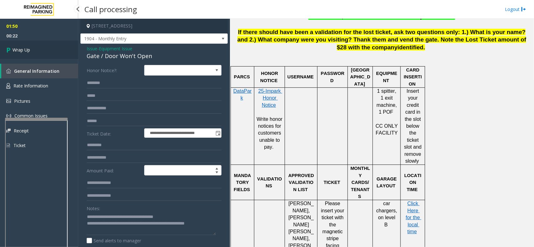
click at [32, 49] on link "Wrap Up" at bounding box center [39, 50] width 78 height 18
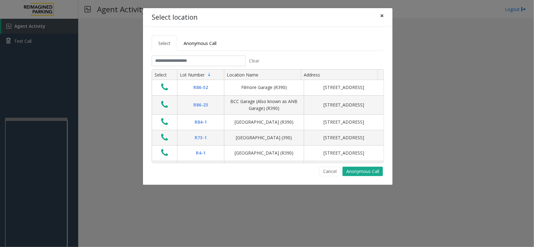
click at [385, 19] on button "×" at bounding box center [381, 15] width 13 height 15
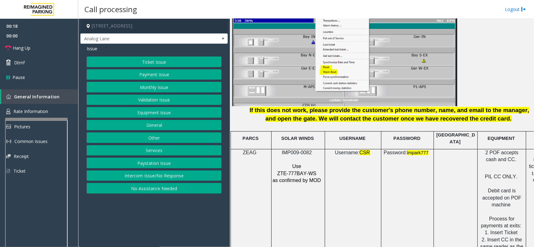
scroll to position [742, 0]
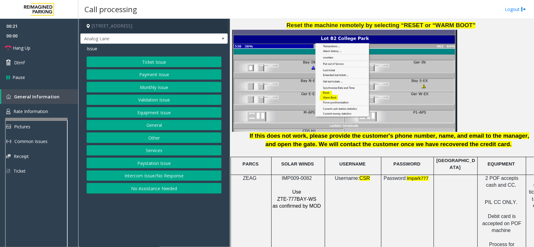
click at [178, 57] on button "Ticket Issue" at bounding box center [154, 62] width 135 height 11
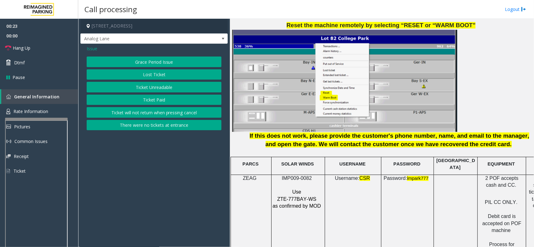
click at [174, 74] on button "Lost Ticket" at bounding box center [154, 74] width 135 height 11
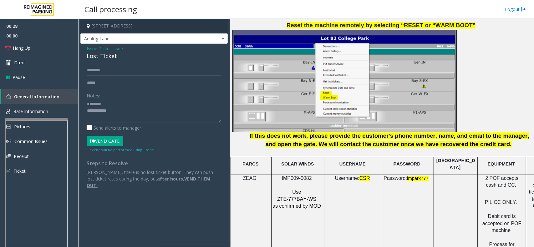
click at [105, 54] on div "Lost Ticket" at bounding box center [154, 56] width 135 height 8
click at [116, 111] on textarea at bounding box center [154, 110] width 135 height 23
paste textarea "**********"
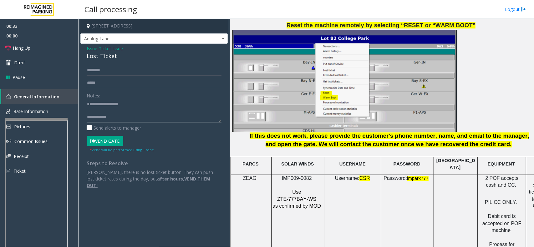
scroll to position [7, 0]
click at [125, 116] on textarea at bounding box center [154, 110] width 135 height 23
type textarea "**********"
click at [19, 49] on span "Hang Up" at bounding box center [22, 48] width 18 height 7
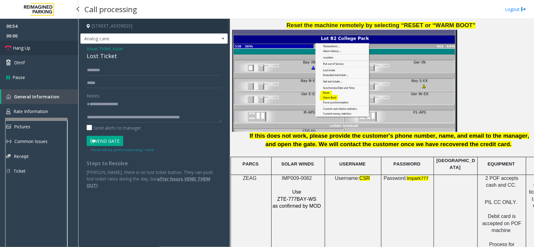
click at [19, 49] on span "Hang Up" at bounding box center [22, 48] width 18 height 7
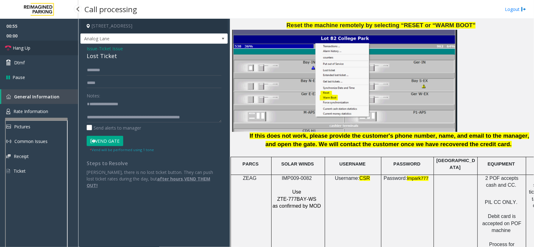
click at [19, 49] on span "Hang Up" at bounding box center [22, 48] width 18 height 7
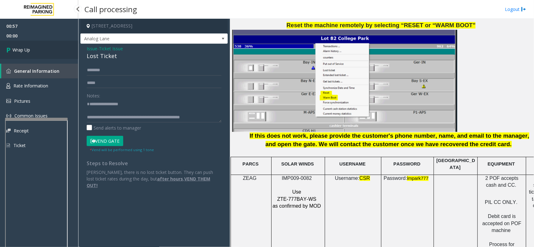
click at [56, 49] on link "Wrap Up" at bounding box center [39, 50] width 78 height 18
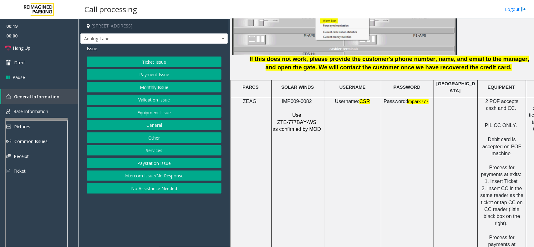
scroll to position [820, 0]
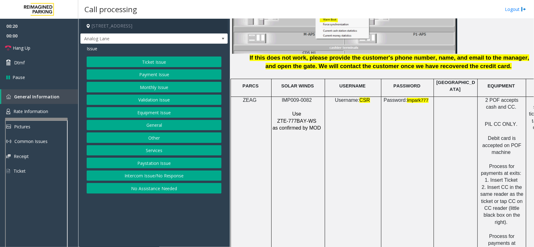
click at [295, 98] on span "IMP009-0082" at bounding box center [297, 100] width 30 height 5
click at [300, 98] on span "IMP009-0082" at bounding box center [297, 100] width 30 height 5
drag, startPoint x: 313, startPoint y: 94, endPoint x: 282, endPoint y: 96, distance: 31.0
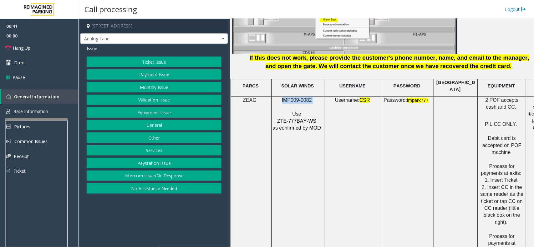
click at [282, 97] on p "IMP009-0082" at bounding box center [297, 100] width 50 height 7
click at [158, 66] on button "Ticket Issue" at bounding box center [154, 62] width 135 height 11
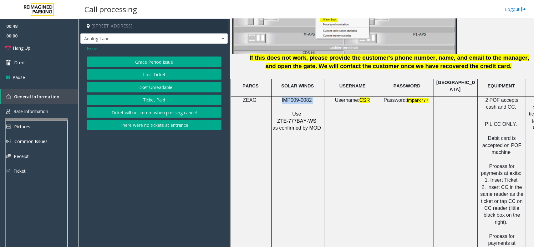
click at [169, 72] on button "Lost Ticket" at bounding box center [154, 74] width 135 height 11
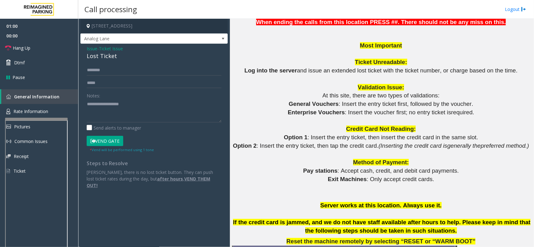
scroll to position [586, 0]
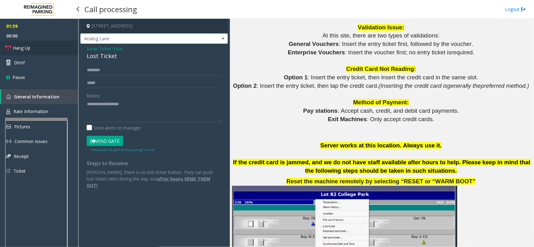
click at [33, 44] on link "Hang Up" at bounding box center [39, 48] width 78 height 15
click at [95, 105] on textarea at bounding box center [154, 110] width 135 height 23
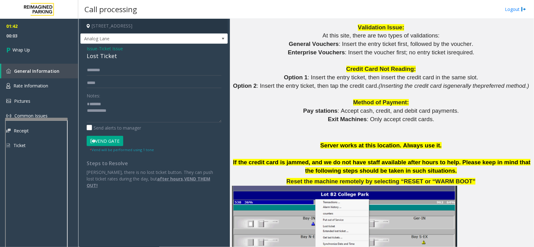
click at [94, 56] on div "Lost Ticket" at bounding box center [154, 56] width 135 height 8
click at [113, 107] on textarea at bounding box center [154, 110] width 135 height 23
paste textarea "**********"
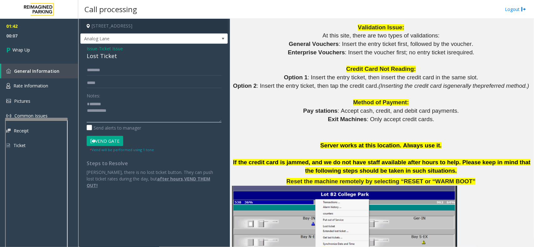
click at [112, 109] on textarea at bounding box center [154, 110] width 135 height 23
paste textarea "**********"
click at [133, 122] on textarea at bounding box center [154, 110] width 135 height 23
type textarea "**********"
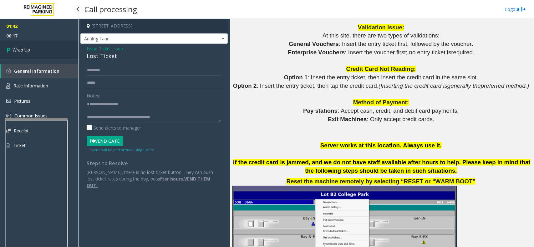
click at [38, 48] on link "Wrap Up" at bounding box center [39, 50] width 78 height 18
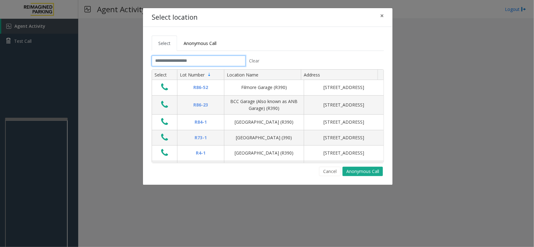
click at [178, 60] on input "text" at bounding box center [199, 61] width 94 height 11
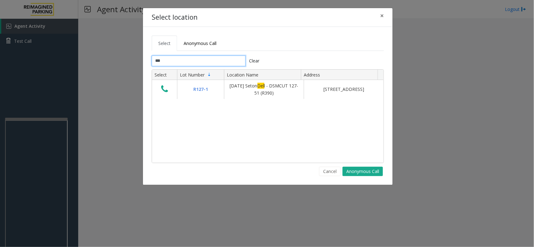
type input "****"
